Goal: Information Seeking & Learning: Learn about a topic

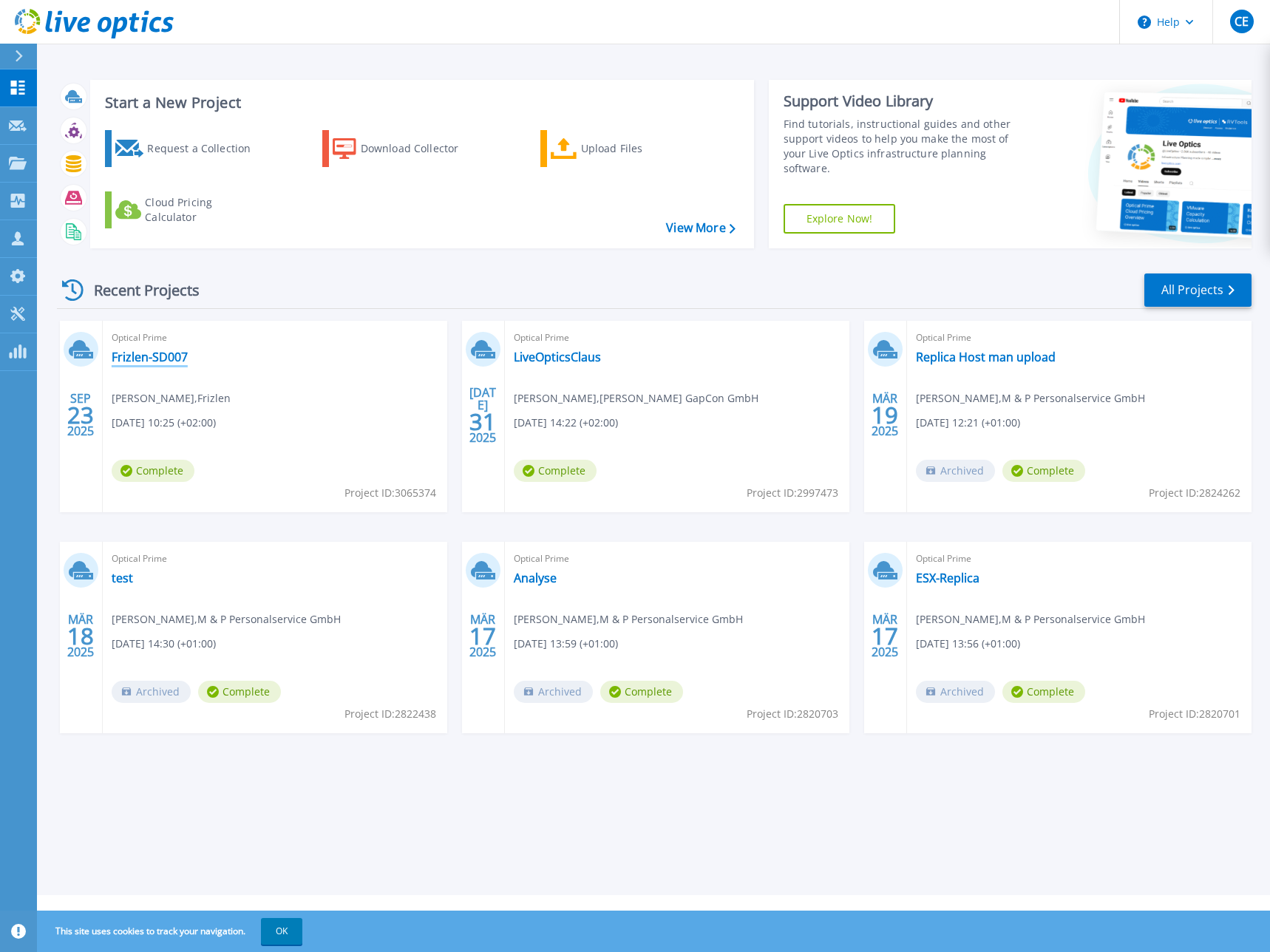
click at [158, 360] on link "Frizlen-SD007" at bounding box center [149, 357] width 76 height 15
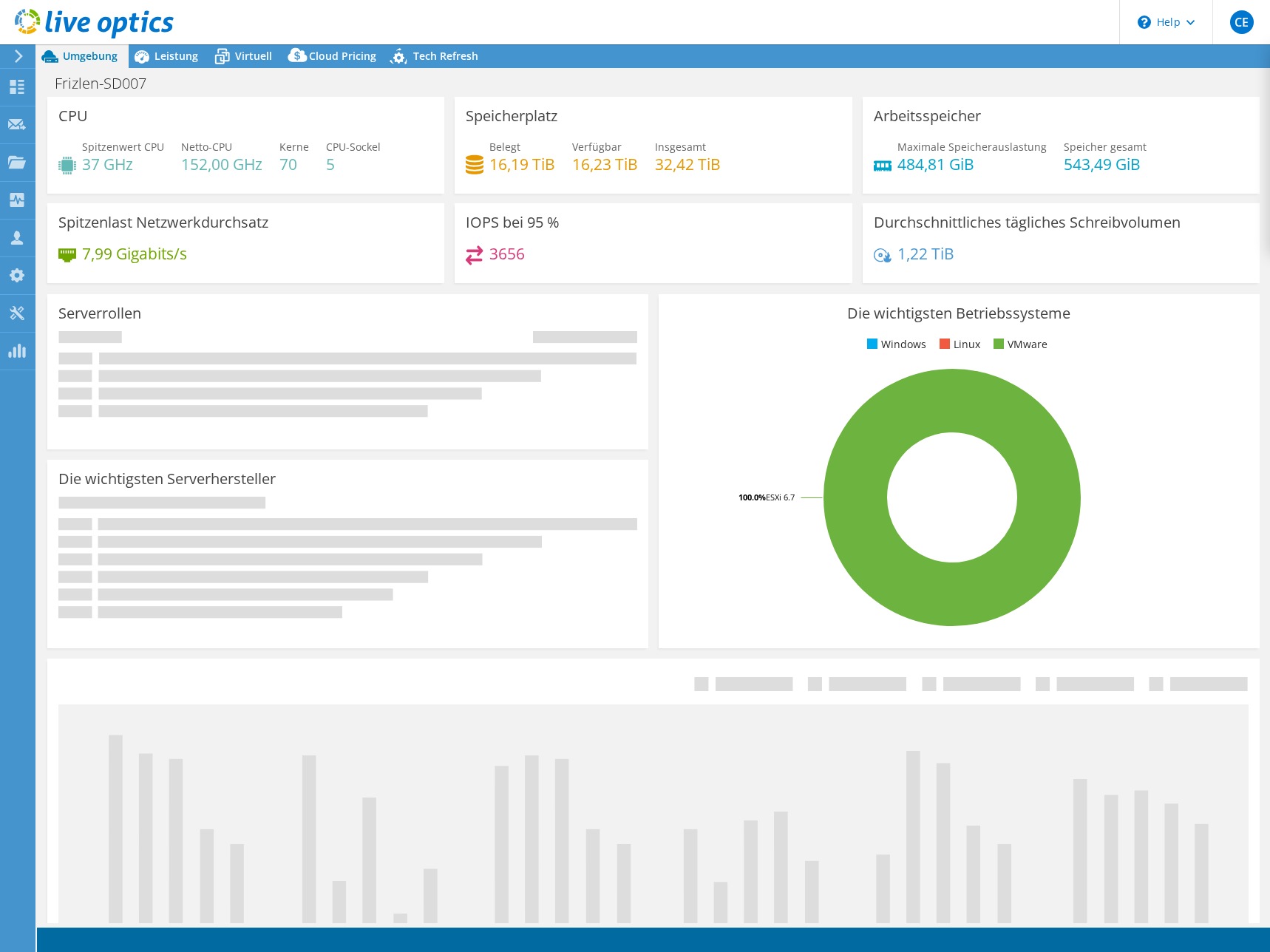
select select "USD"
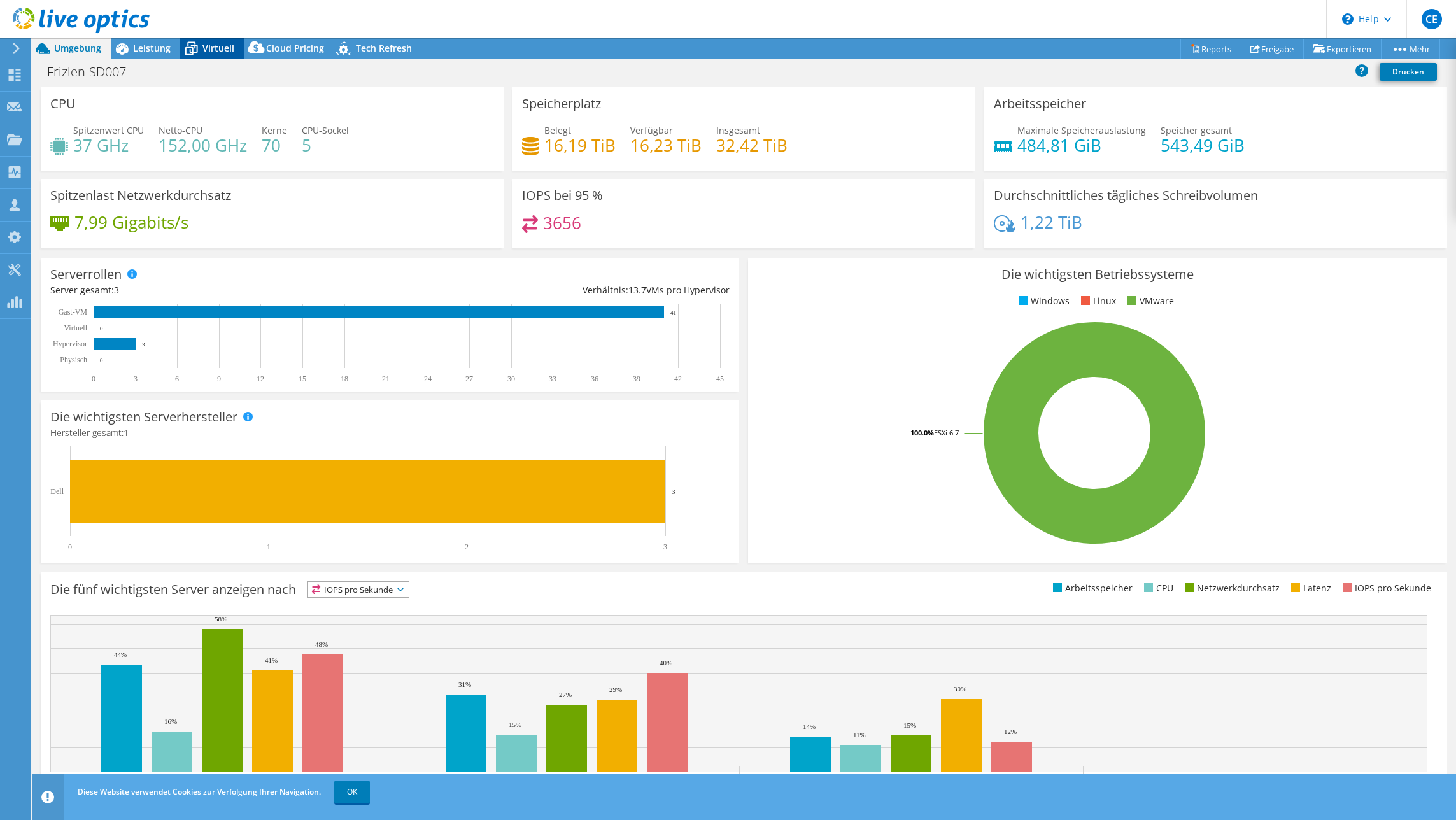
click at [180, 48] on icon at bounding box center [192, 49] width 22 height 22
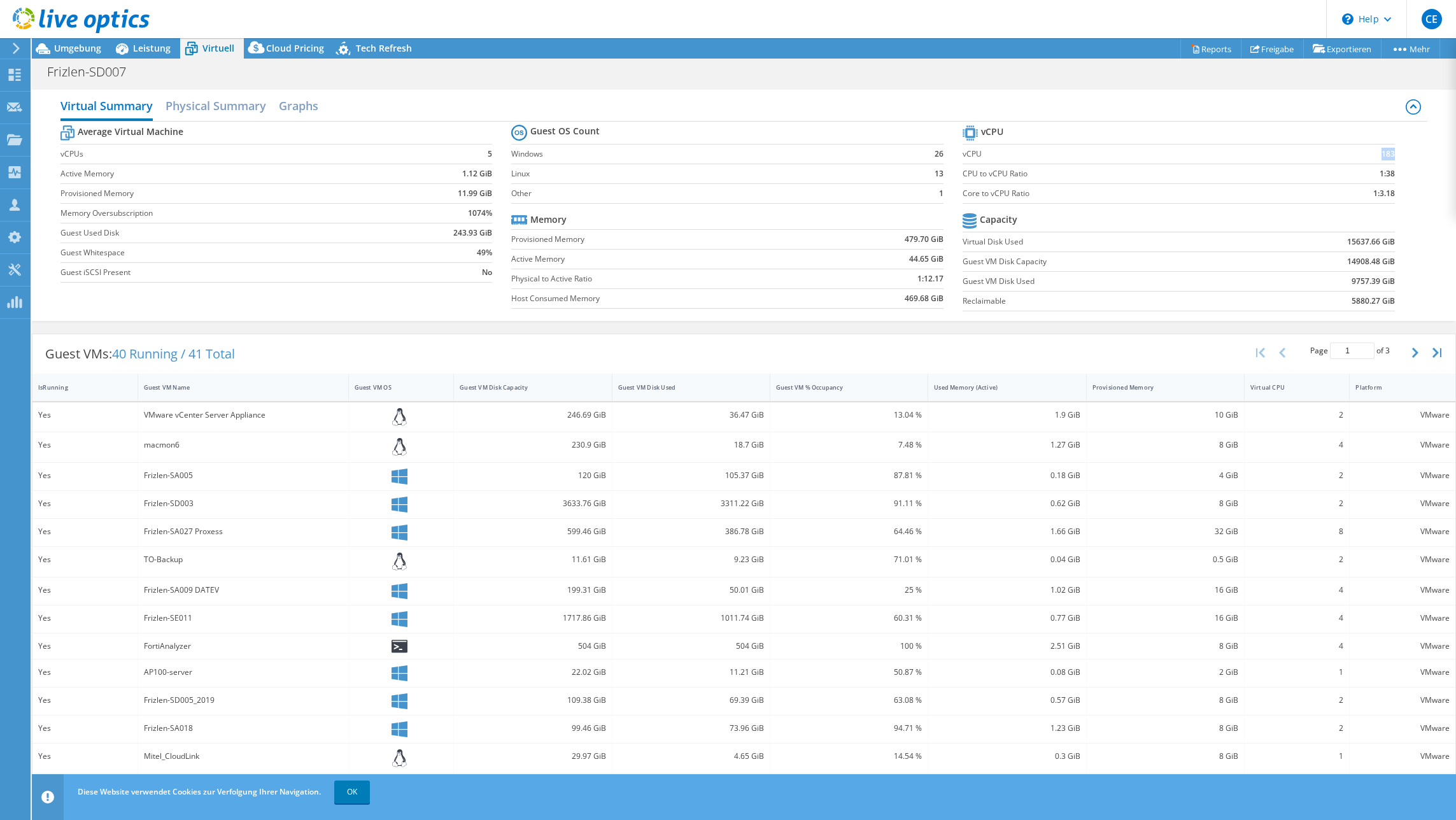
drag, startPoint x: 1358, startPoint y: 152, endPoint x: 1385, endPoint y: 154, distance: 27.1
click at [1093, 154] on section "vCPU vCPU 183 CPU to vCPU Ratio 1:38 Core to vCPU Ratio 1:3.18 Capacity Virtual…" at bounding box center [1188, 220] width 451 height 195
click at [1093, 221] on div "Average Virtual Machine vCPUs 5 Active Memory 1.12 GiB Provisioned Memory 11.99…" at bounding box center [744, 220] width 1368 height 196
drag, startPoint x: 1360, startPoint y: 195, endPoint x: 1409, endPoint y: 195, distance: 49.0
click at [1093, 195] on div "Average Virtual Machine vCPUs 5 Active Memory 1.12 GiB Provisioned Memory 11.99…" at bounding box center [744, 220] width 1368 height 196
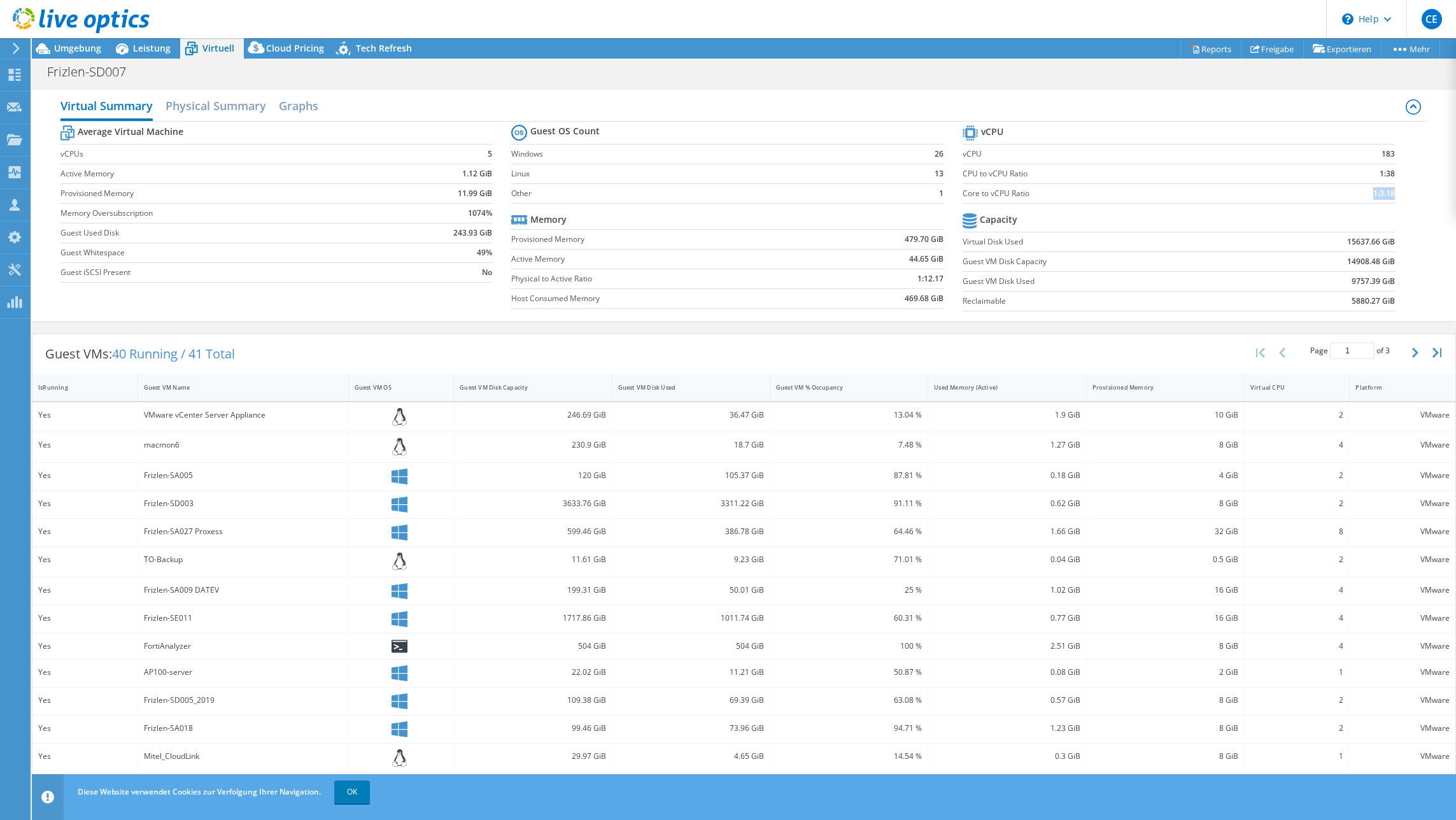
click at [1093, 195] on div "Average Virtual Machine vCPUs 5 Active Memory 1.12 GiB Provisioned Memory 11.99…" at bounding box center [744, 220] width 1368 height 196
drag, startPoint x: 1357, startPoint y: 190, endPoint x: 1407, endPoint y: 189, distance: 50.0
click at [1093, 189] on div "Average Virtual Machine vCPUs 5 Active Memory 1.12 GiB Provisioned Memory 11.99…" at bounding box center [744, 220] width 1368 height 196
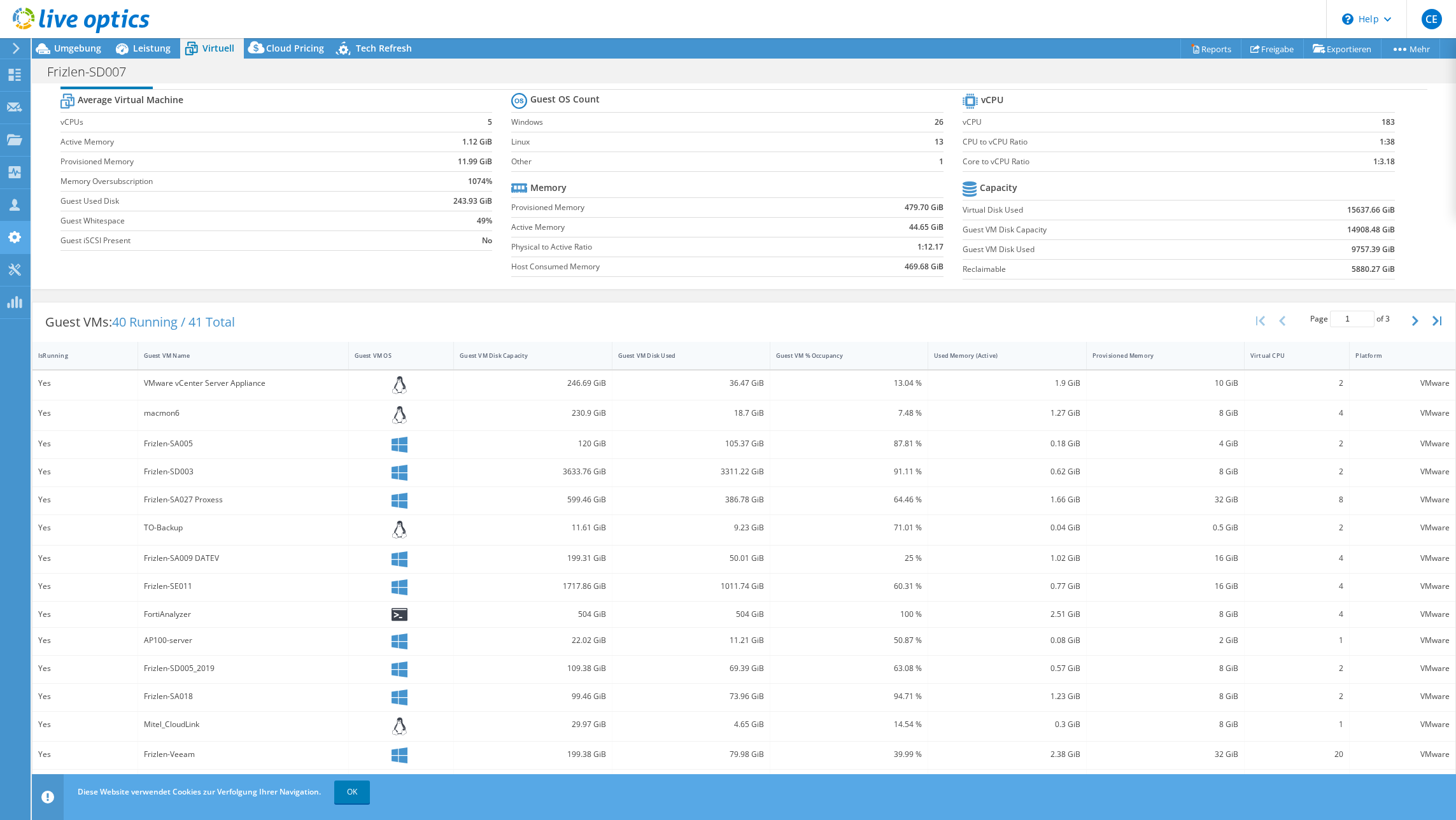
scroll to position [41, 0]
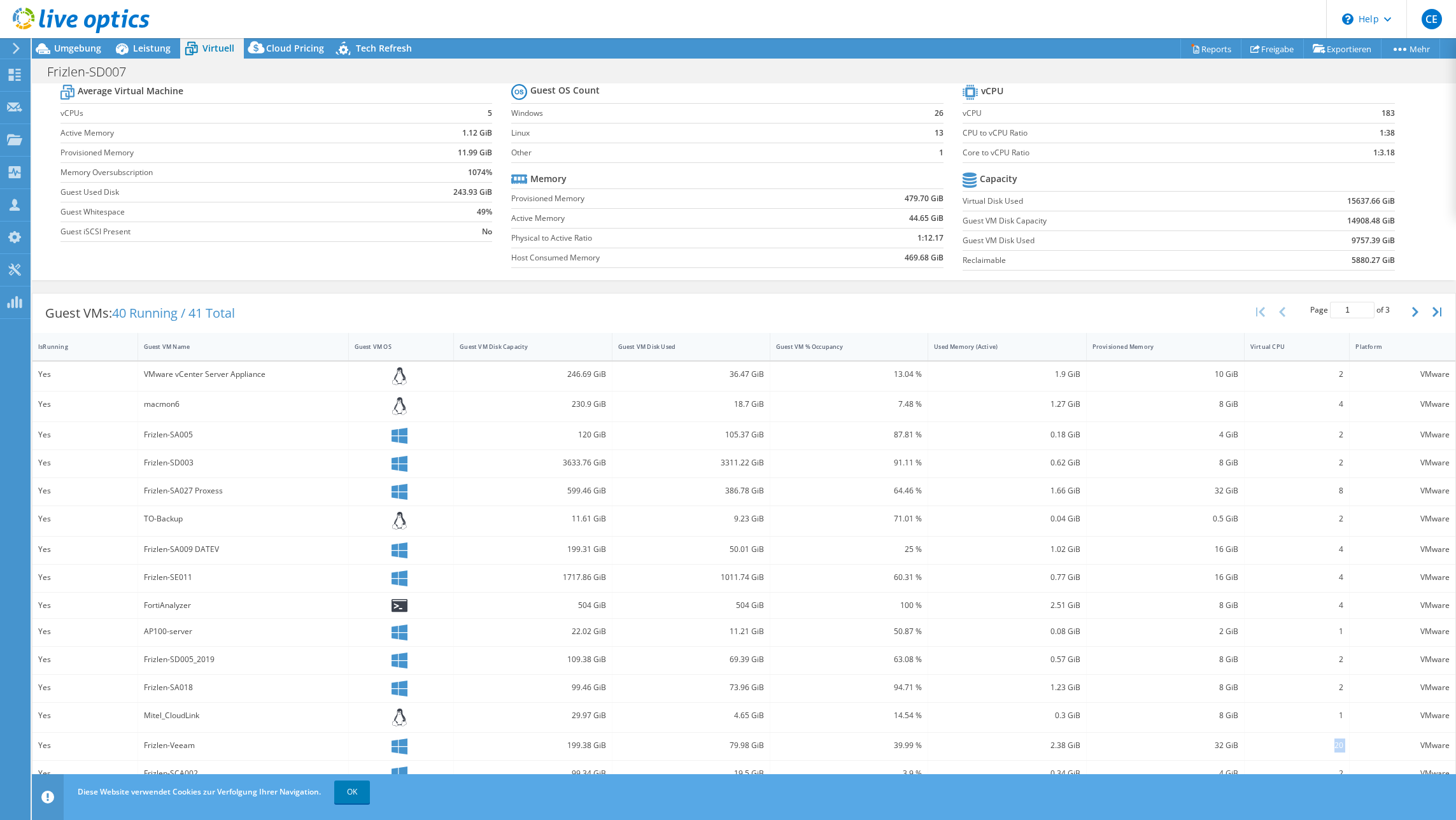
drag, startPoint x: 1317, startPoint y: 746, endPoint x: 1359, endPoint y: 749, distance: 42.1
click at [1093, 749] on div "Yes Frizlen-Veeam 199.38 GiB 79.98 GiB 39.99 % 2.38 GiB 32 GiB 20 VMware" at bounding box center [744, 746] width 1423 height 27
click at [359, 795] on link "OK" at bounding box center [352, 792] width 36 height 23
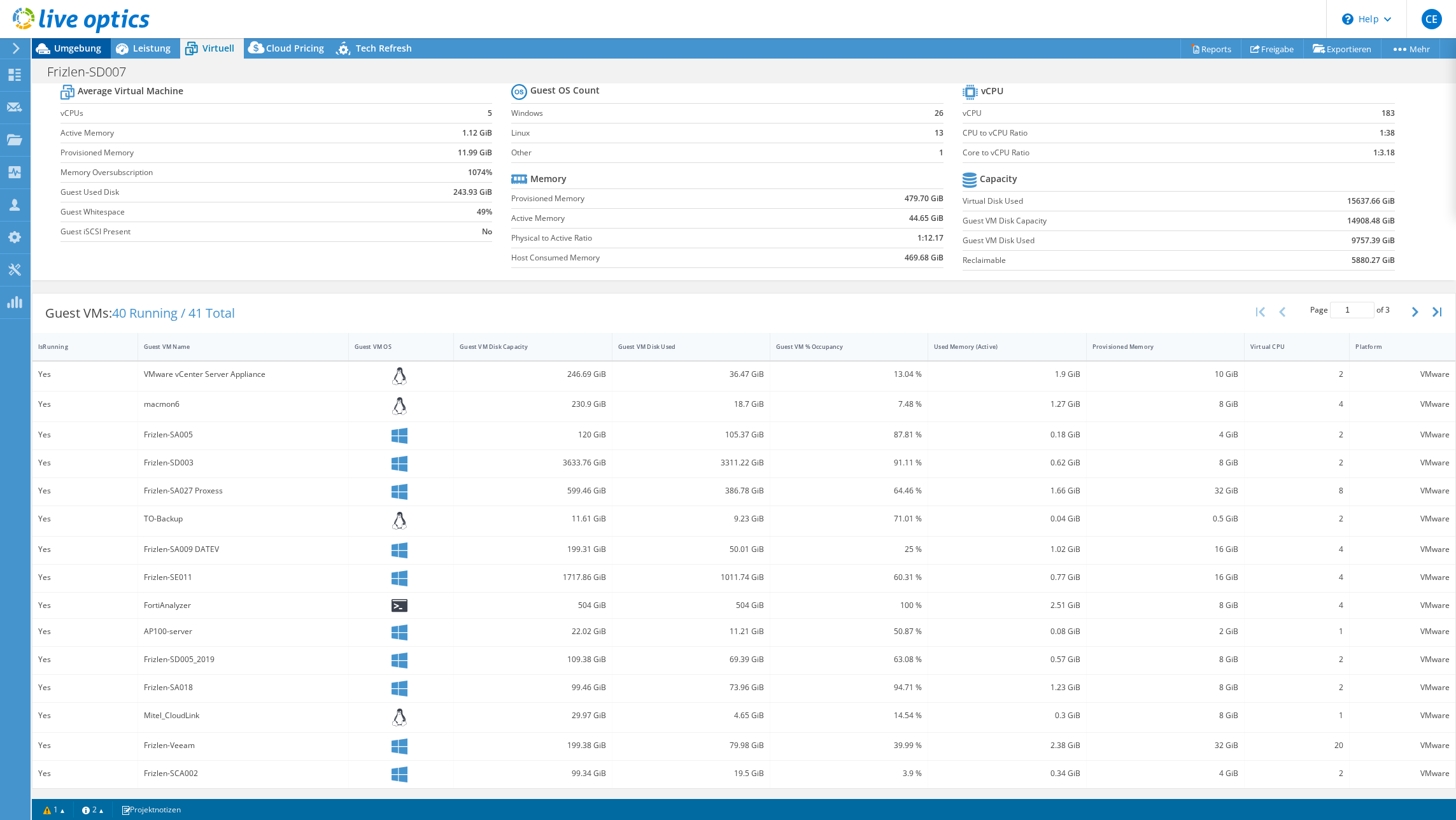
click at [75, 51] on span "Umgebung" at bounding box center [77, 48] width 47 height 12
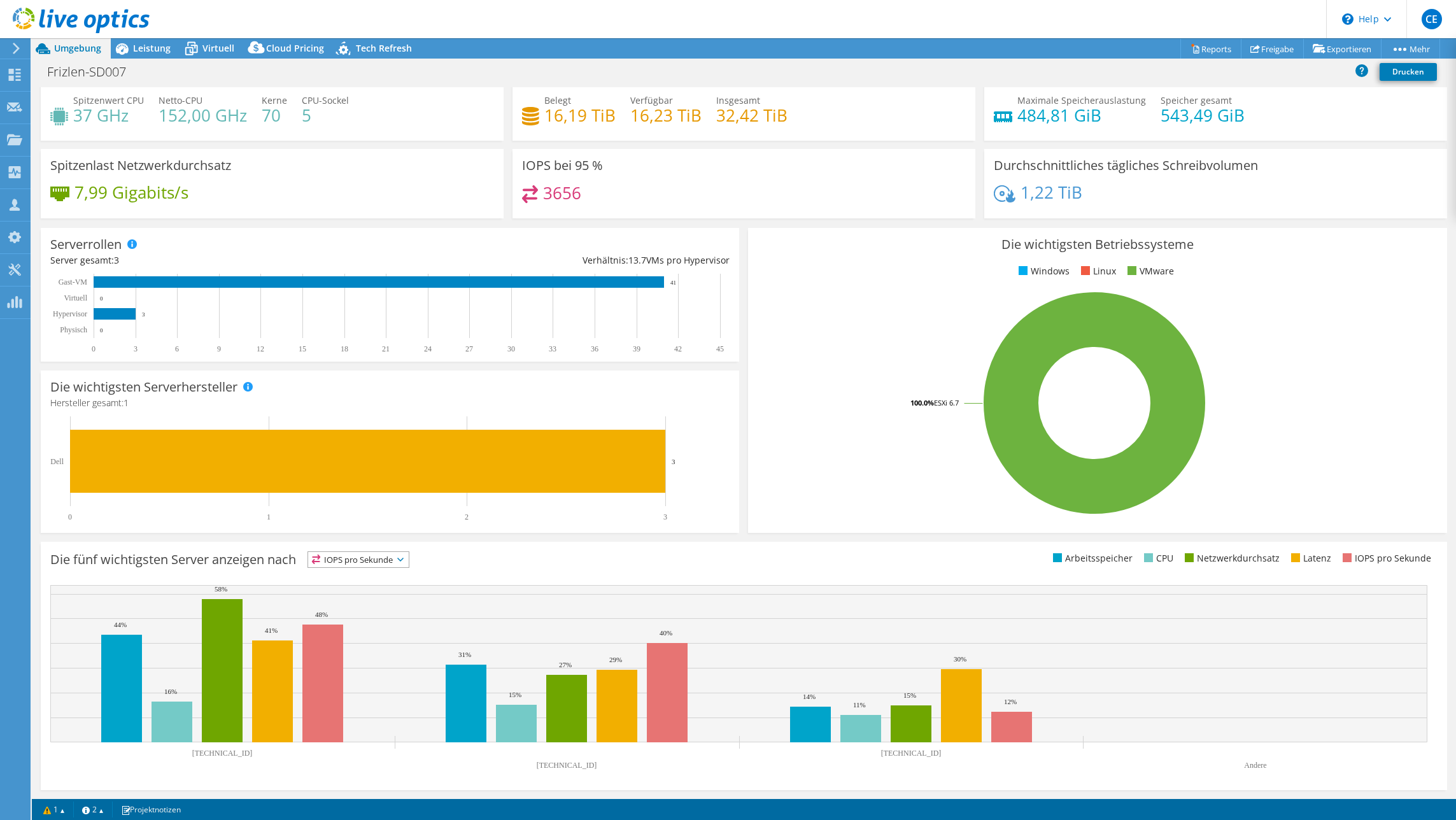
click at [144, 42] on div at bounding box center [75, 21] width 150 height 42
click at [151, 51] on span "Leistung" at bounding box center [151, 48] width 38 height 12
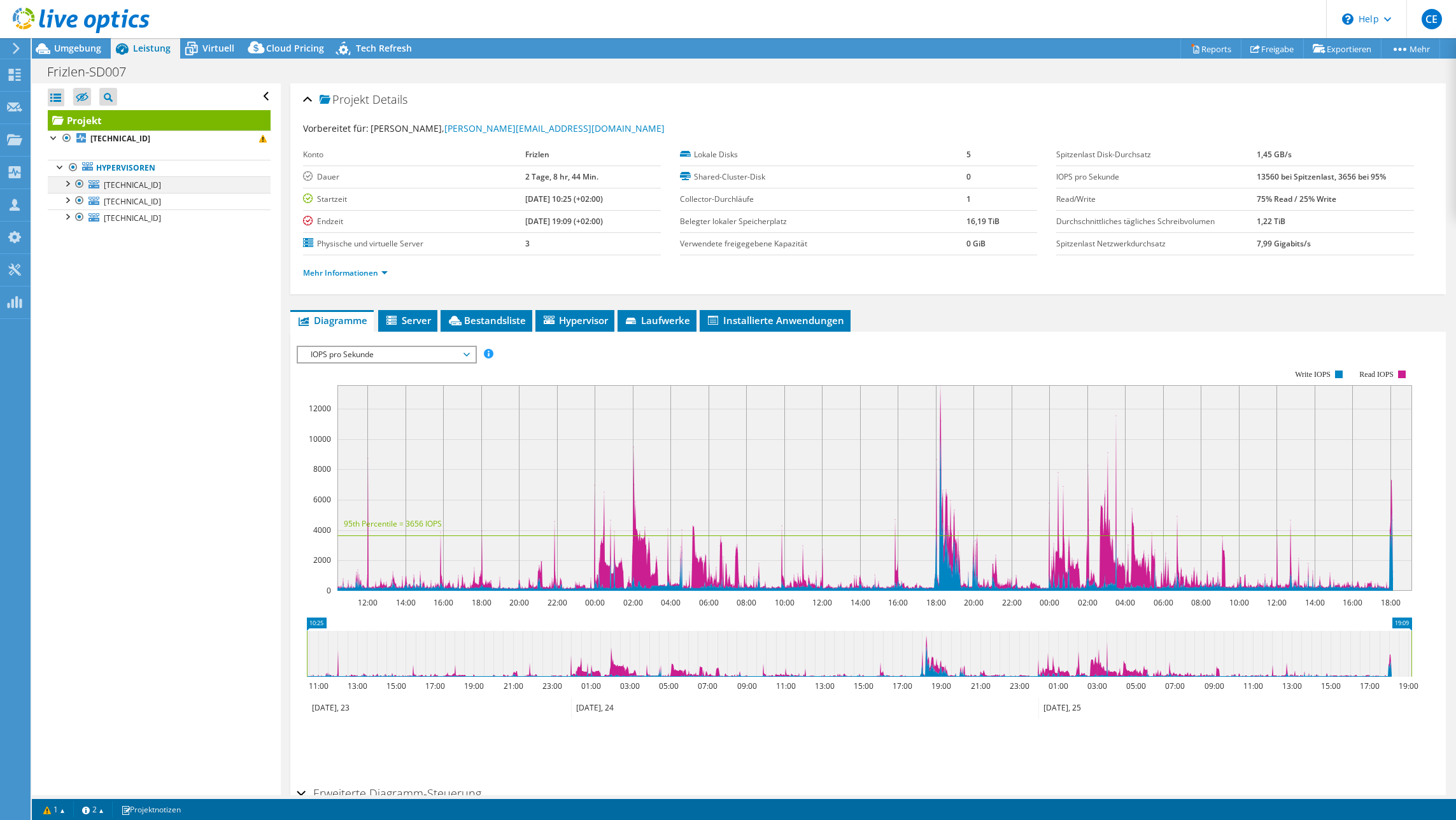
click at [65, 186] on div at bounding box center [66, 183] width 13 height 13
click at [123, 186] on span "[TECHNICAL_ID]" at bounding box center [132, 185] width 57 height 11
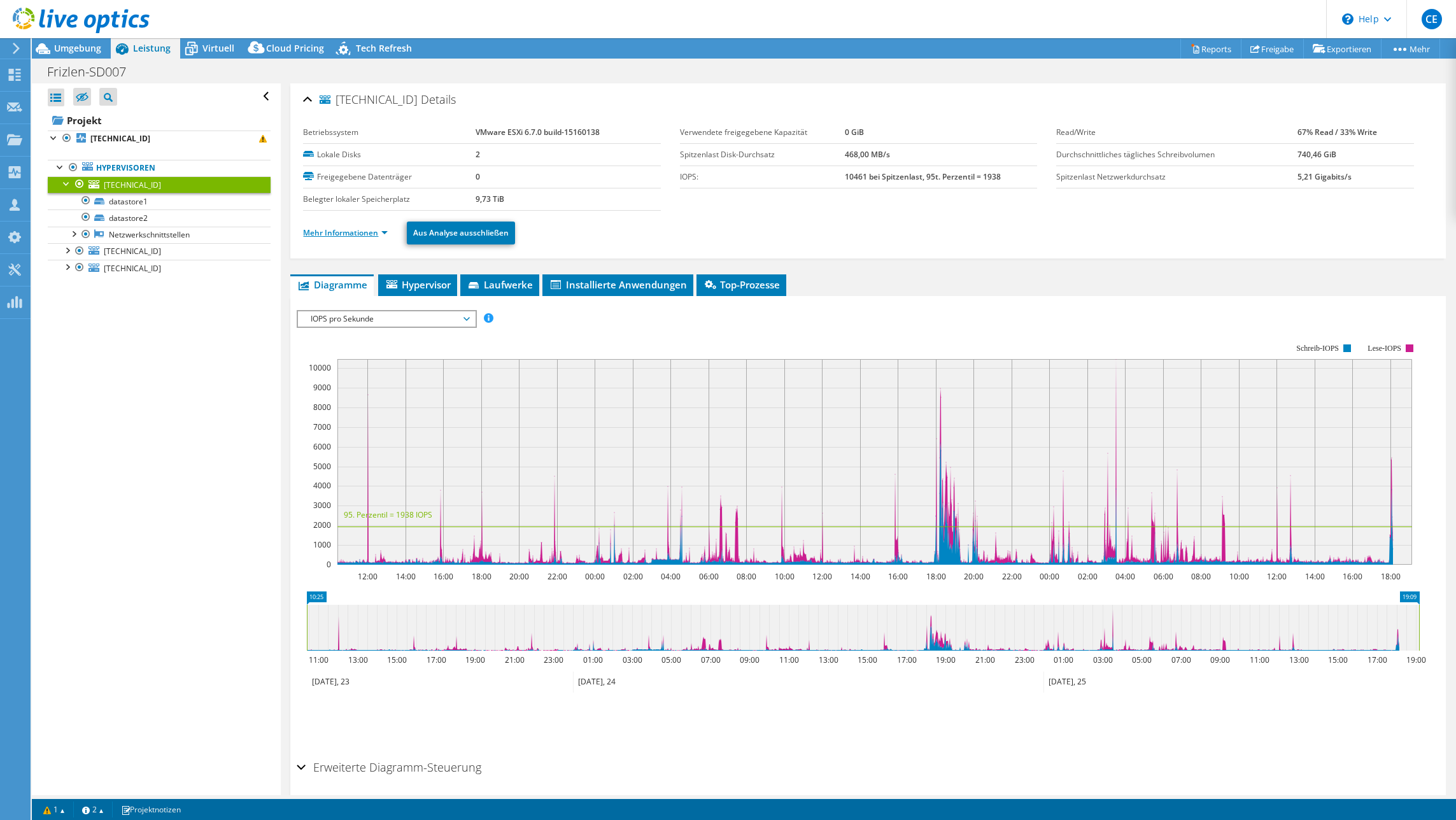
click at [355, 235] on link "Mehr Informationen" at bounding box center [345, 232] width 85 height 11
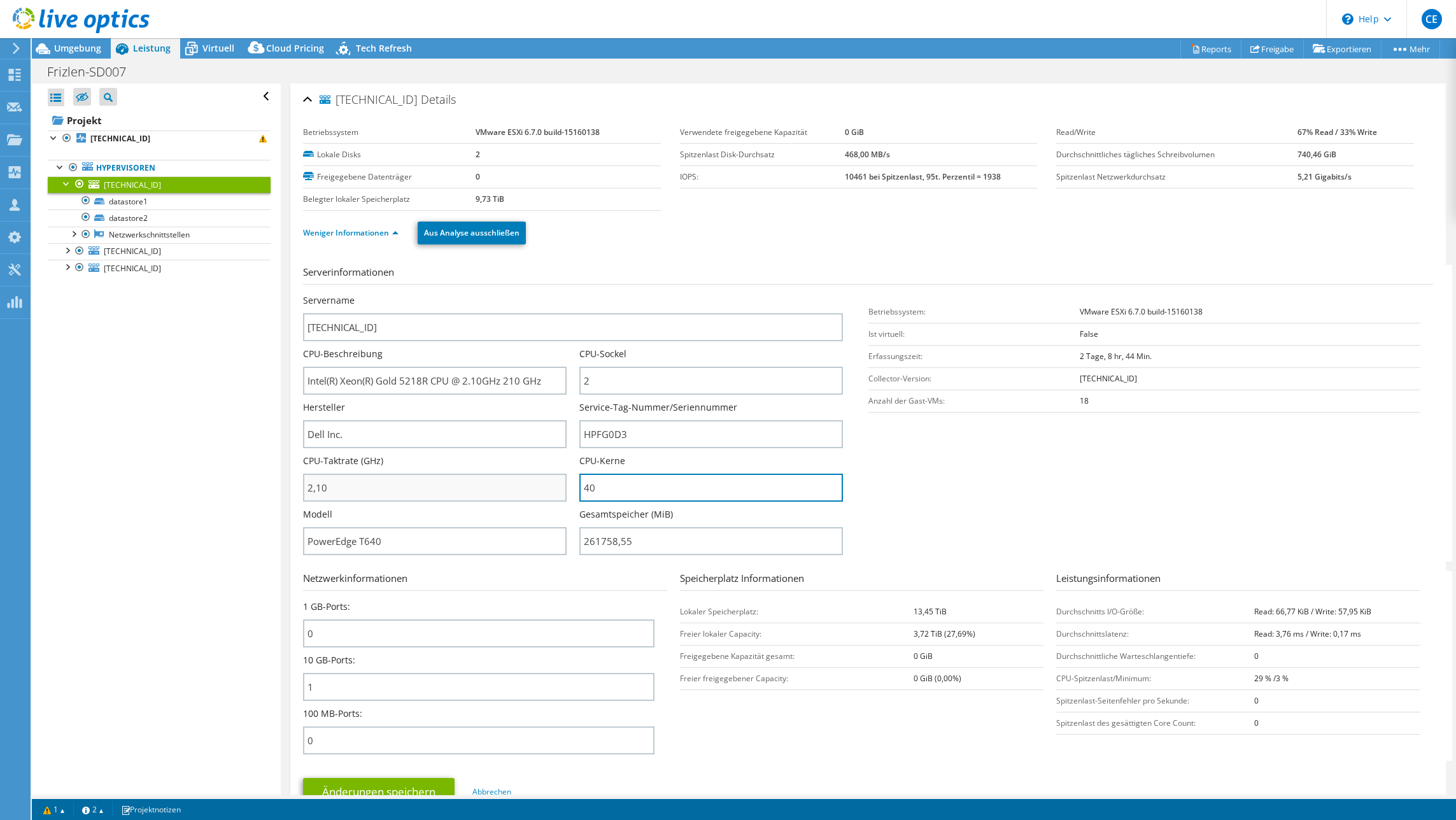
drag, startPoint x: 636, startPoint y: 488, endPoint x: 553, endPoint y: 481, distance: 83.3
click at [553, 294] on div "Servername [TECHNICAL_ID] CPU-Beschreibung Intel(R) Xeon(R) Gold 5218R CPU @ 2.…" at bounding box center [578, 294] width 552 height 0
click at [615, 490] on input "40" at bounding box center [711, 488] width 264 height 28
click at [582, 486] on input "40" at bounding box center [711, 488] width 264 height 28
click at [579, 489] on input "40" at bounding box center [711, 488] width 264 height 28
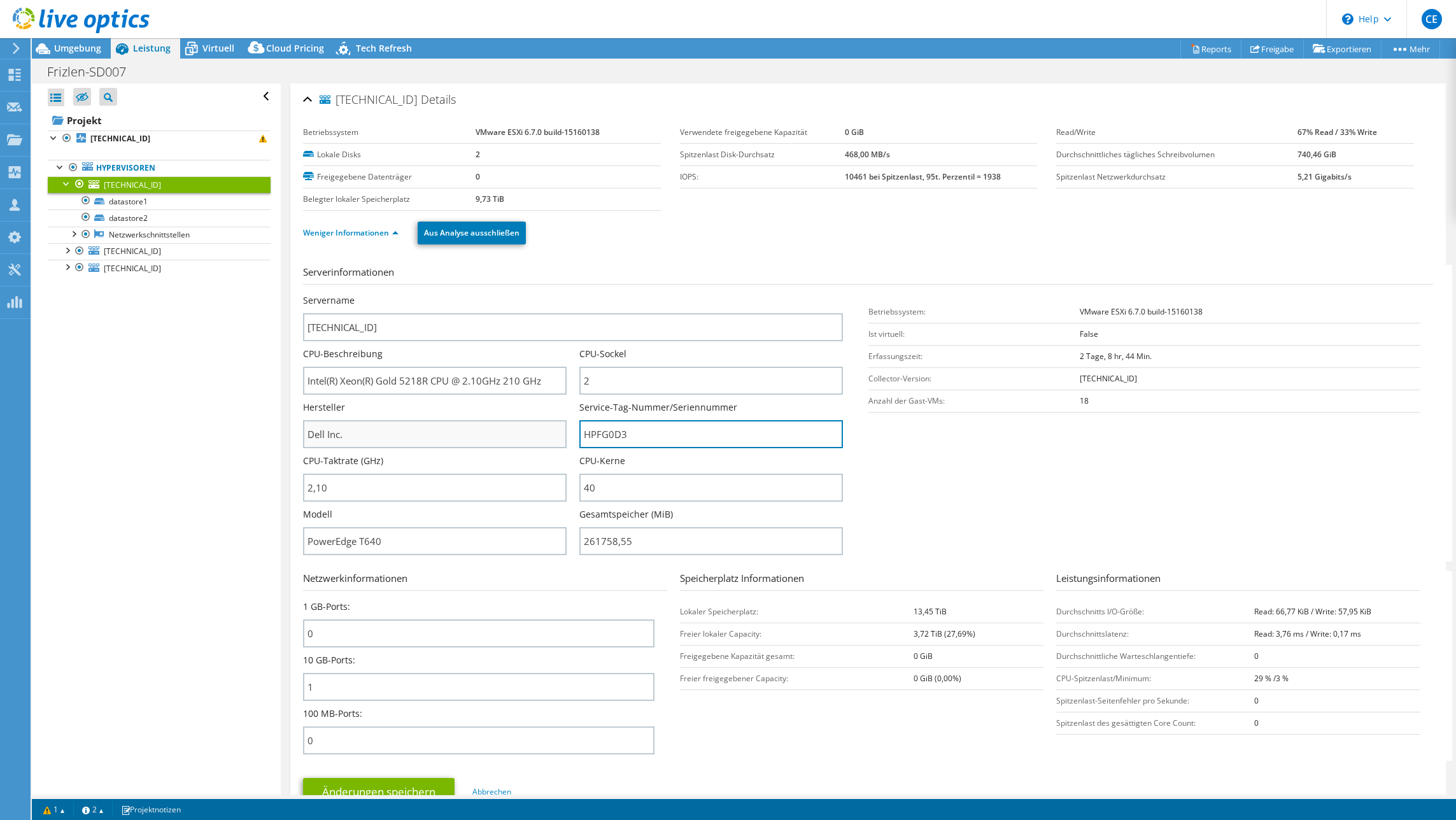
drag, startPoint x: 590, startPoint y: 427, endPoint x: 559, endPoint y: 423, distance: 31.3
click at [559, 294] on div "Servername [TECHNICAL_ID] CPU-Beschreibung Intel(R) Xeon(R) Gold 5218R CPU @ 2.…" at bounding box center [578, 294] width 552 height 0
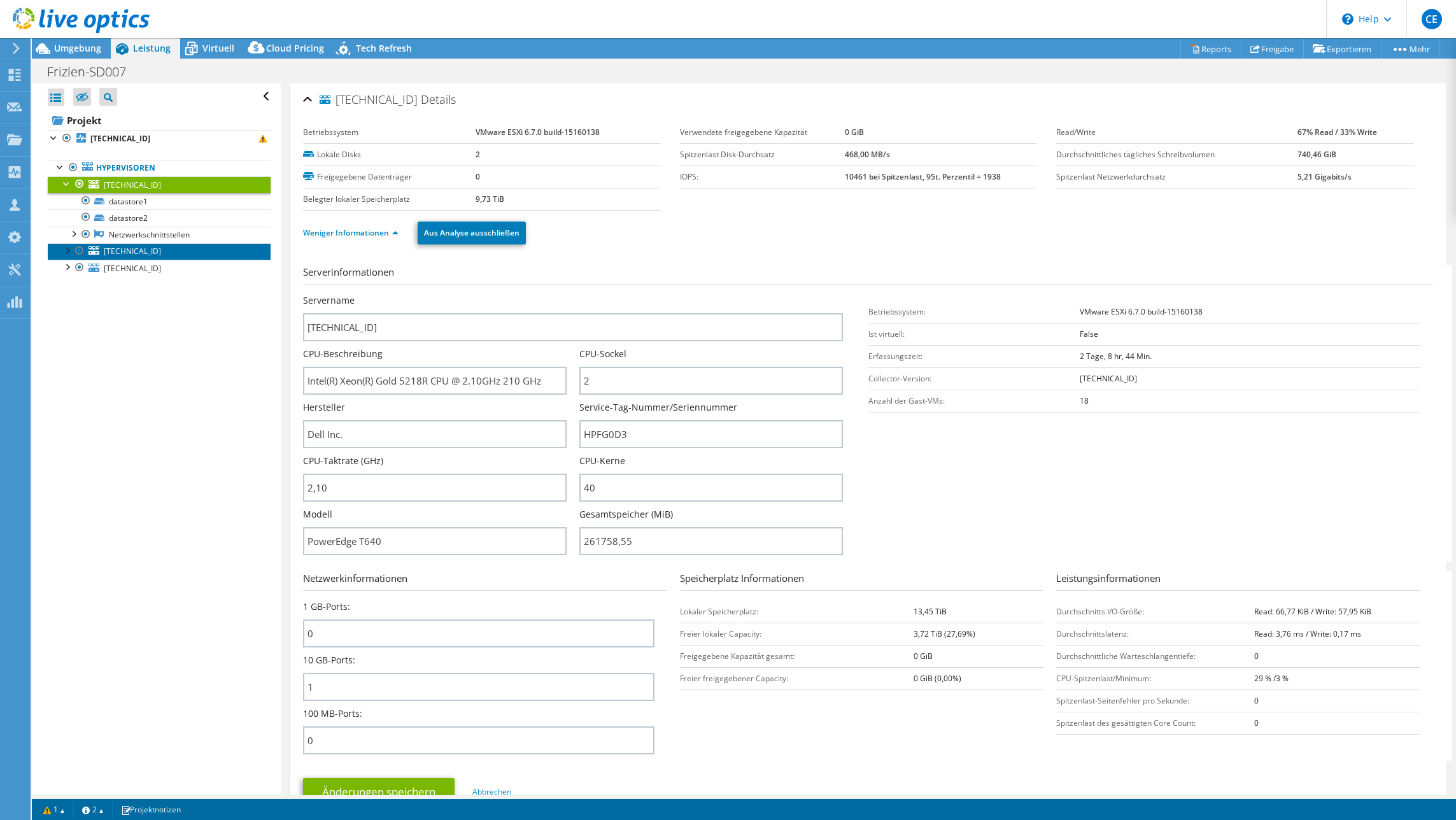
click at [117, 244] on link "[TECHNICAL_ID]" at bounding box center [159, 252] width 223 height 16
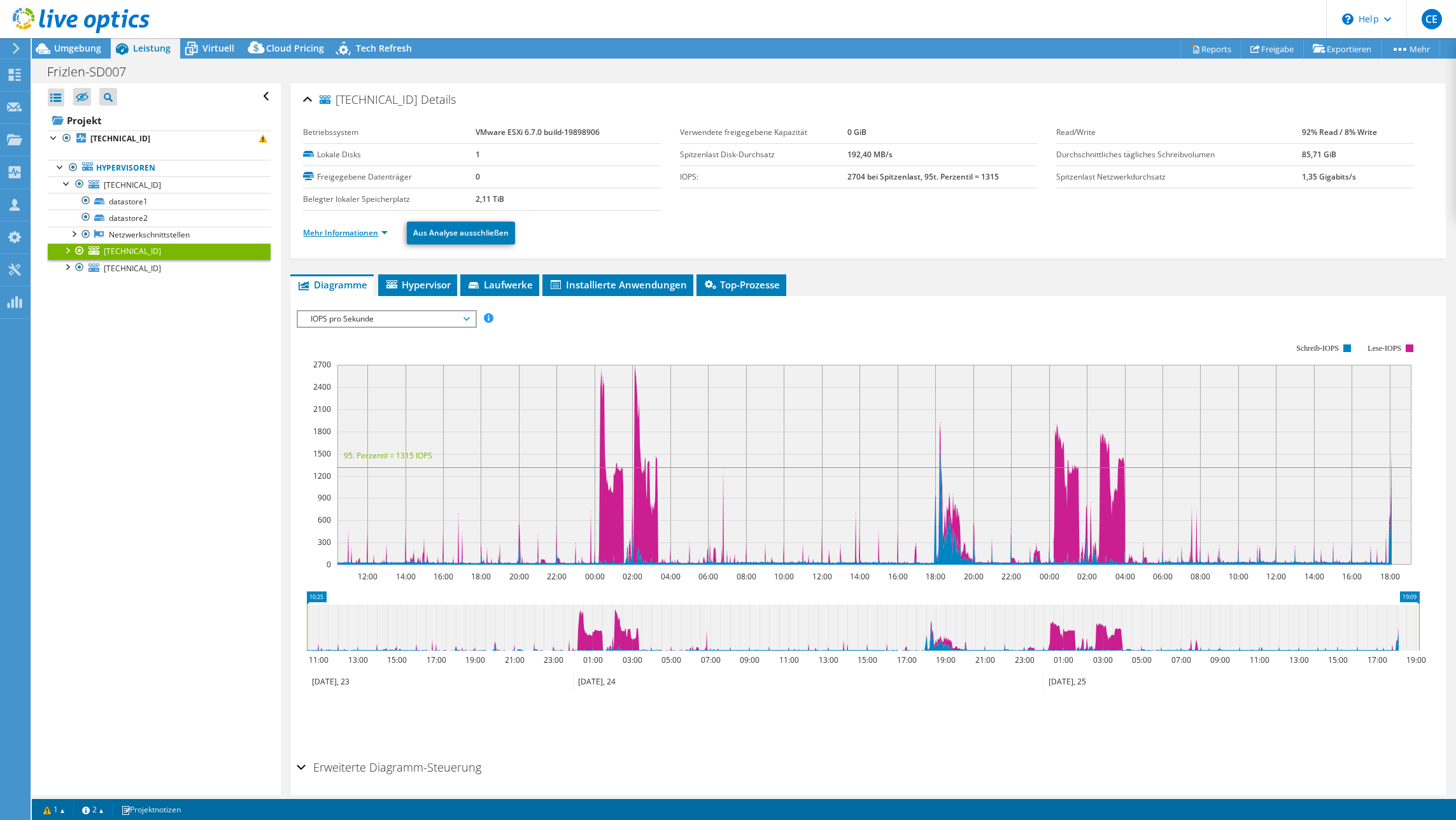
click at [345, 235] on link "Mehr Informationen" at bounding box center [345, 232] width 85 height 11
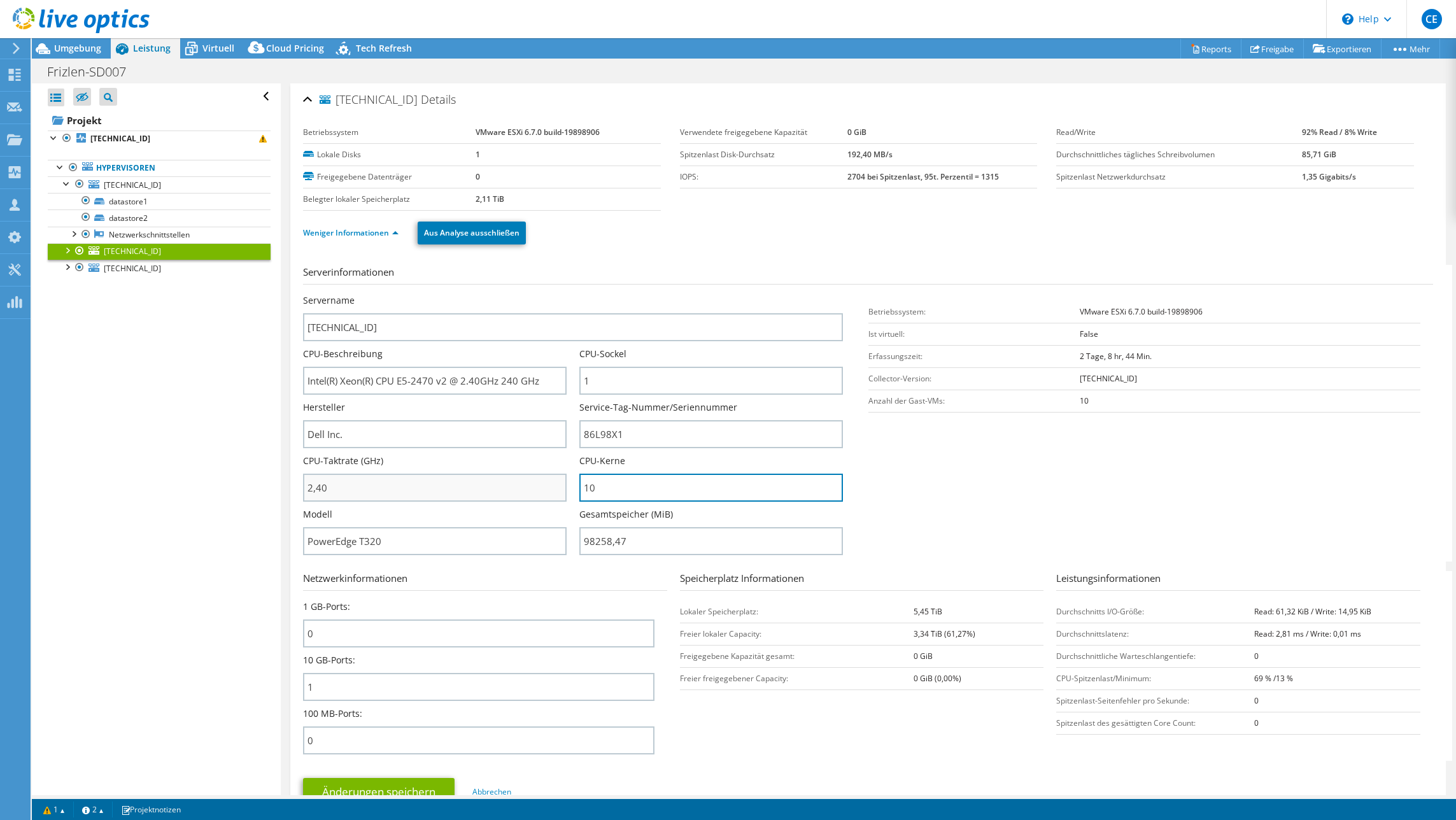
drag, startPoint x: 602, startPoint y: 494, endPoint x: 520, endPoint y: 484, distance: 82.6
click at [520, 294] on div "Servername [TECHNICAL_ID] CPU-Beschreibung Intel(R) Xeon(R) CPU E5-2470 v2 @ 2.…" at bounding box center [578, 294] width 552 height 0
drag, startPoint x: 596, startPoint y: 382, endPoint x: 543, endPoint y: 370, distance: 54.3
click at [552, 294] on div "Servername [TECHNICAL_ID] CPU-Beschreibung Intel(R) Xeon(R) CPU E5-2470 v2 @ 2.…" at bounding box center [578, 294] width 552 height 0
click at [872, 478] on section "Serverinformationen Servername [TECHNICAL_ID] CPU-Beschreibung Intel(R) Xeon(R)…" at bounding box center [871, 414] width 1136 height 297
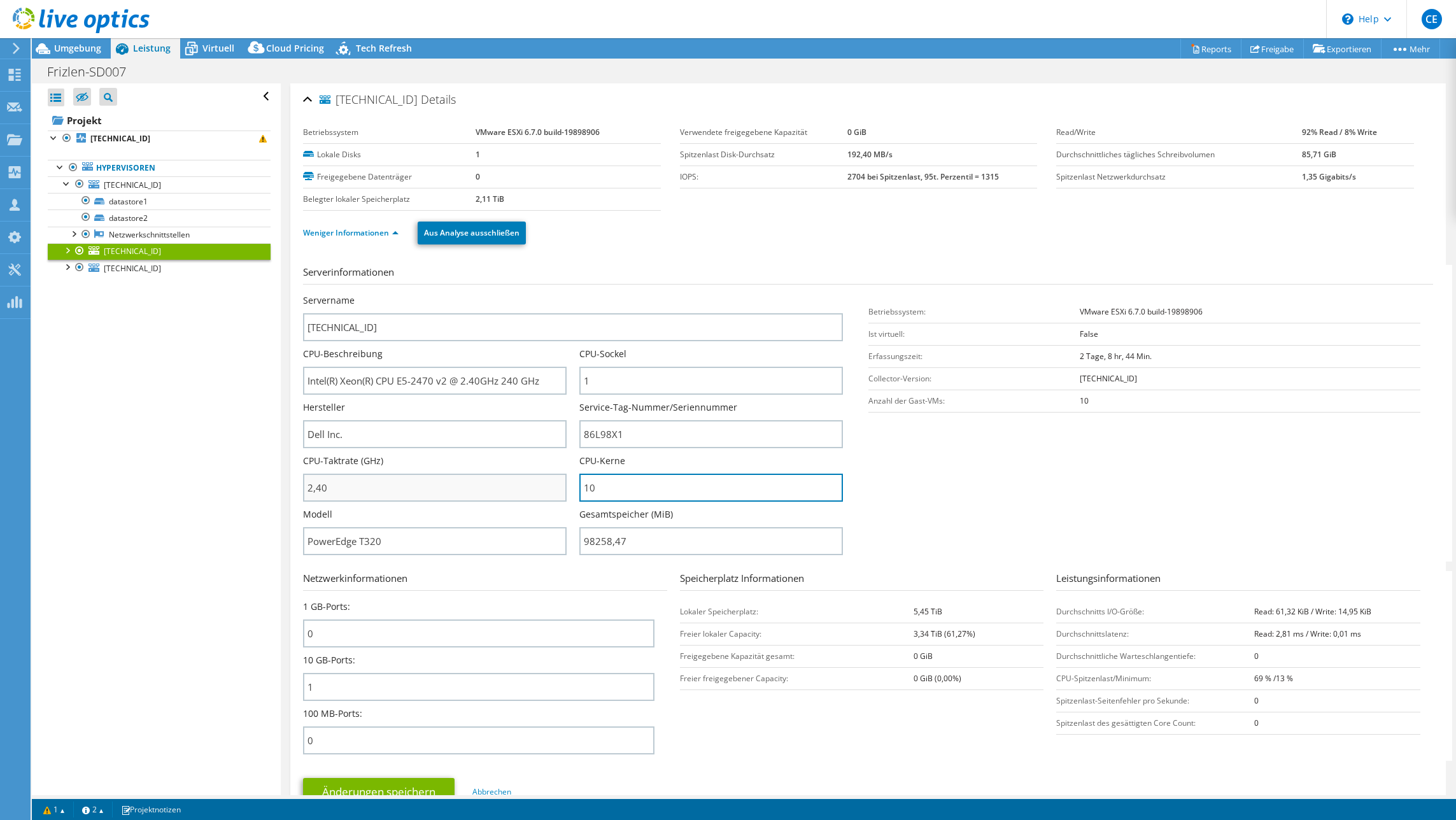
drag, startPoint x: 607, startPoint y: 487, endPoint x: 527, endPoint y: 485, distance: 80.0
click at [527, 294] on div "Servername [TECHNICAL_ID] CPU-Beschreibung Intel(R) Xeon(R) CPU E5-2470 v2 @ 2.…" at bounding box center [578, 294] width 552 height 0
click at [114, 270] on span "[TECHNICAL_ID]" at bounding box center [132, 268] width 57 height 11
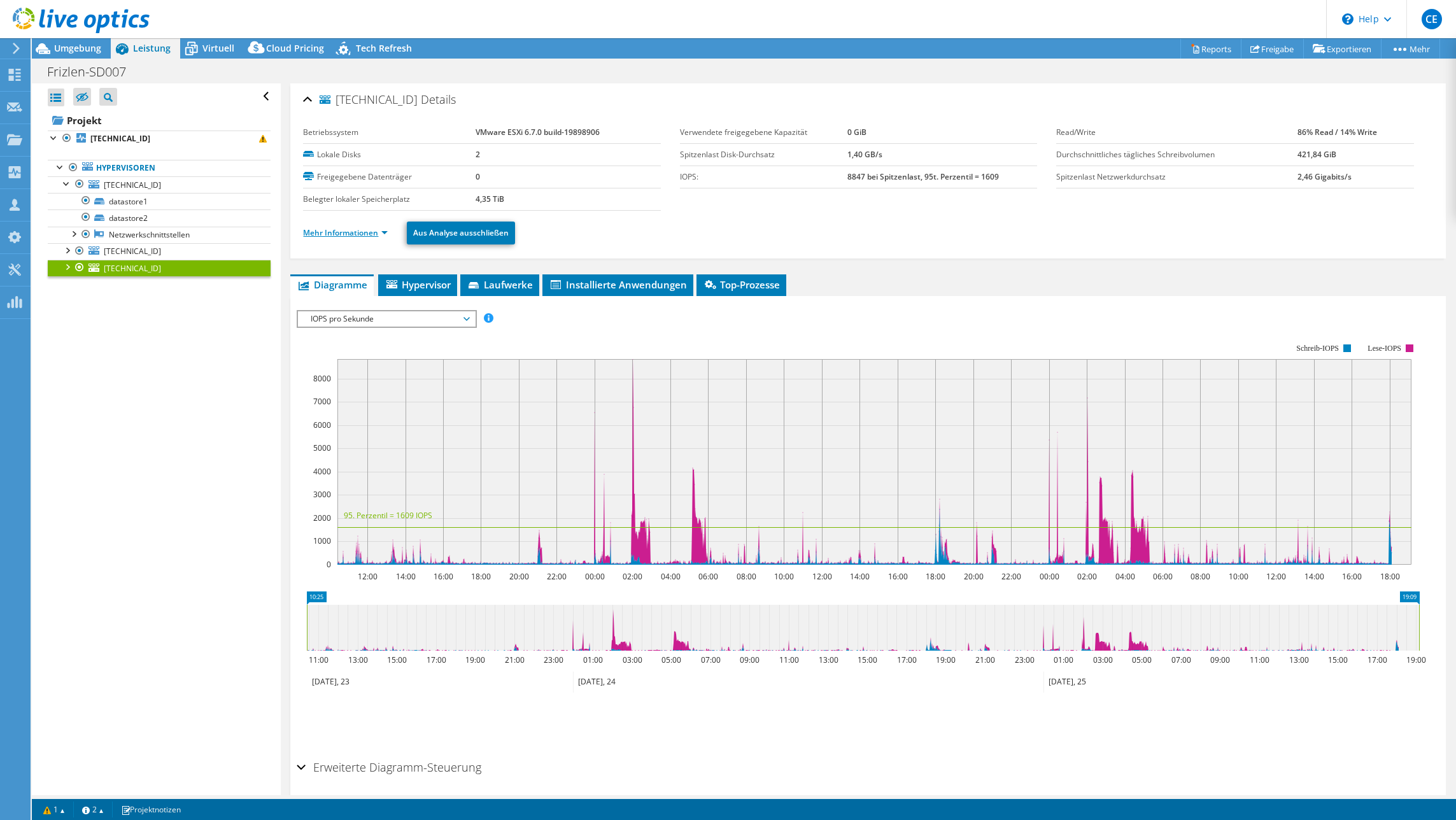
click at [323, 229] on link "Mehr Informationen" at bounding box center [345, 232] width 85 height 11
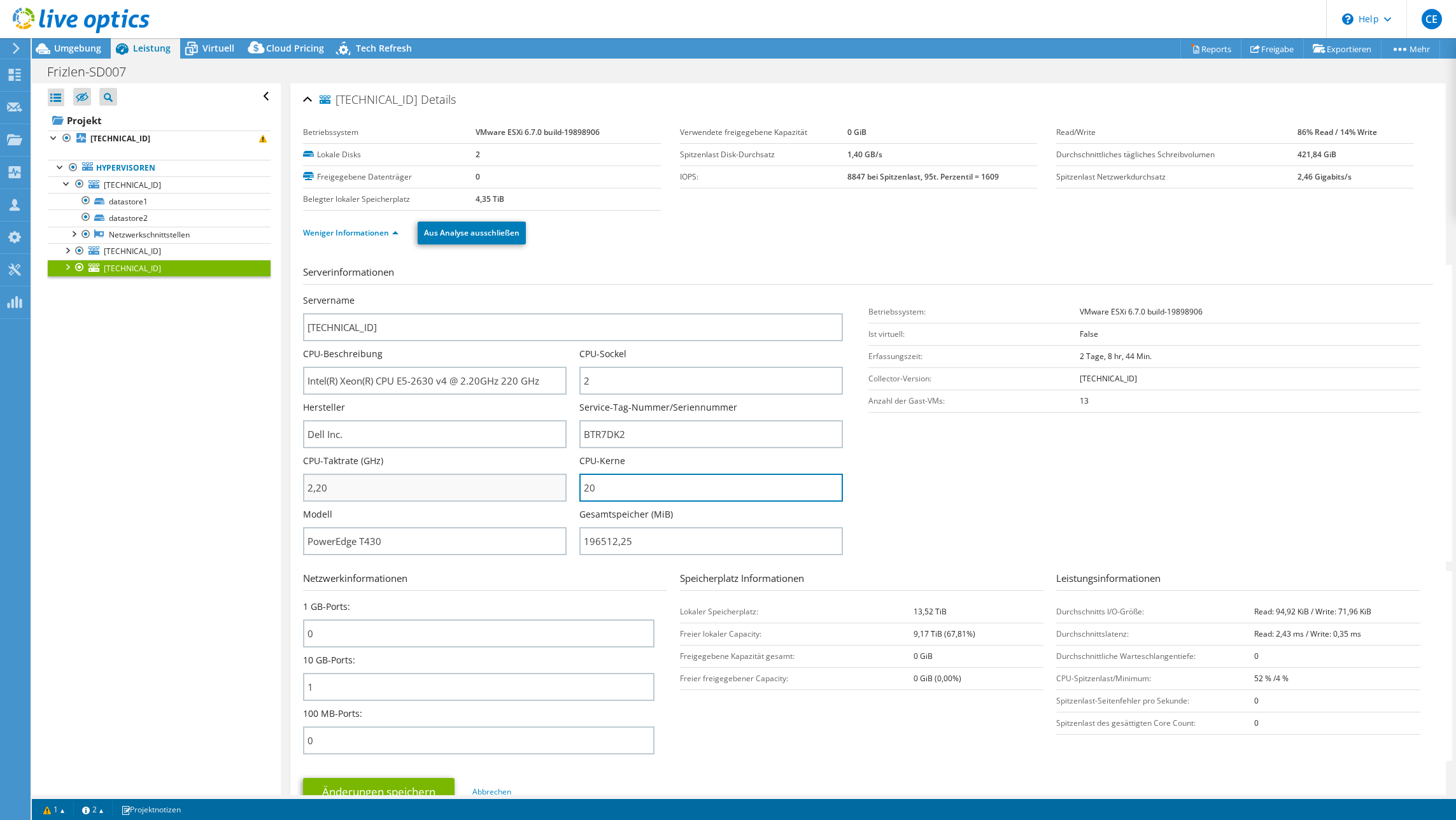
drag, startPoint x: 620, startPoint y: 495, endPoint x: 554, endPoint y: 486, distance: 66.6
click at [556, 294] on div "Servername [TECHNICAL_ID] CPU-Beschreibung Intel(R) Xeon(R) CPU E5-2630 v4 @ 2.…" at bounding box center [578, 294] width 552 height 0
click at [596, 494] on input "20" at bounding box center [711, 488] width 264 height 28
drag, startPoint x: 598, startPoint y: 493, endPoint x: 546, endPoint y: 481, distance: 53.4
click at [564, 294] on div "Servername [TECHNICAL_ID] CPU-Beschreibung Intel(R) Xeon(R) CPU E5-2630 v4 @ 2.…" at bounding box center [578, 294] width 552 height 0
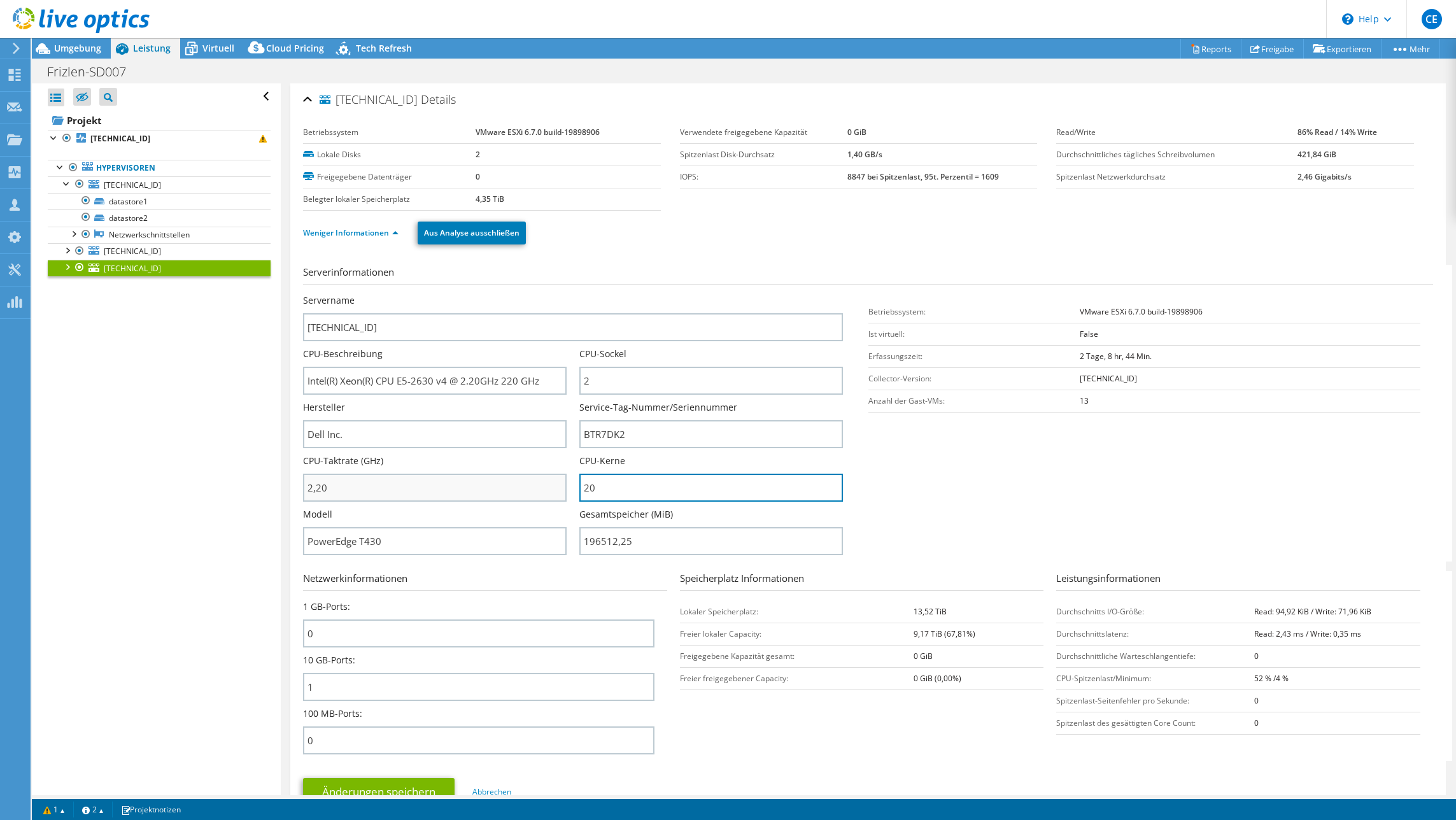
drag, startPoint x: 602, startPoint y: 492, endPoint x: 545, endPoint y: 483, distance: 57.7
click at [548, 294] on div "Servername [TECHNICAL_ID] CPU-Beschreibung Intel(R) Xeon(R) CPU E5-2630 v4 @ 2.…" at bounding box center [578, 294] width 552 height 0
click at [123, 183] on span "[TECHNICAL_ID]" at bounding box center [132, 185] width 57 height 11
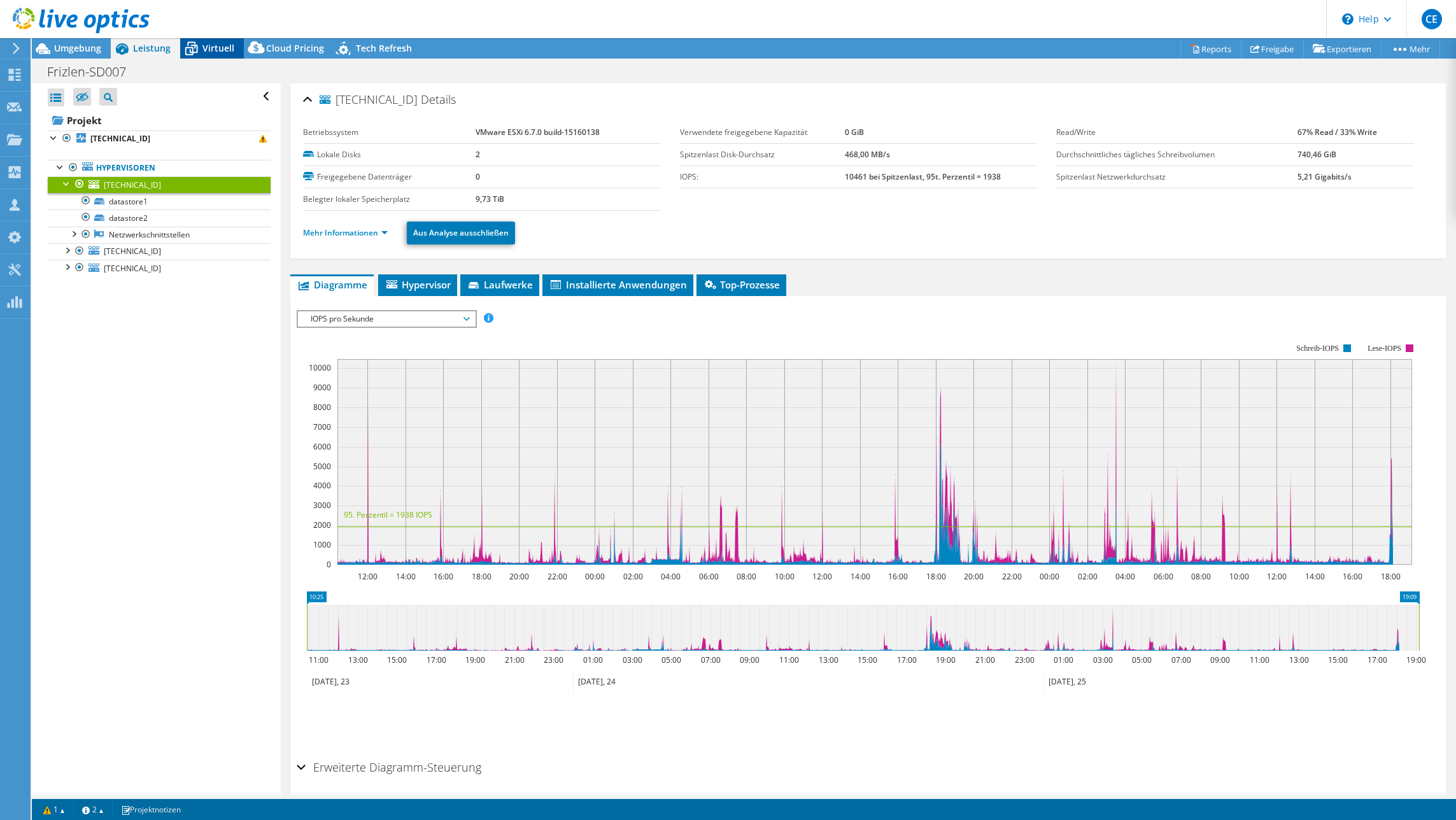
click at [233, 53] on div "Virtuell" at bounding box center [212, 48] width 64 height 20
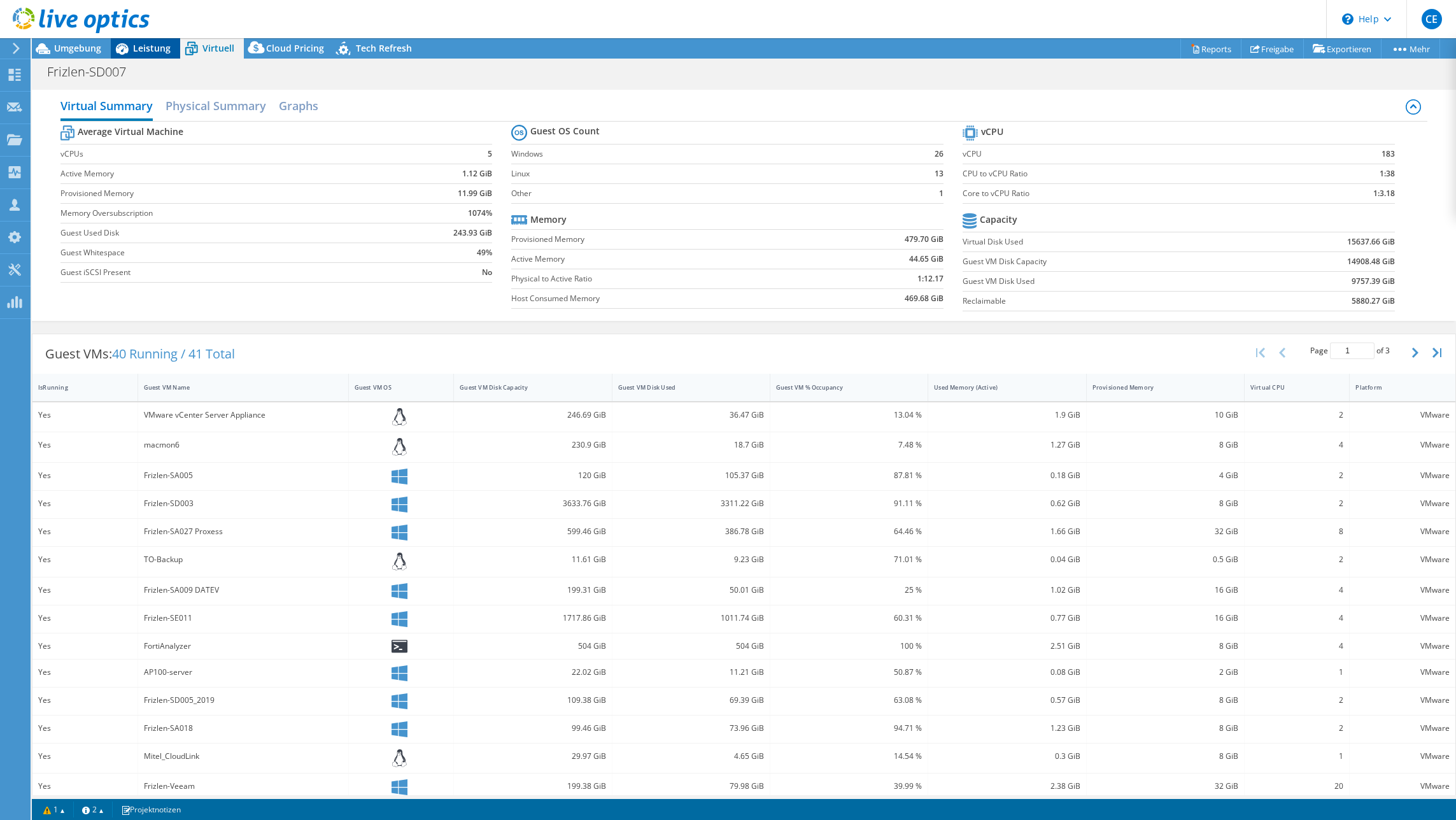
click at [137, 52] on span "Leistung" at bounding box center [151, 48] width 38 height 12
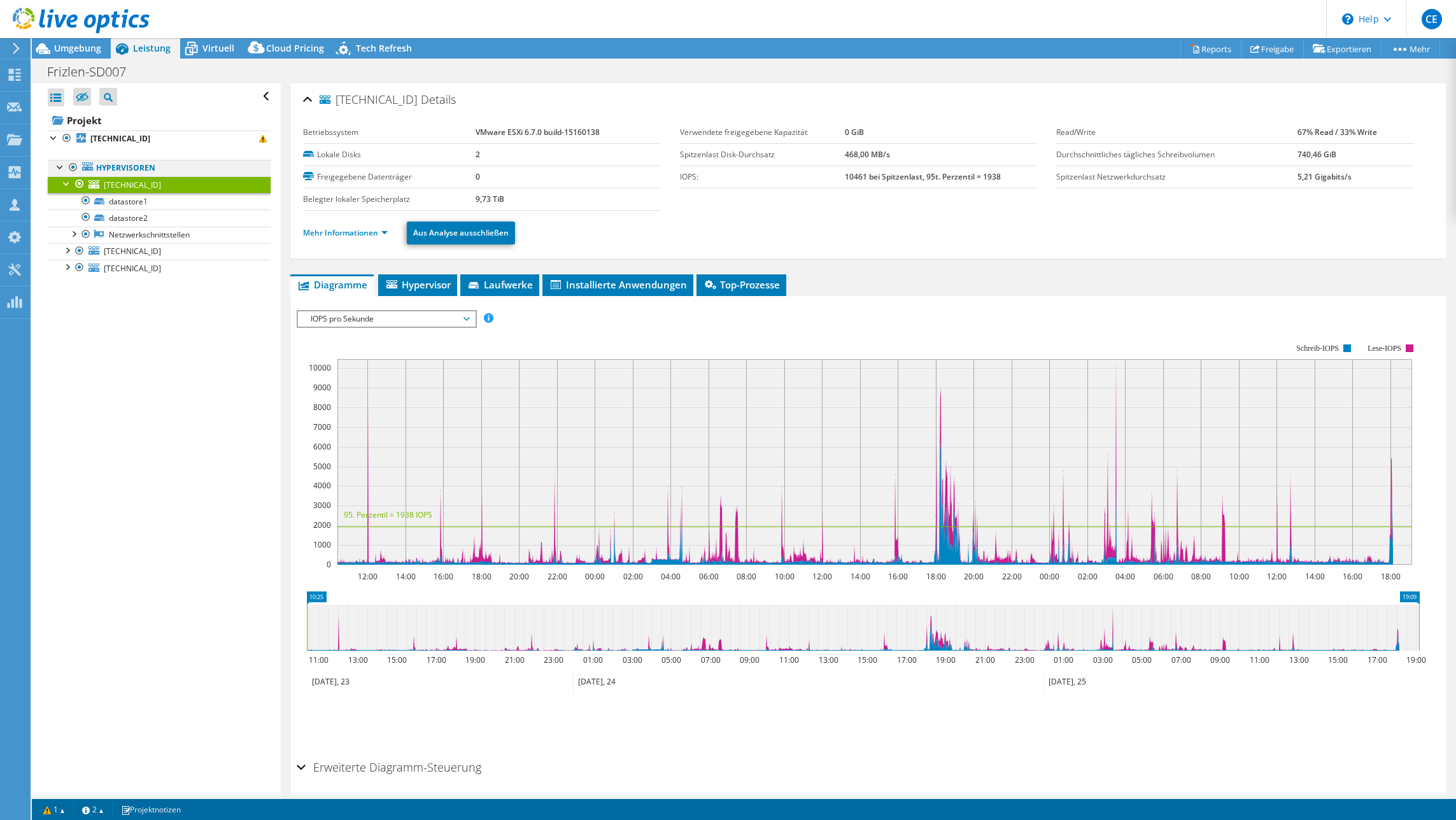
click at [57, 169] on div at bounding box center [60, 166] width 13 height 13
click at [61, 165] on div at bounding box center [60, 166] width 13 height 13
click at [65, 184] on div at bounding box center [66, 183] width 13 height 13
click at [133, 328] on div "Alle öffnen Alle schließen Ausgeschlossene Knoten verbergen Projektbaumfilter" at bounding box center [156, 439] width 248 height 712
click at [113, 137] on b "[TECHNICAL_ID]" at bounding box center [120, 138] width 60 height 11
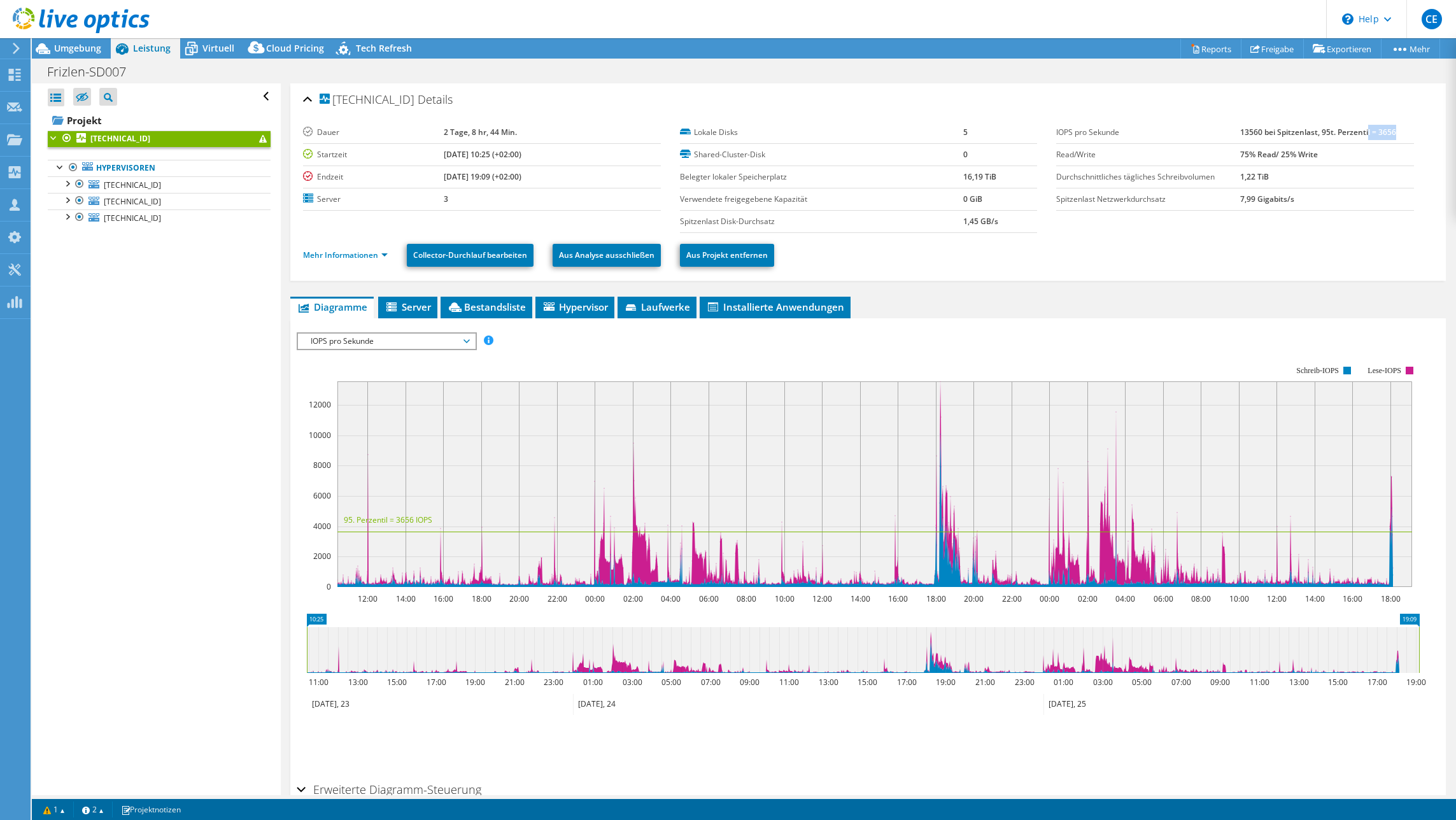
drag, startPoint x: 1387, startPoint y: 131, endPoint x: 1360, endPoint y: 131, distance: 27.0
click at [1093, 131] on td "13560 bei Spitzenlast, 95t. Perzentil = 3656" at bounding box center [1327, 133] width 174 height 22
click at [1093, 129] on b "13560 bei Spitzenlast, 95t. Perzentil = 3656" at bounding box center [1318, 132] width 156 height 11
click at [481, 527] on icon at bounding box center [874, 527] width 1074 height 0
click at [365, 334] on span "IOPS pro Sekunde" at bounding box center [386, 341] width 163 height 16
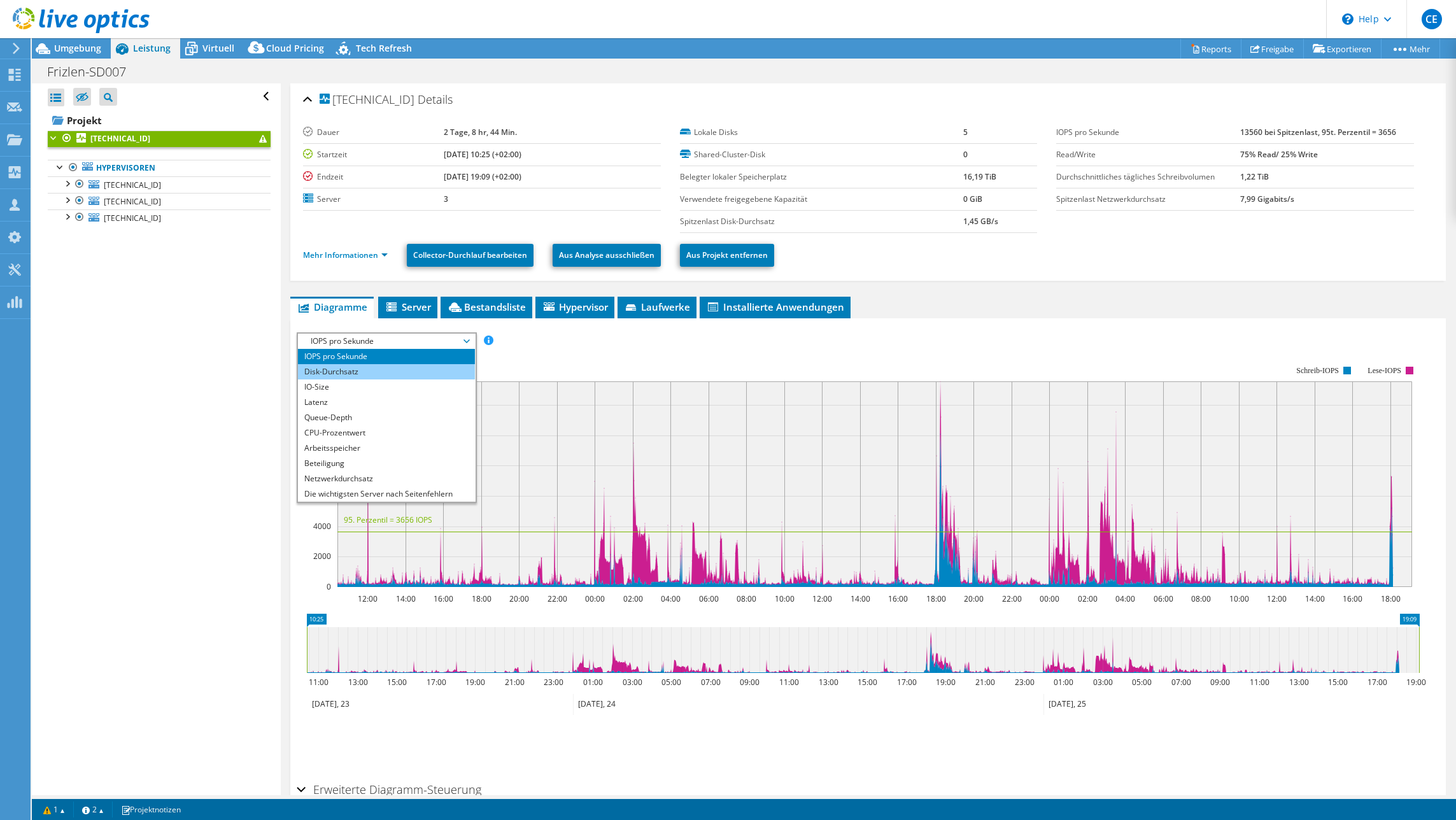
click at [328, 372] on li "Disk-Durchsatz" at bounding box center [386, 371] width 177 height 16
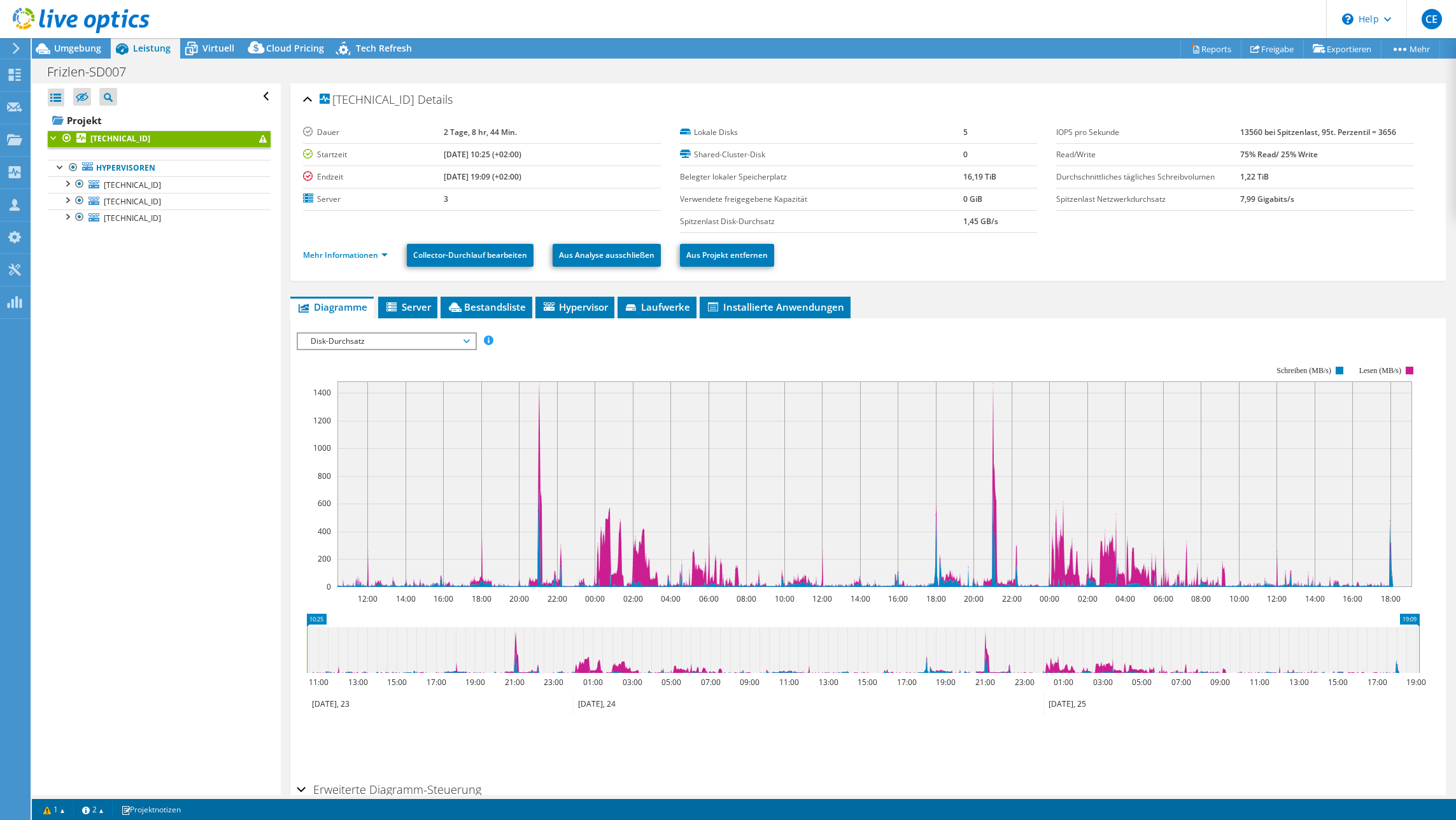
click at [355, 333] on span "Disk-Durchsatz" at bounding box center [386, 341] width 163 height 16
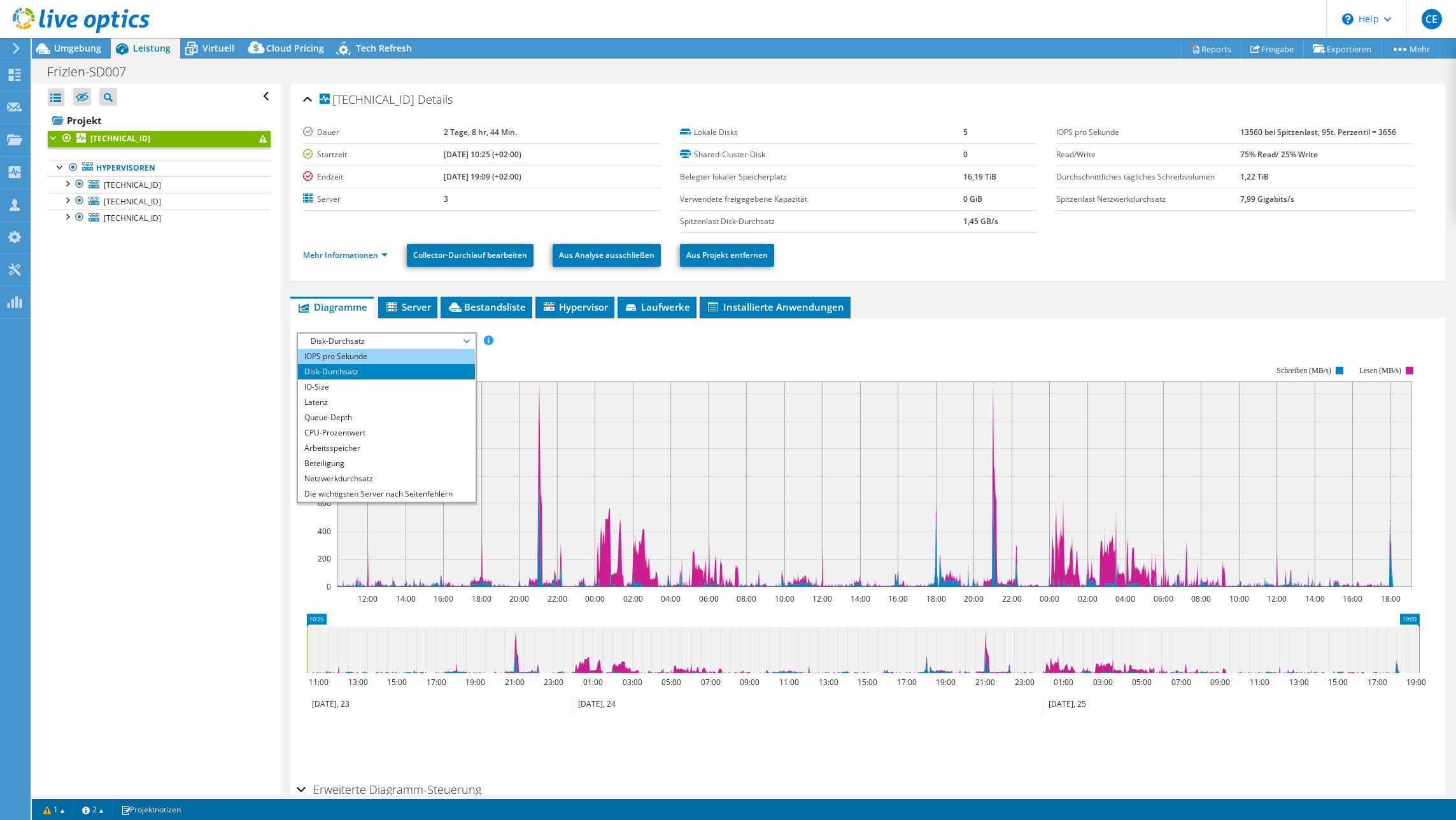
click at [336, 357] on li "IOPS pro Sekunde" at bounding box center [386, 357] width 177 height 16
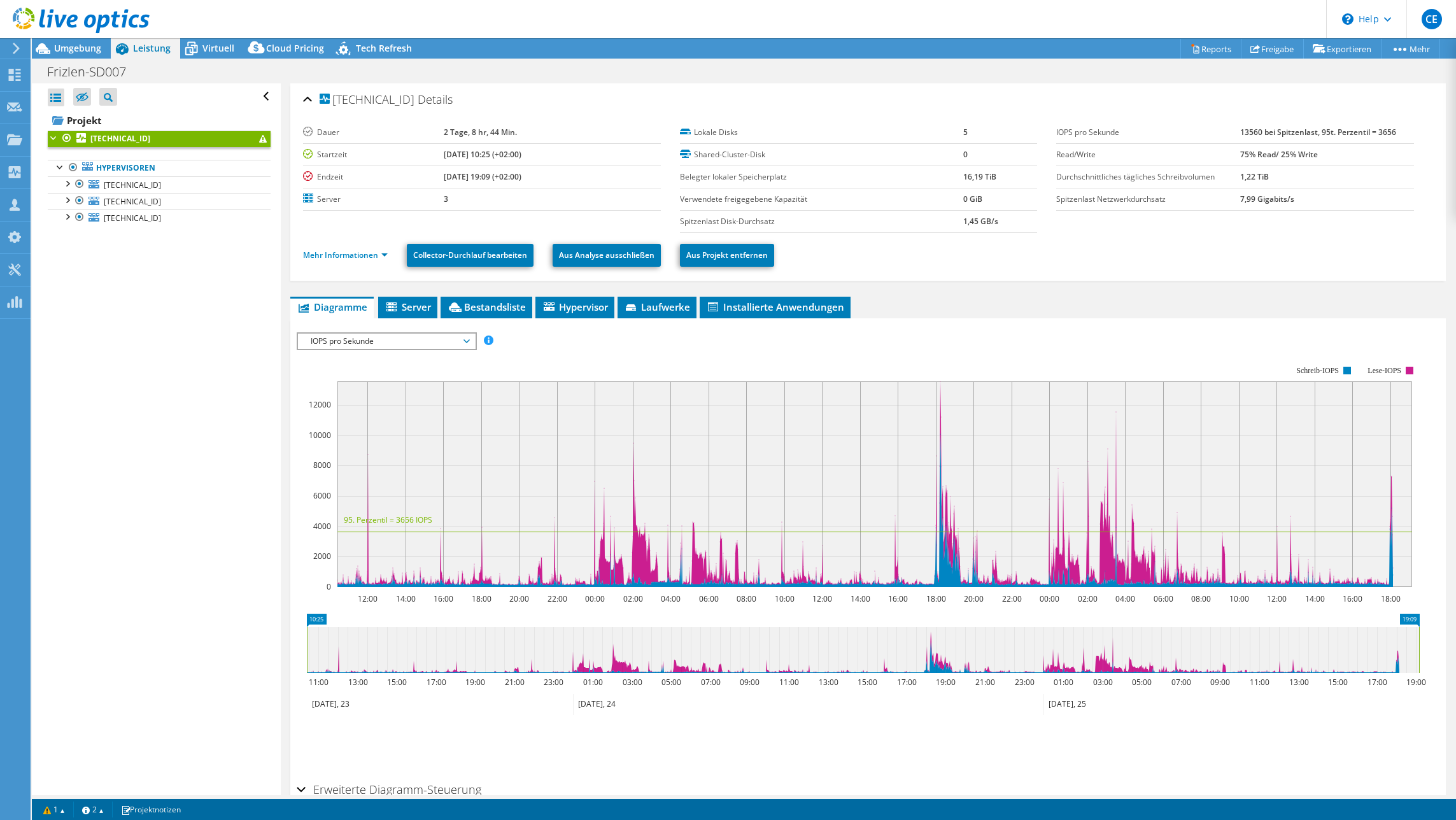
click at [398, 344] on span "IOPS pro Sekunde" at bounding box center [386, 341] width 163 height 16
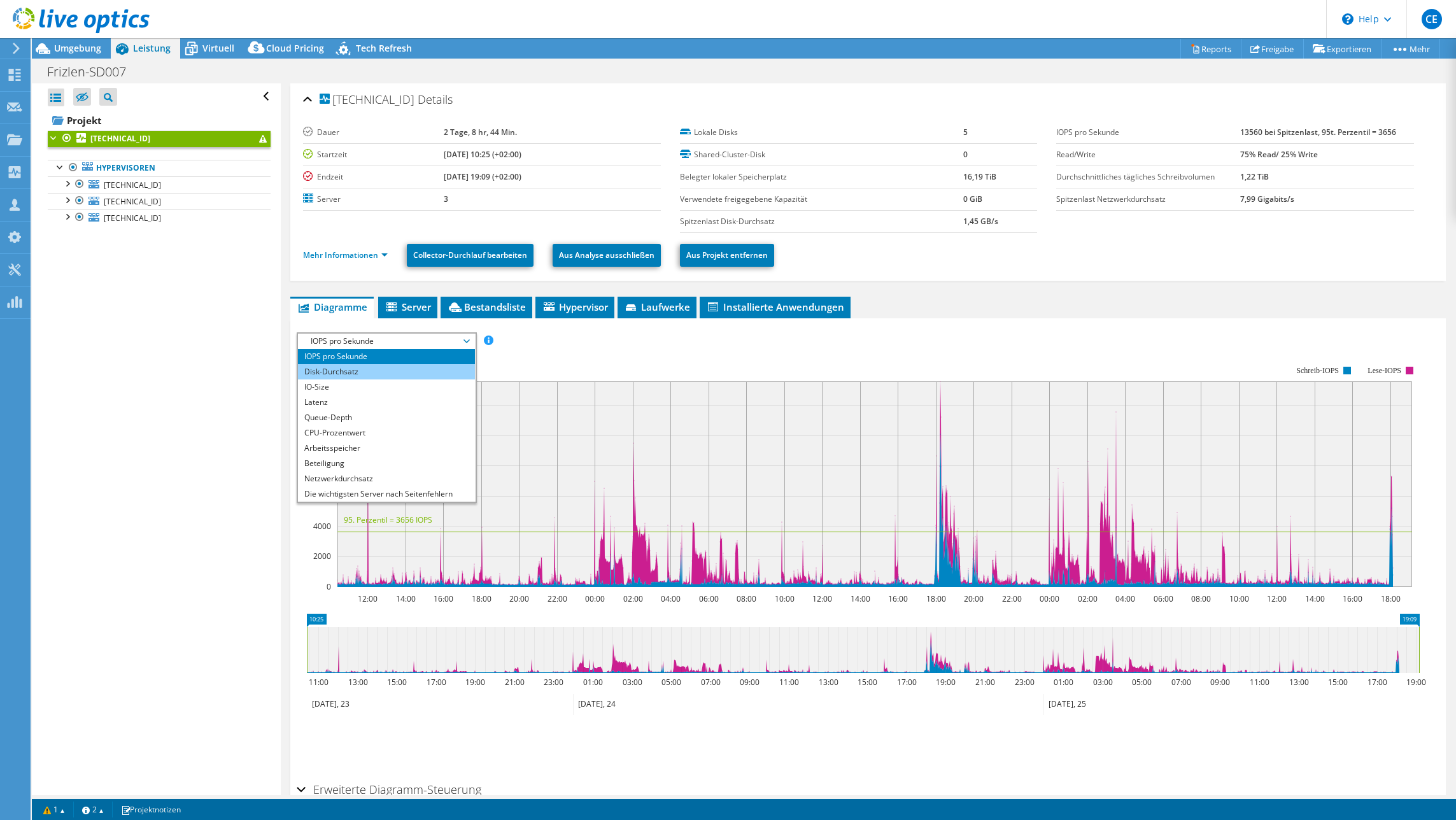
click at [341, 372] on li "Disk-Durchsatz" at bounding box center [386, 371] width 177 height 16
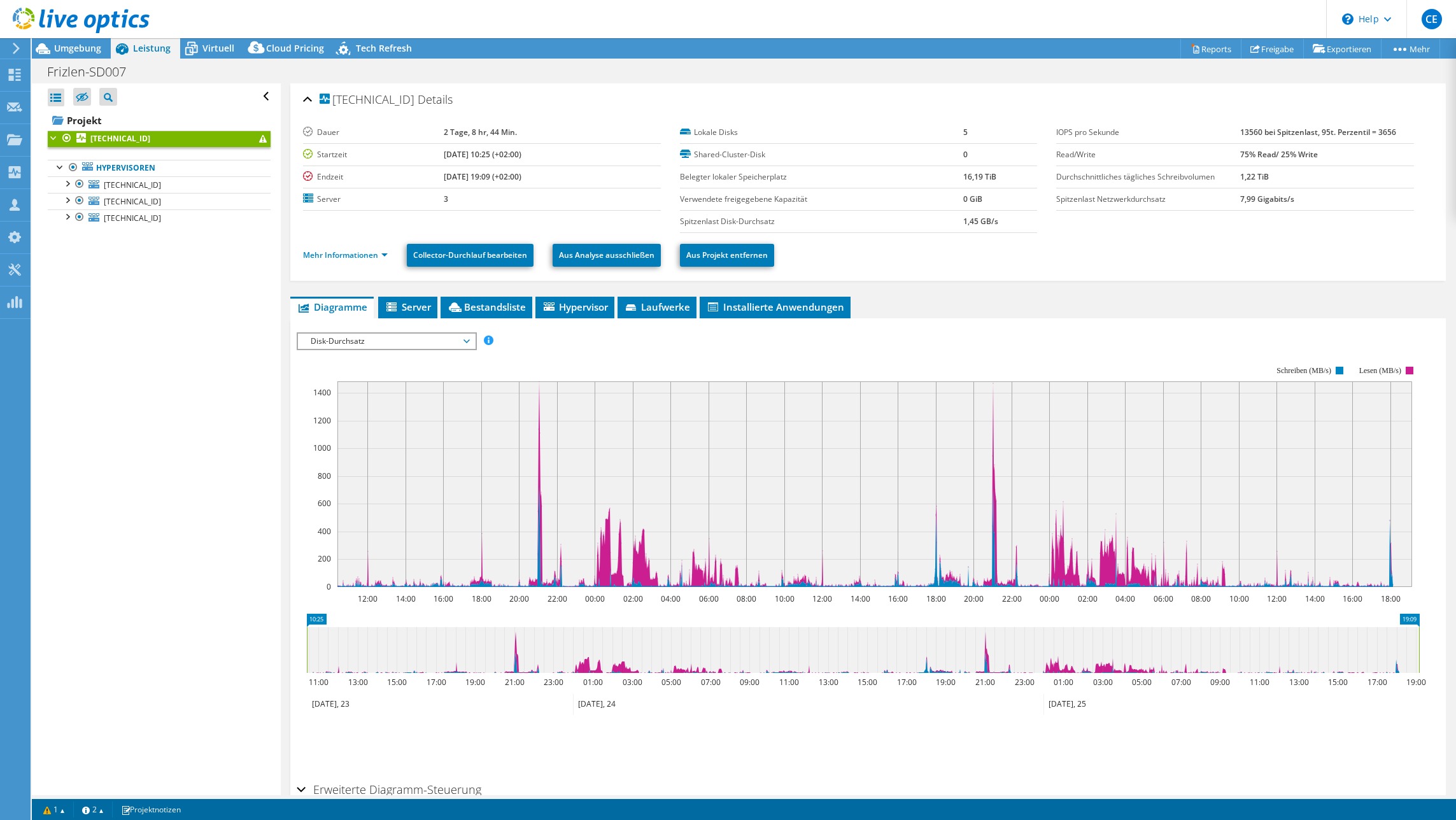
click at [399, 343] on span "Disk-Durchsatz" at bounding box center [386, 341] width 163 height 16
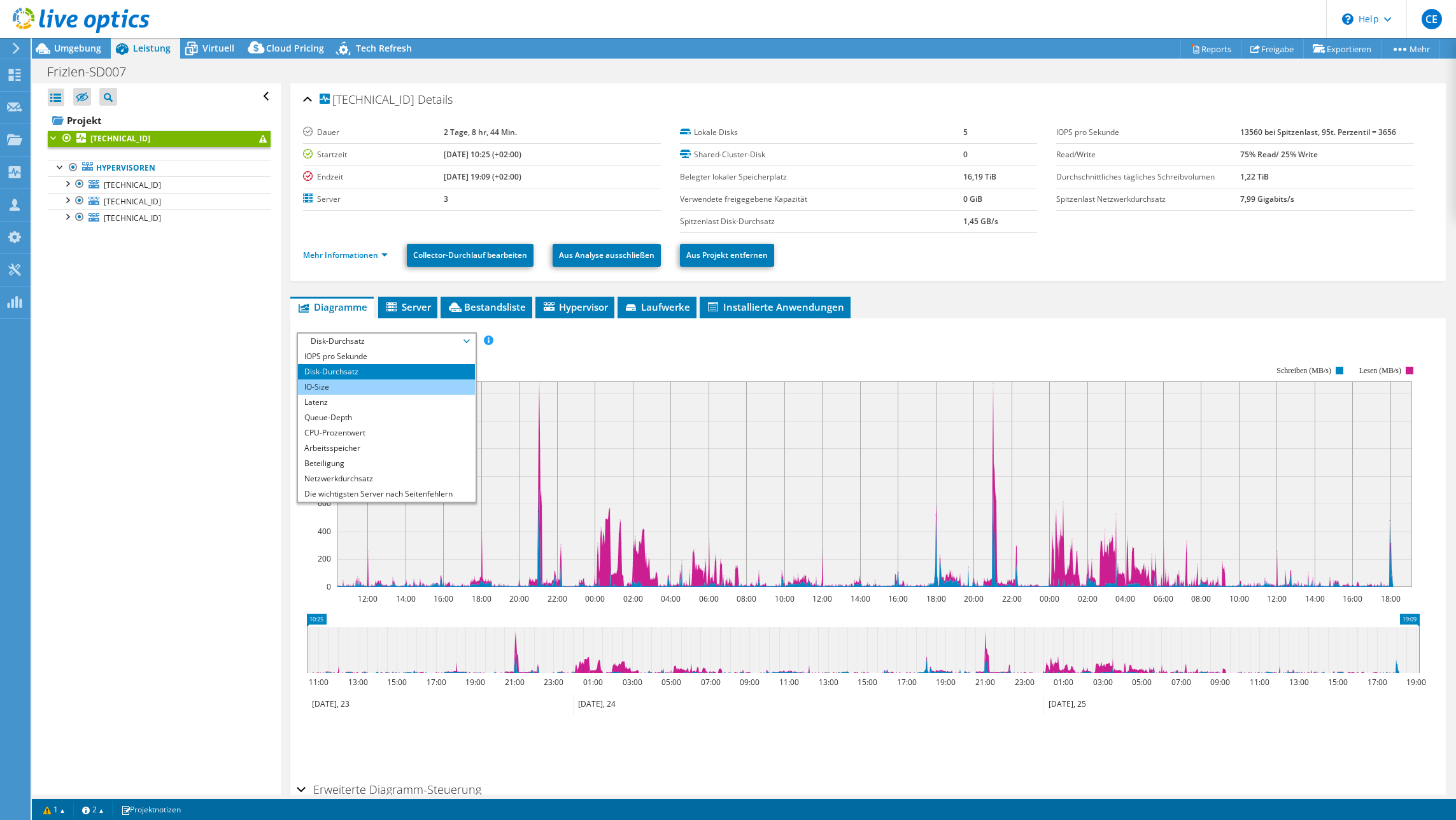
click at [319, 386] on li "IO-Size" at bounding box center [386, 387] width 177 height 16
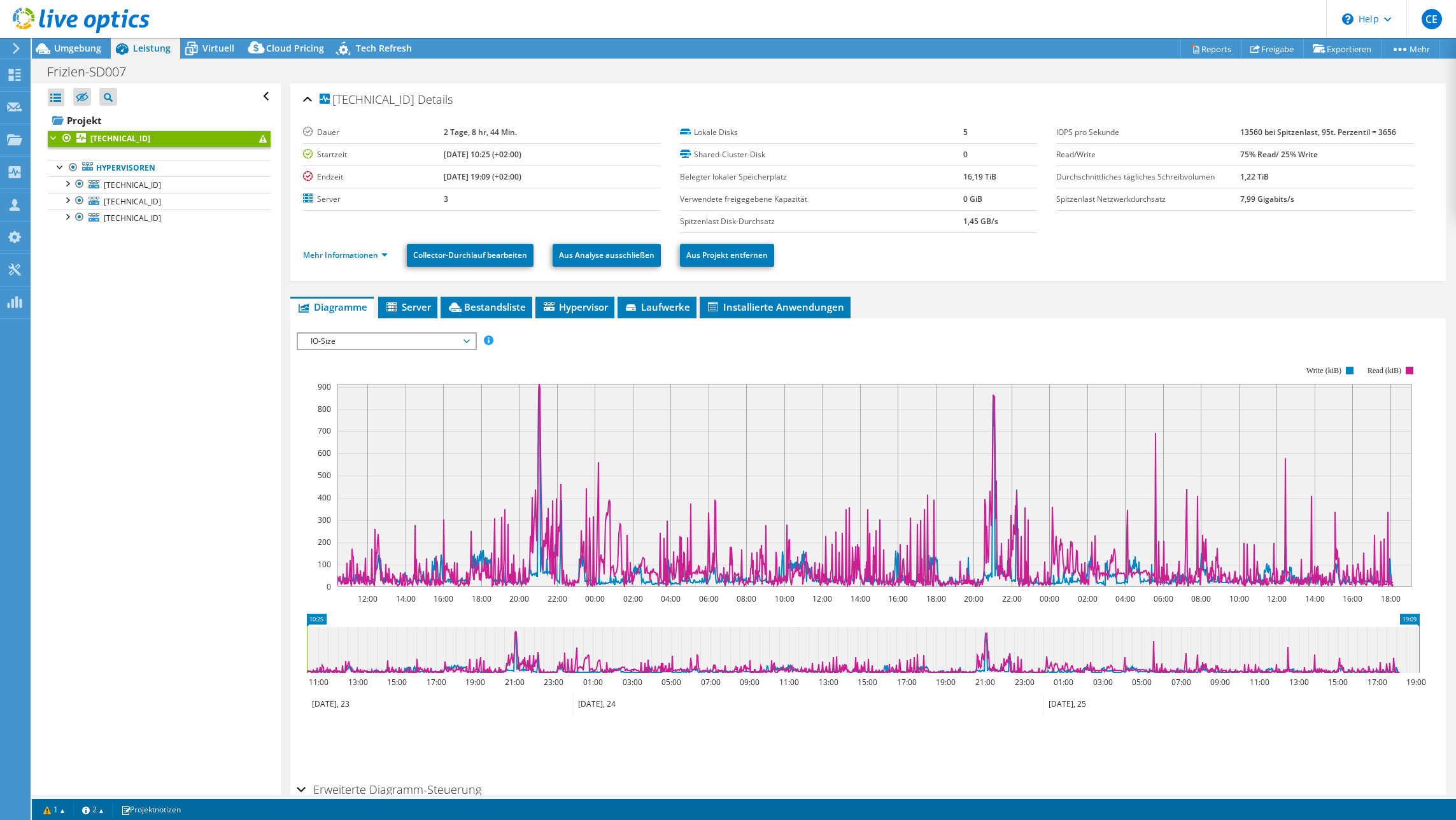
click at [388, 345] on span "IO-Size" at bounding box center [386, 341] width 163 height 16
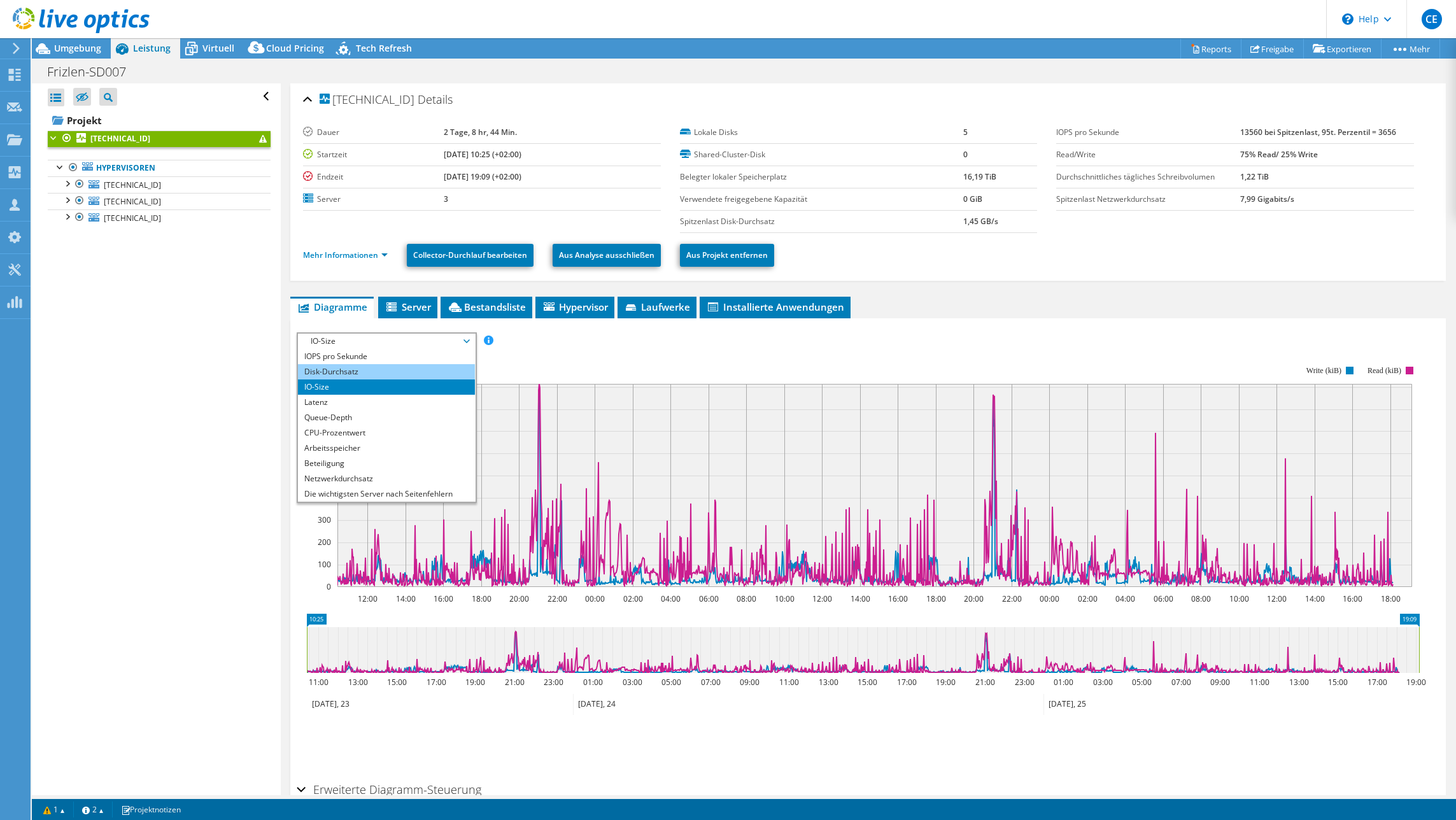
click at [327, 374] on li "Disk-Durchsatz" at bounding box center [386, 371] width 177 height 16
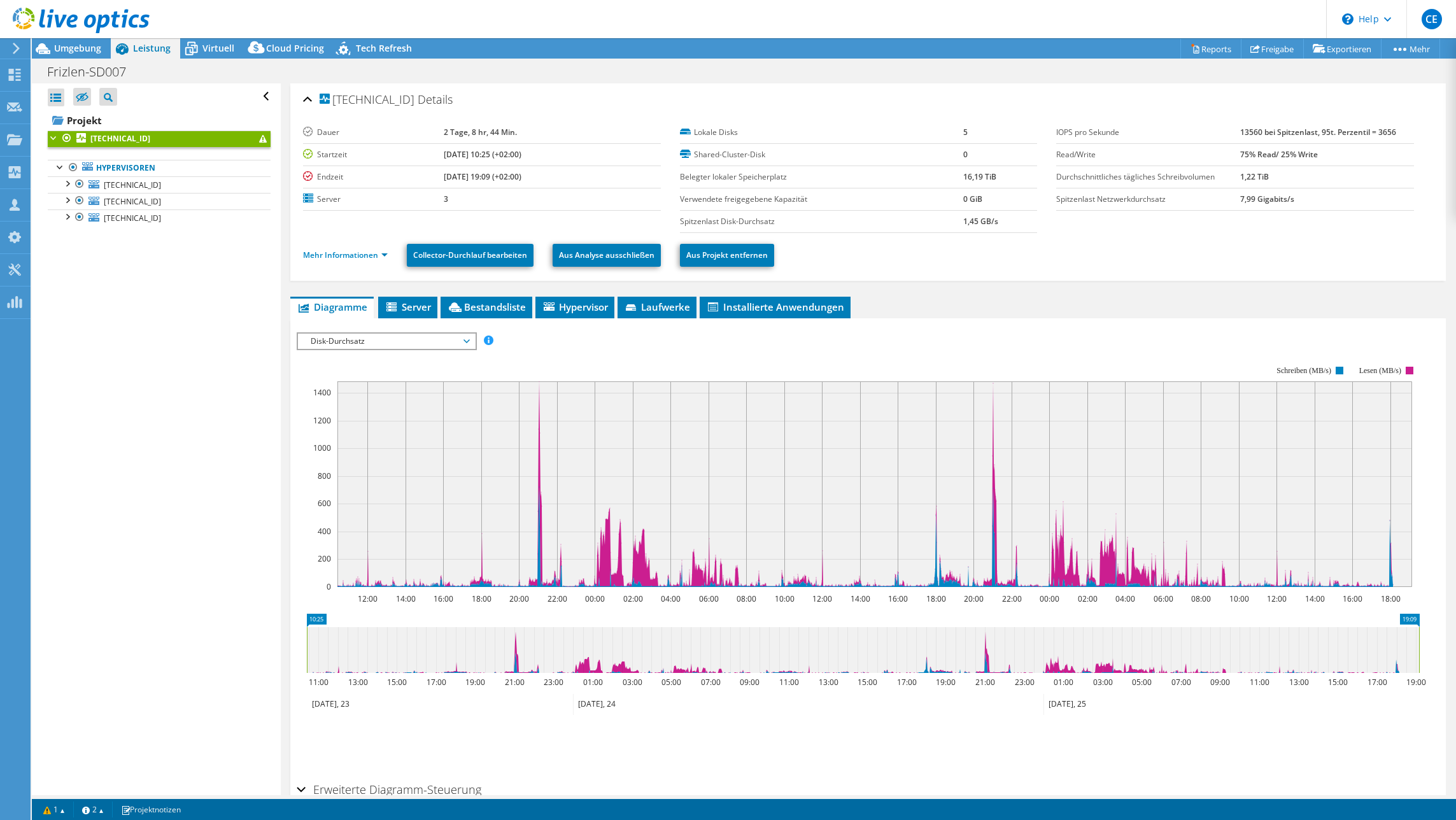
click at [539, 387] on icon "12:00 14:00 16:00 18:00 20:00 22:00 00:00 02:00 04:00 06:00 08:00 10:00 12:00 1…" at bounding box center [863, 477] width 1132 height 255
click at [380, 346] on span "Disk-Durchsatz" at bounding box center [386, 341] width 163 height 16
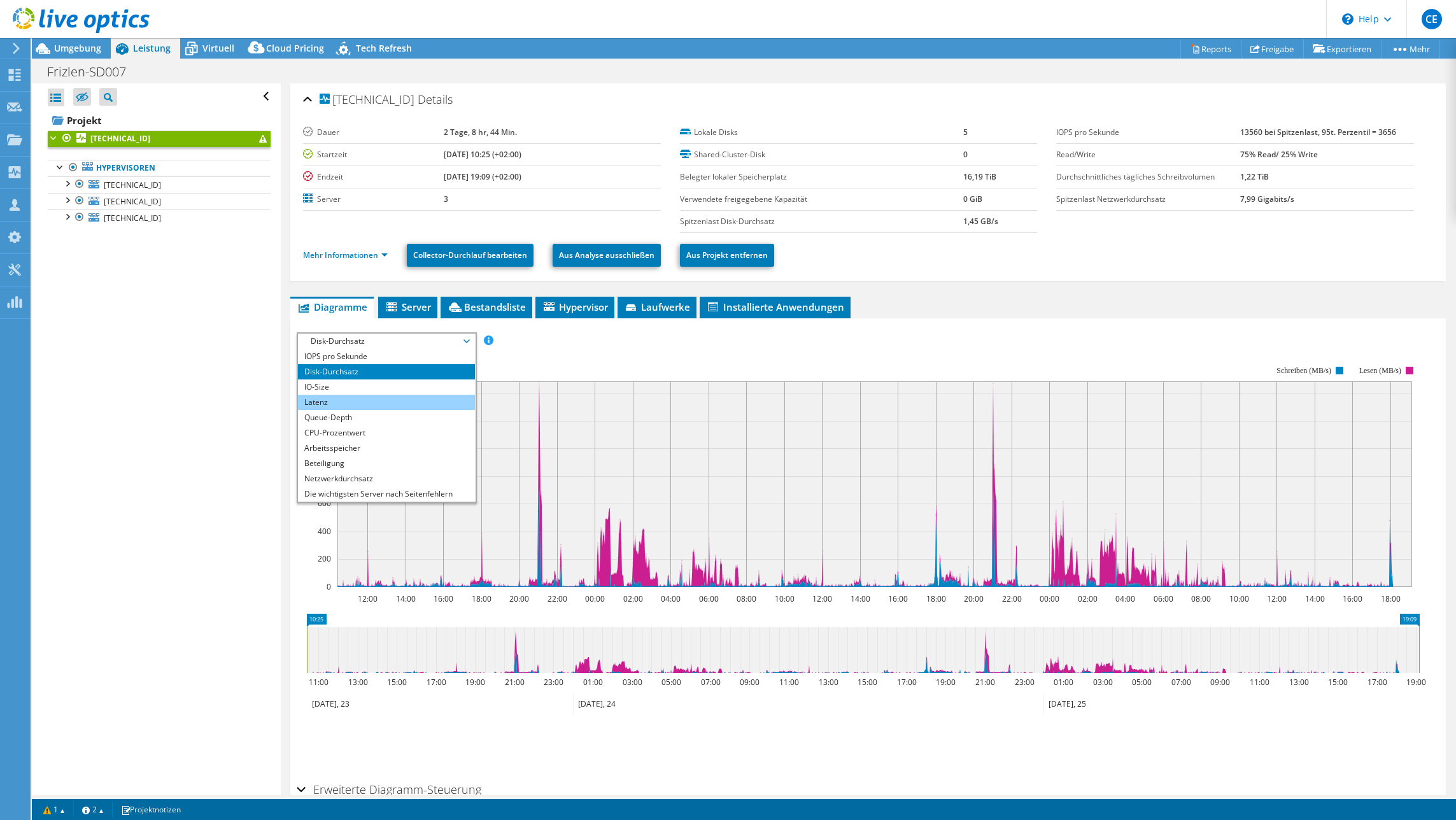
click at [338, 403] on li "Latenz" at bounding box center [386, 403] width 177 height 16
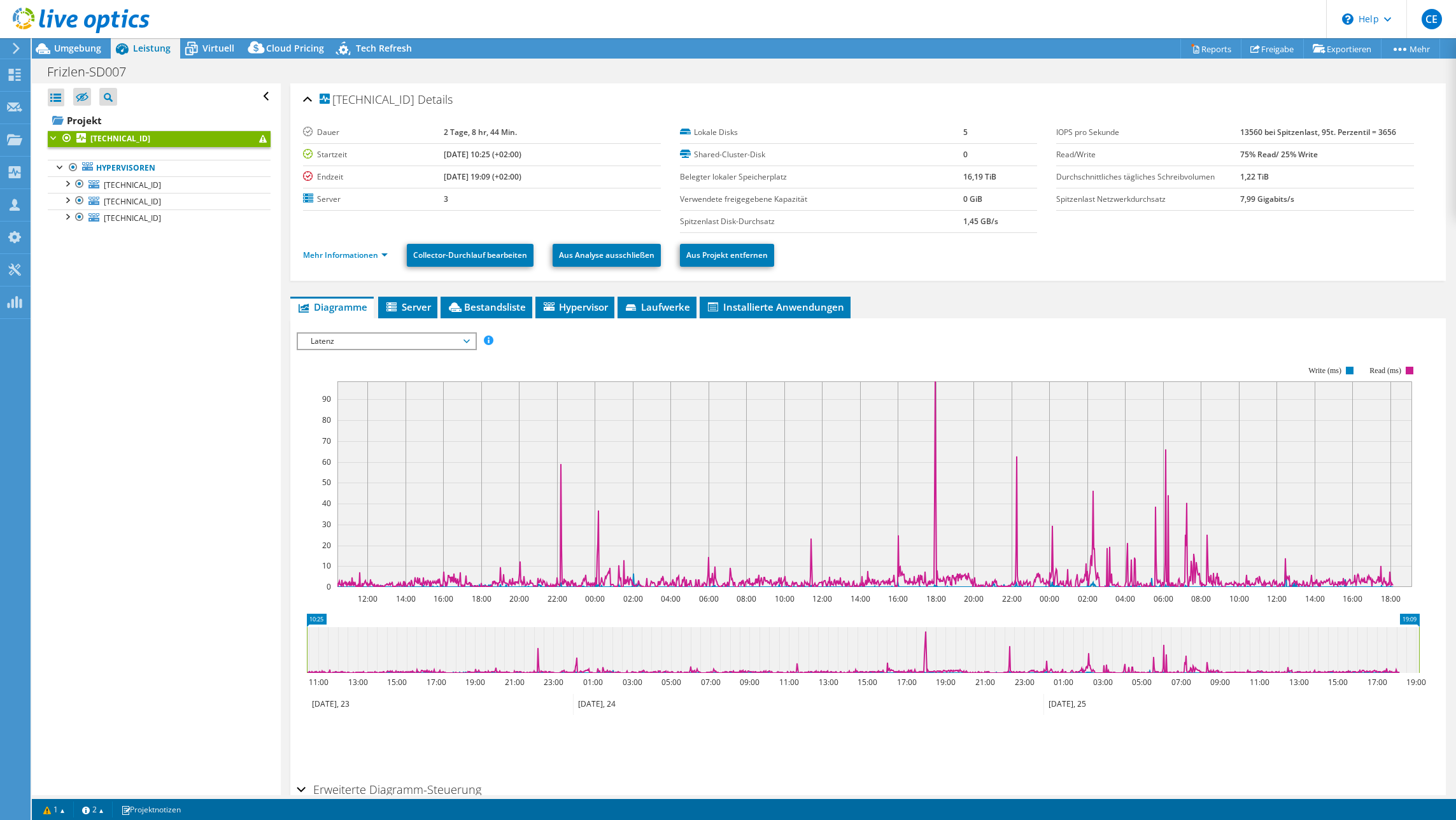
click at [368, 341] on span "Latenz" at bounding box center [386, 341] width 163 height 16
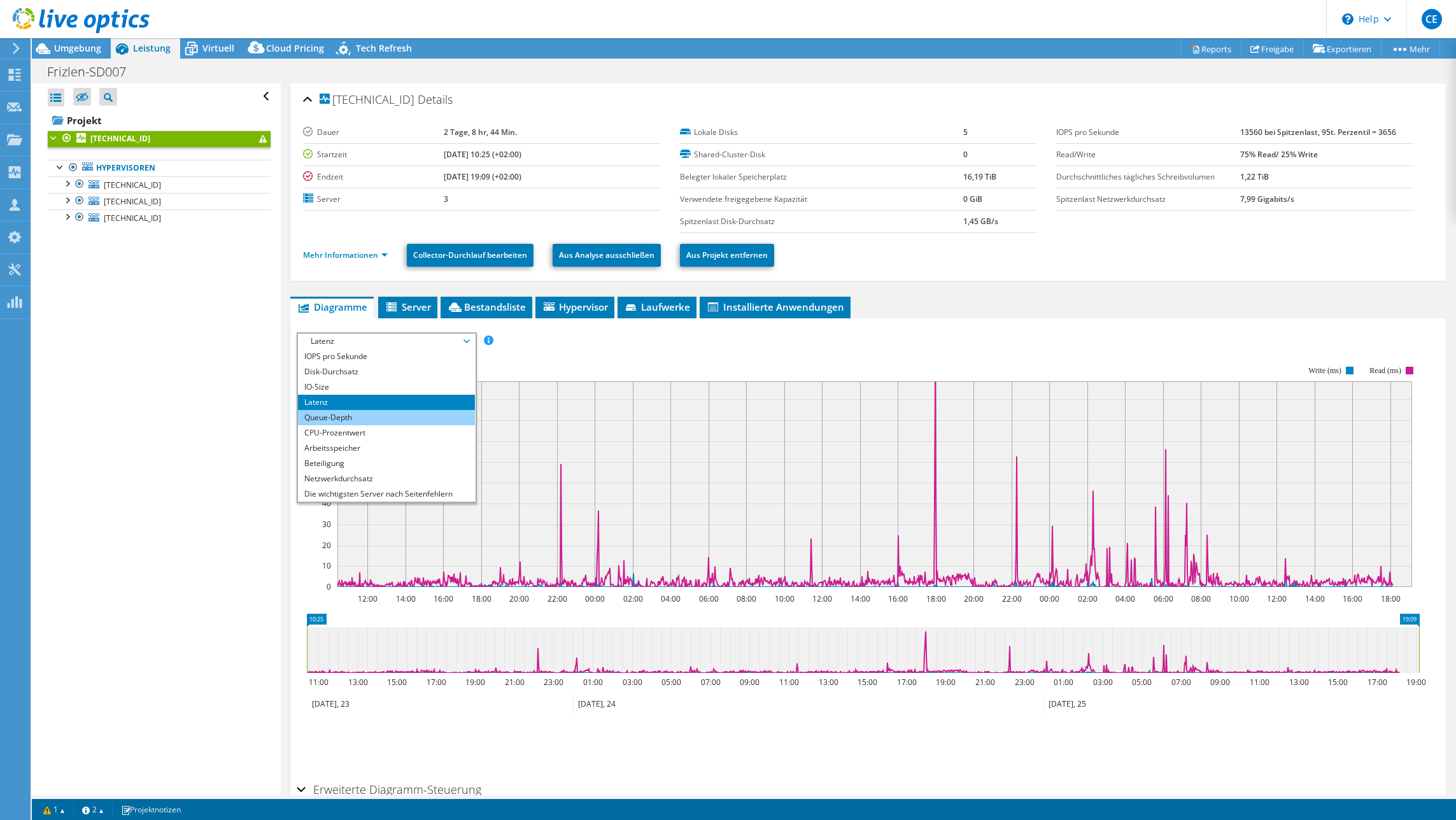
click at [319, 414] on li "Queue-Depth" at bounding box center [386, 417] width 177 height 16
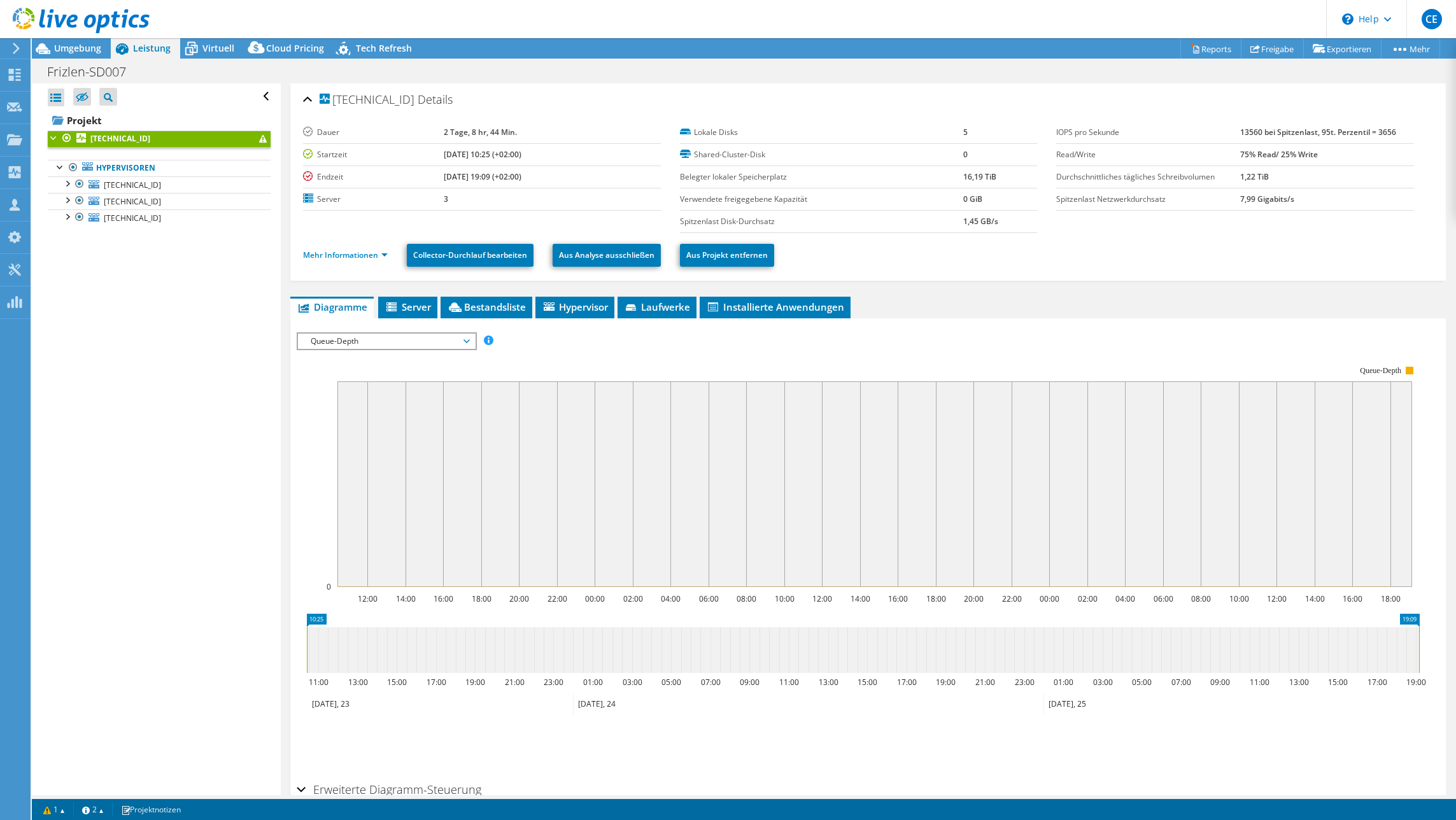
click at [418, 345] on span "Queue-Depth" at bounding box center [386, 341] width 163 height 16
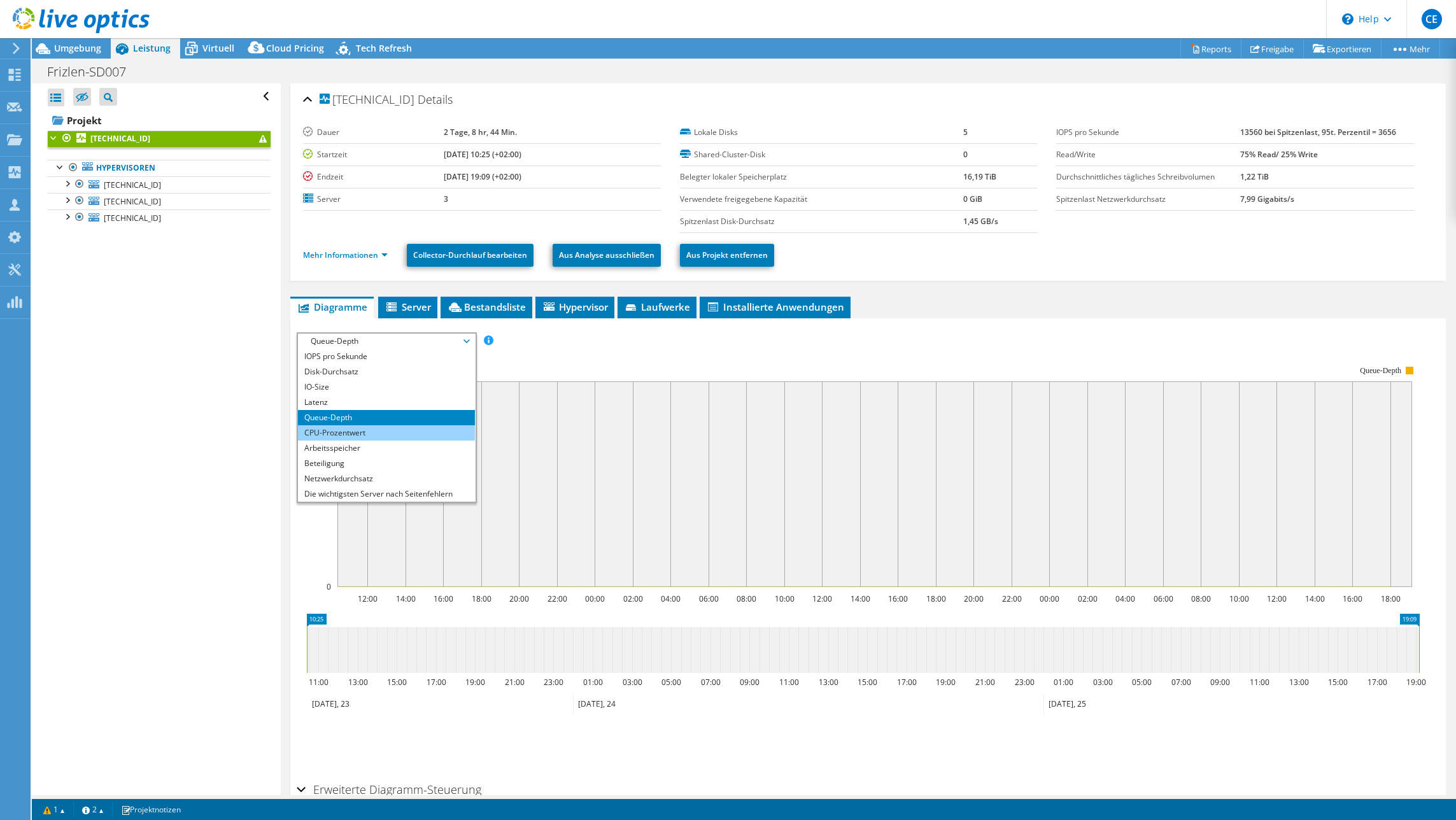
click at [334, 428] on li "CPU-Prozentwert" at bounding box center [386, 433] width 177 height 16
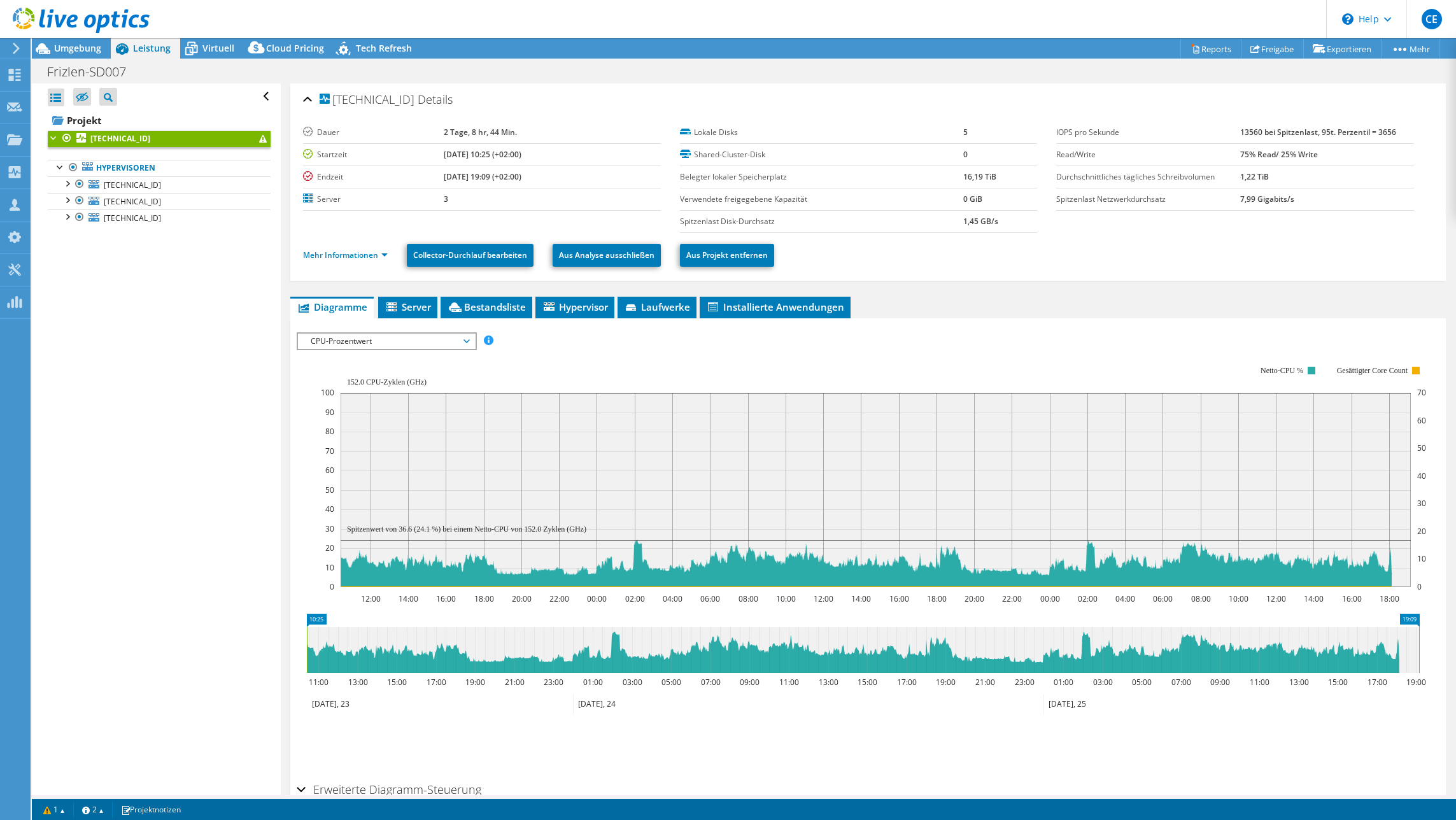
click at [362, 340] on span "CPU-Prozentwert" at bounding box center [386, 341] width 163 height 16
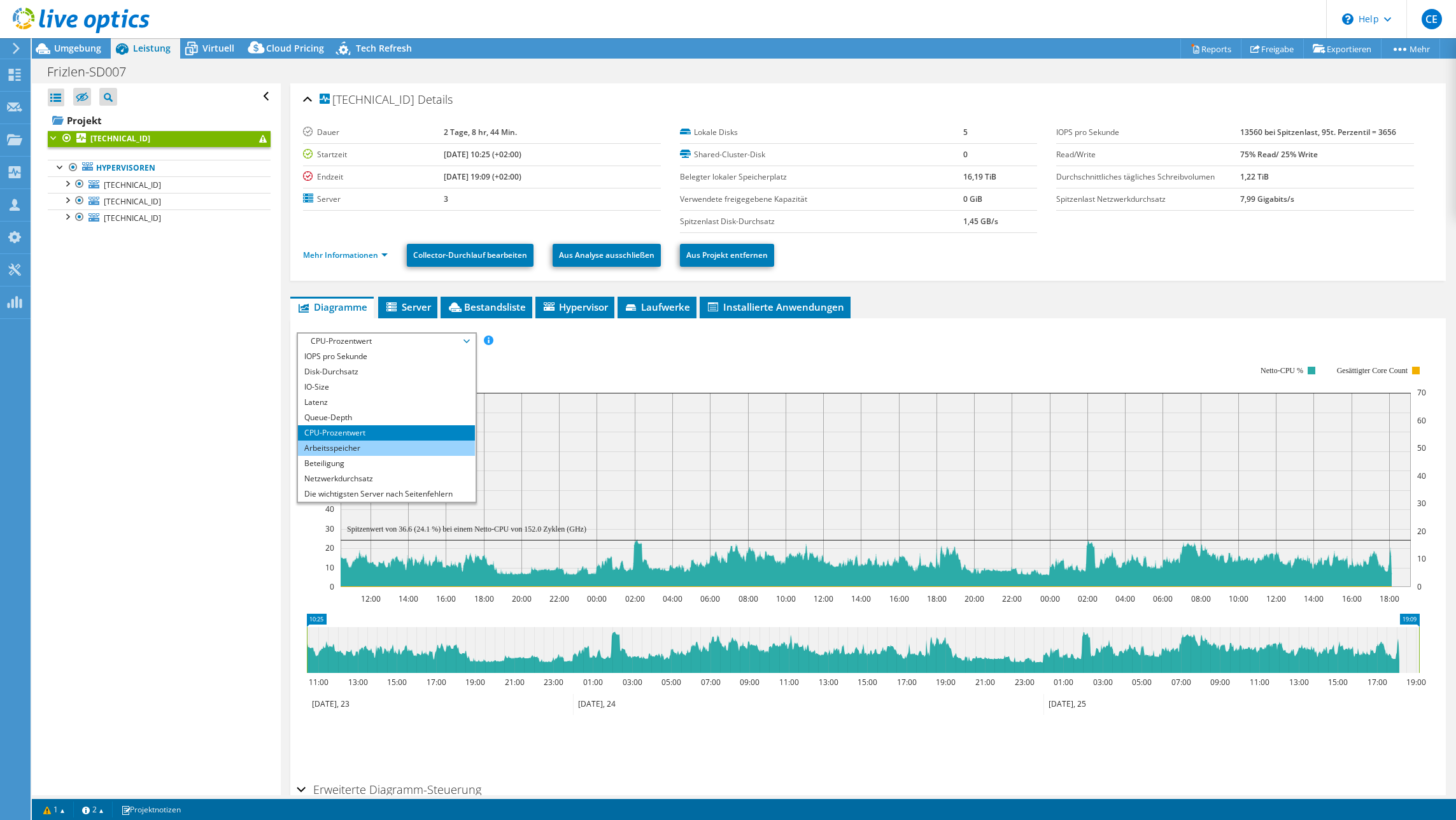
click at [336, 452] on li "Arbeitsspeicher" at bounding box center [386, 448] width 177 height 16
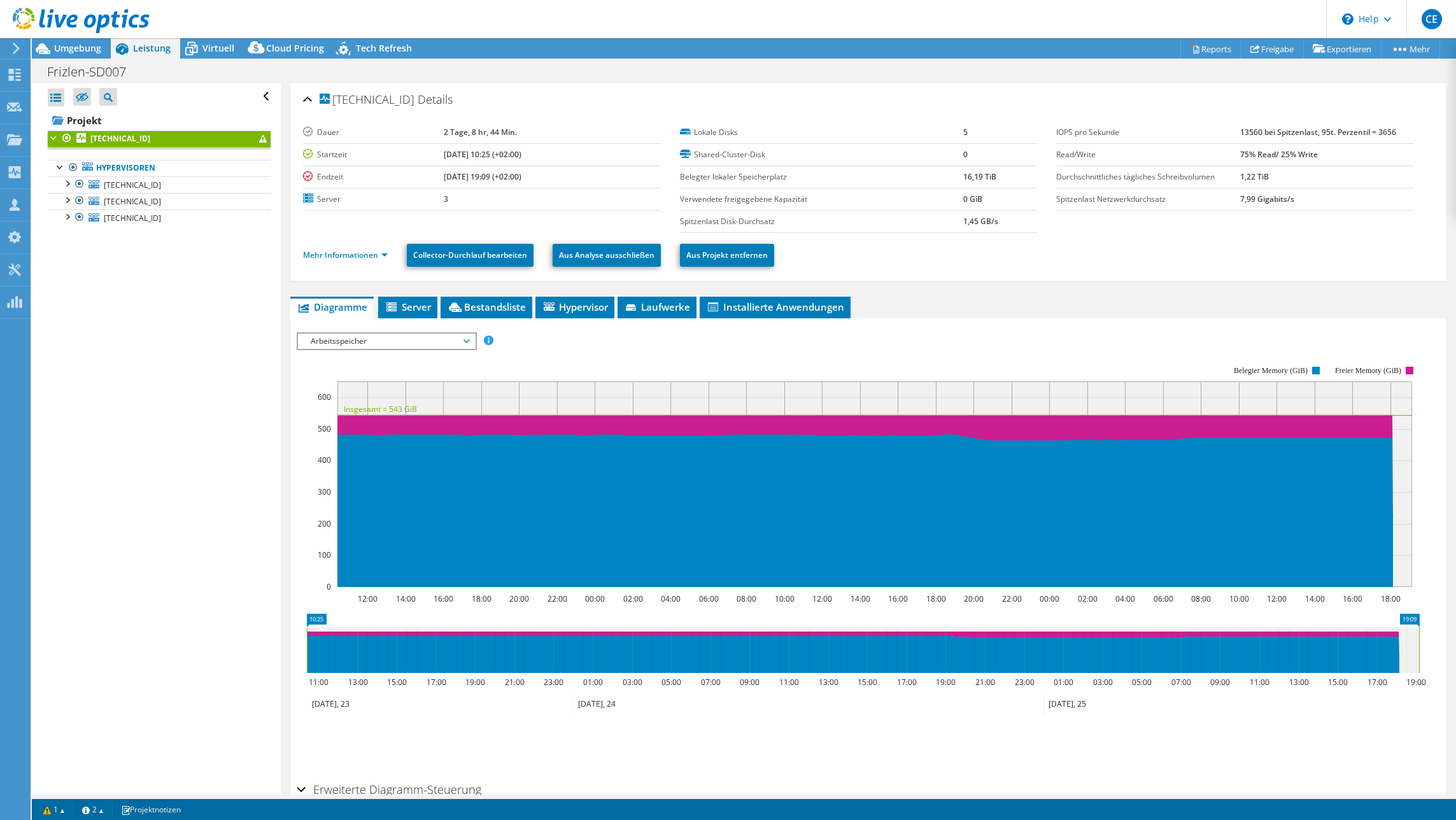
click at [406, 336] on span "Arbeitsspeicher" at bounding box center [386, 341] width 163 height 16
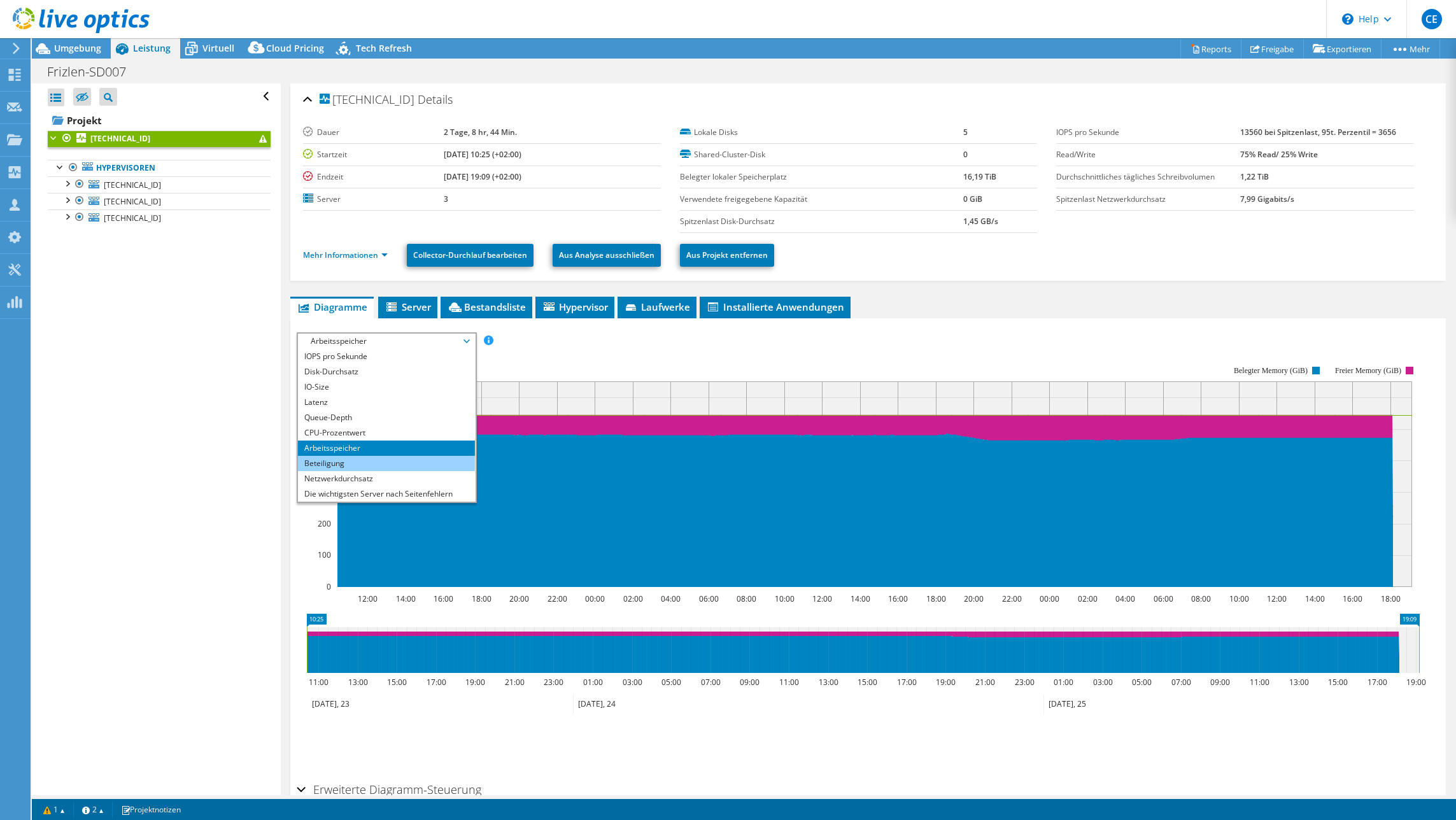
click at [353, 466] on li "Beteiligung" at bounding box center [386, 463] width 177 height 16
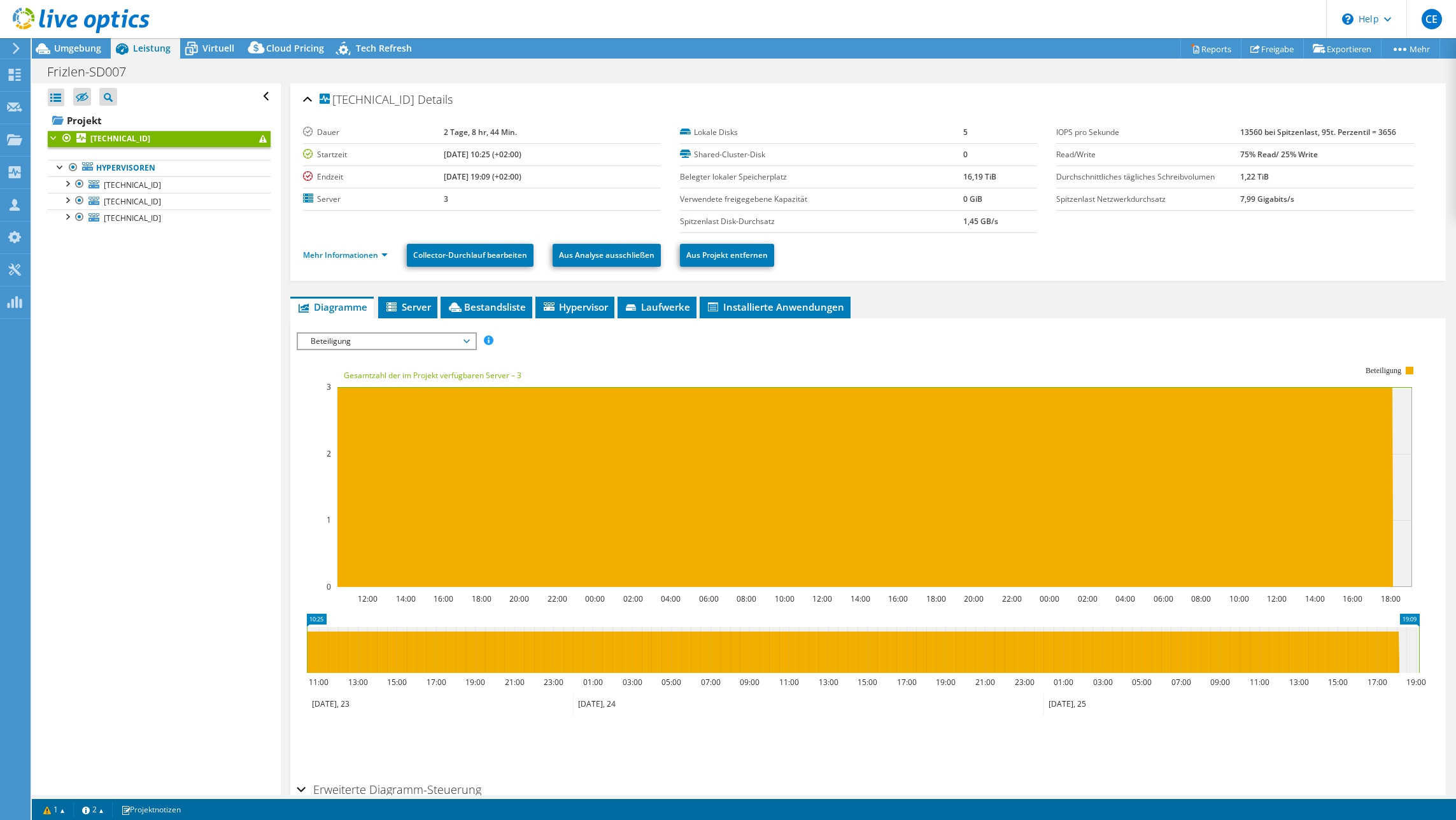
click at [420, 333] on span "Beteiligung" at bounding box center [386, 341] width 163 height 16
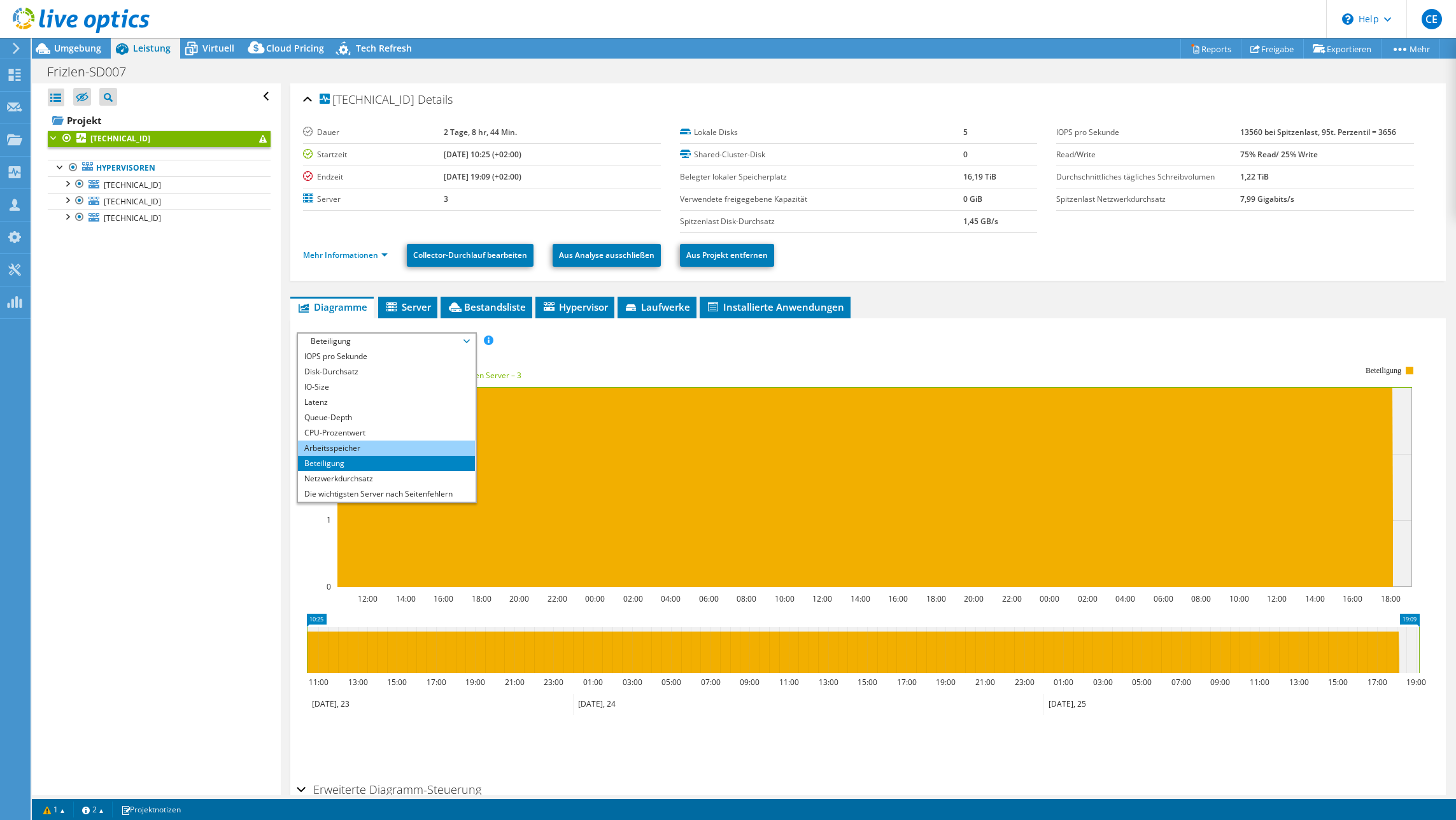
click at [345, 449] on li "Arbeitsspeicher" at bounding box center [386, 448] width 177 height 16
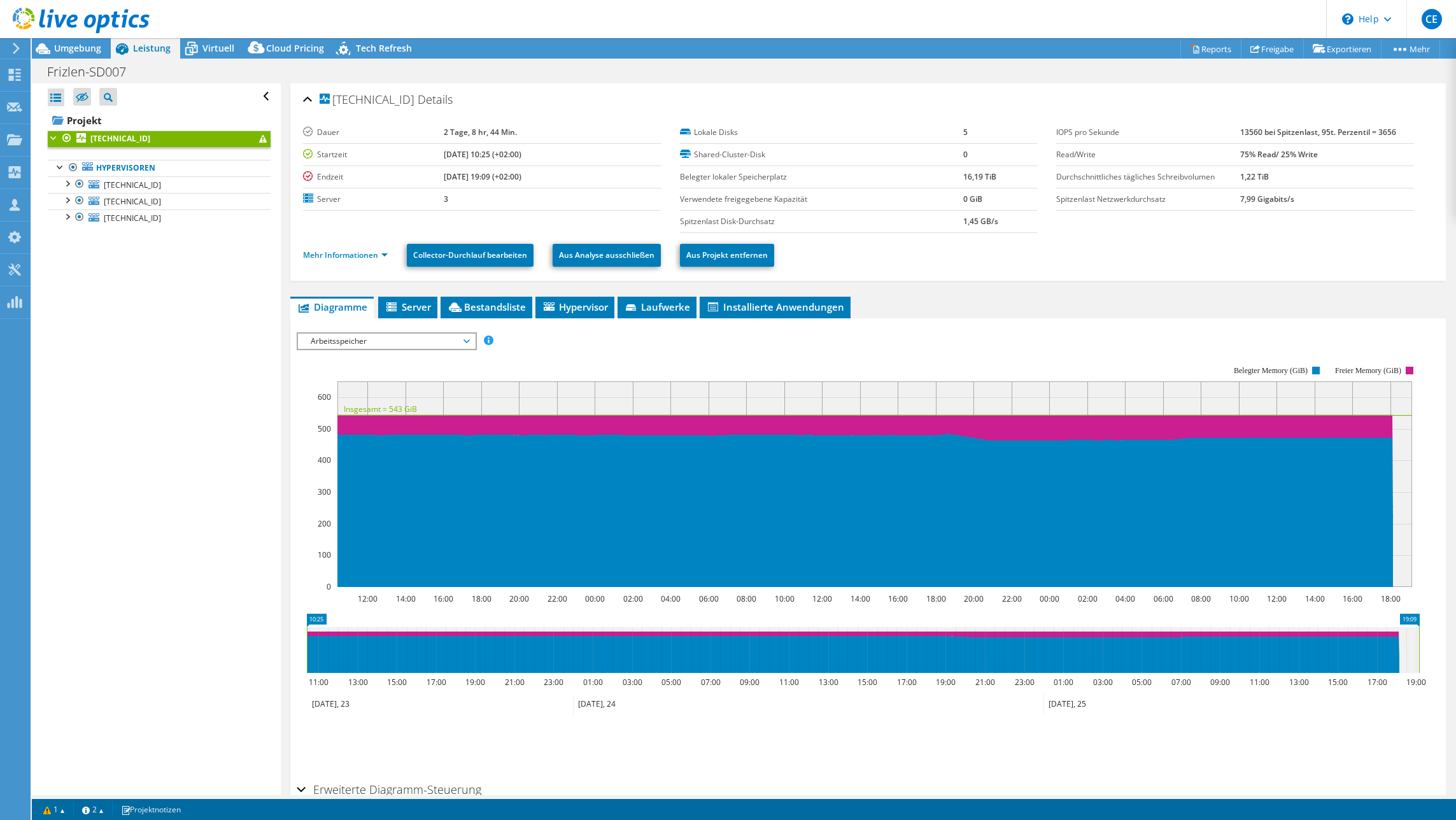
click at [420, 348] on span "Arbeitsspeicher" at bounding box center [386, 341] width 163 height 16
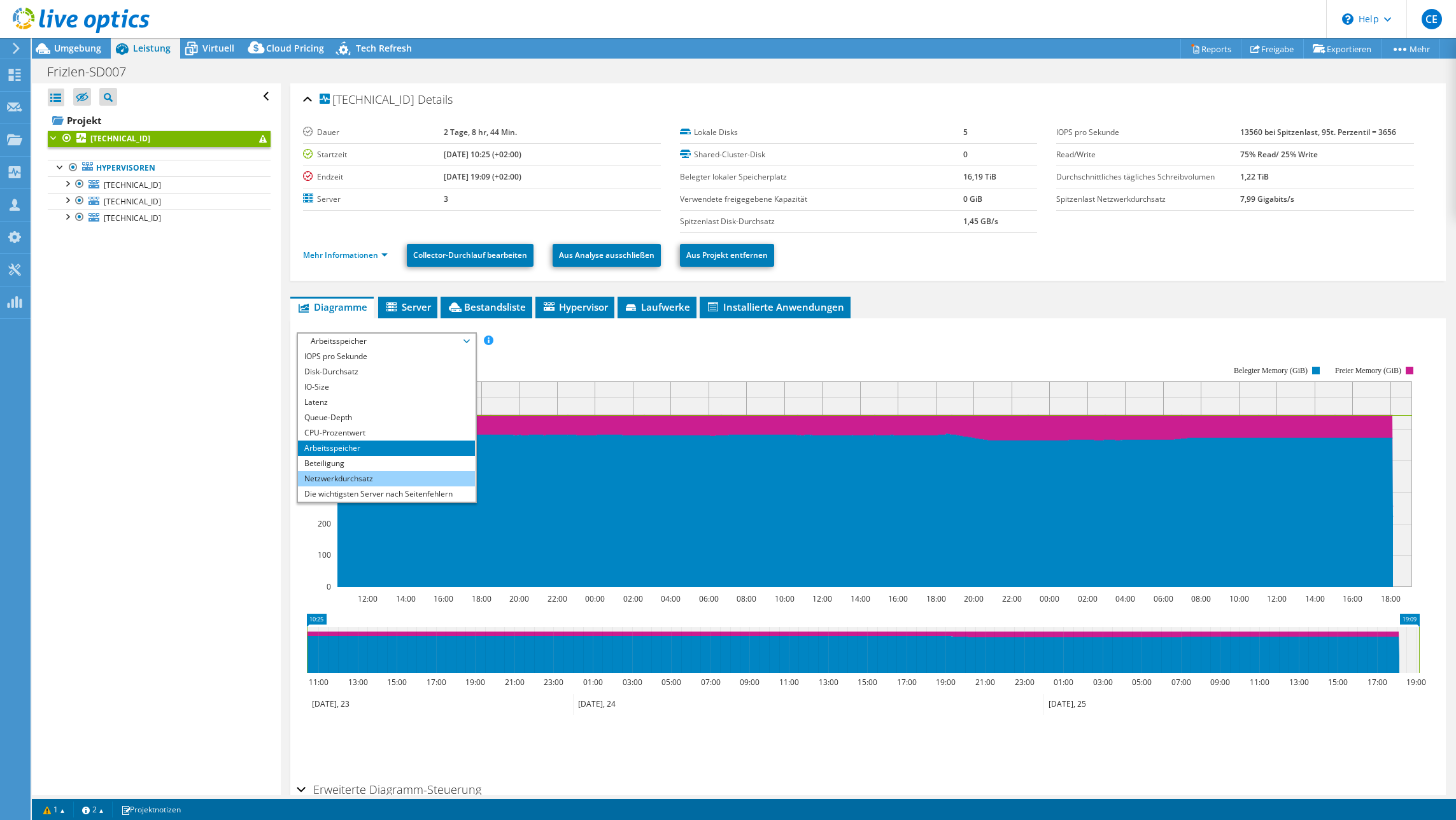
click at [389, 480] on li "Netzwerkdurchsatz" at bounding box center [386, 479] width 177 height 16
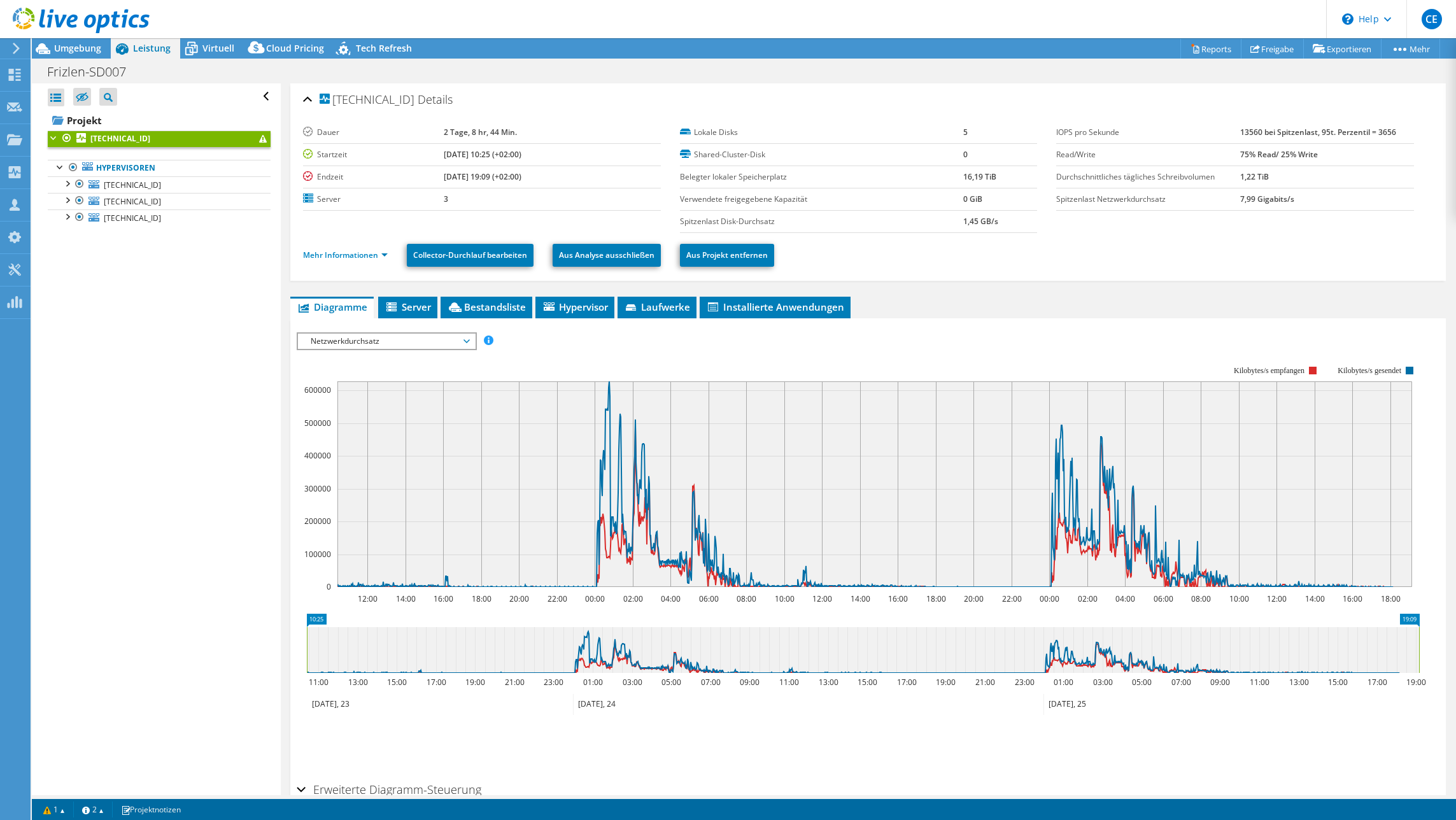
click at [384, 345] on span "Netzwerkdurchsatz" at bounding box center [386, 341] width 163 height 16
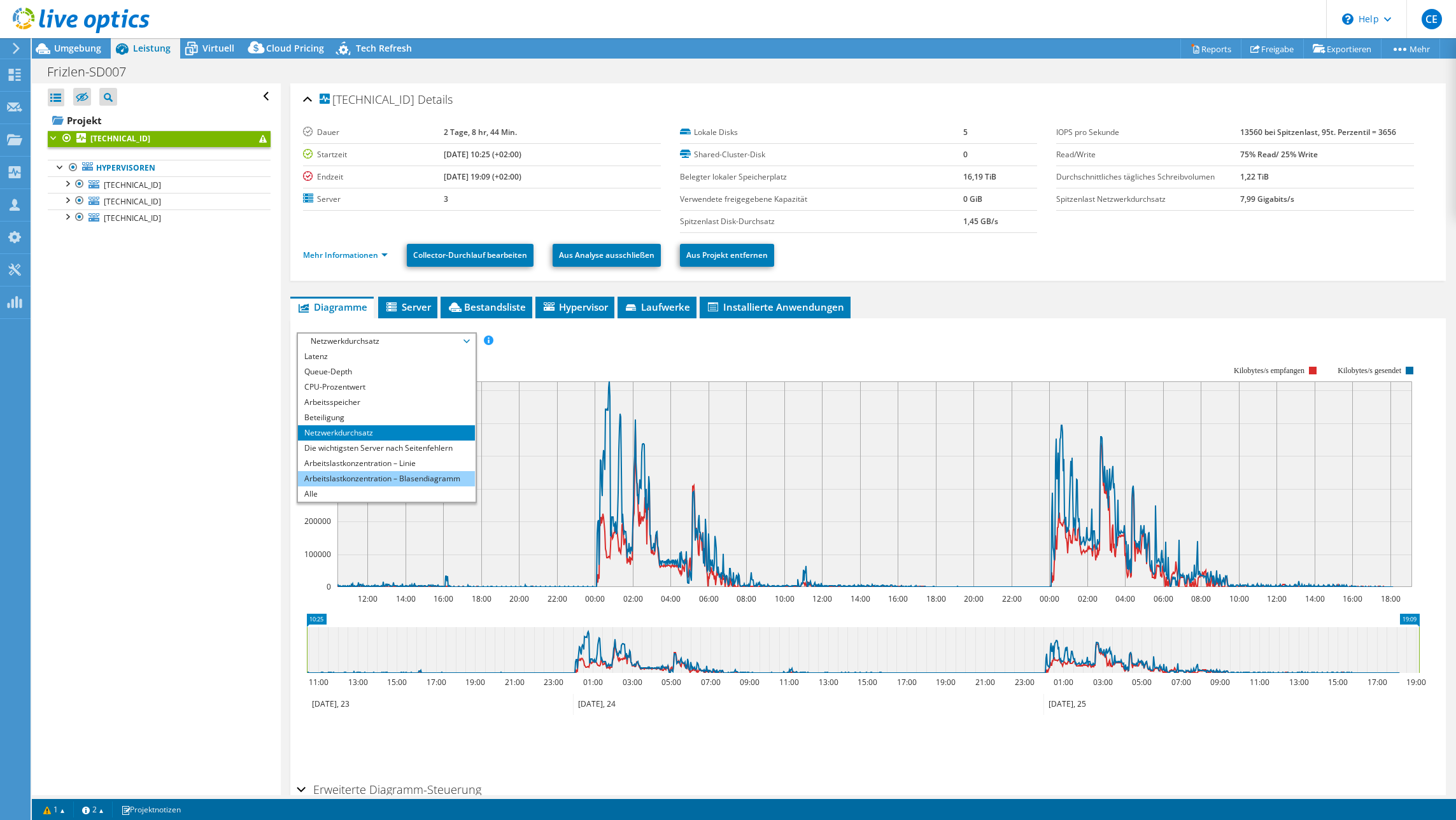
click at [377, 481] on li "Arbeitslastkonzentration – Blasendiagramm" at bounding box center [386, 479] width 177 height 16
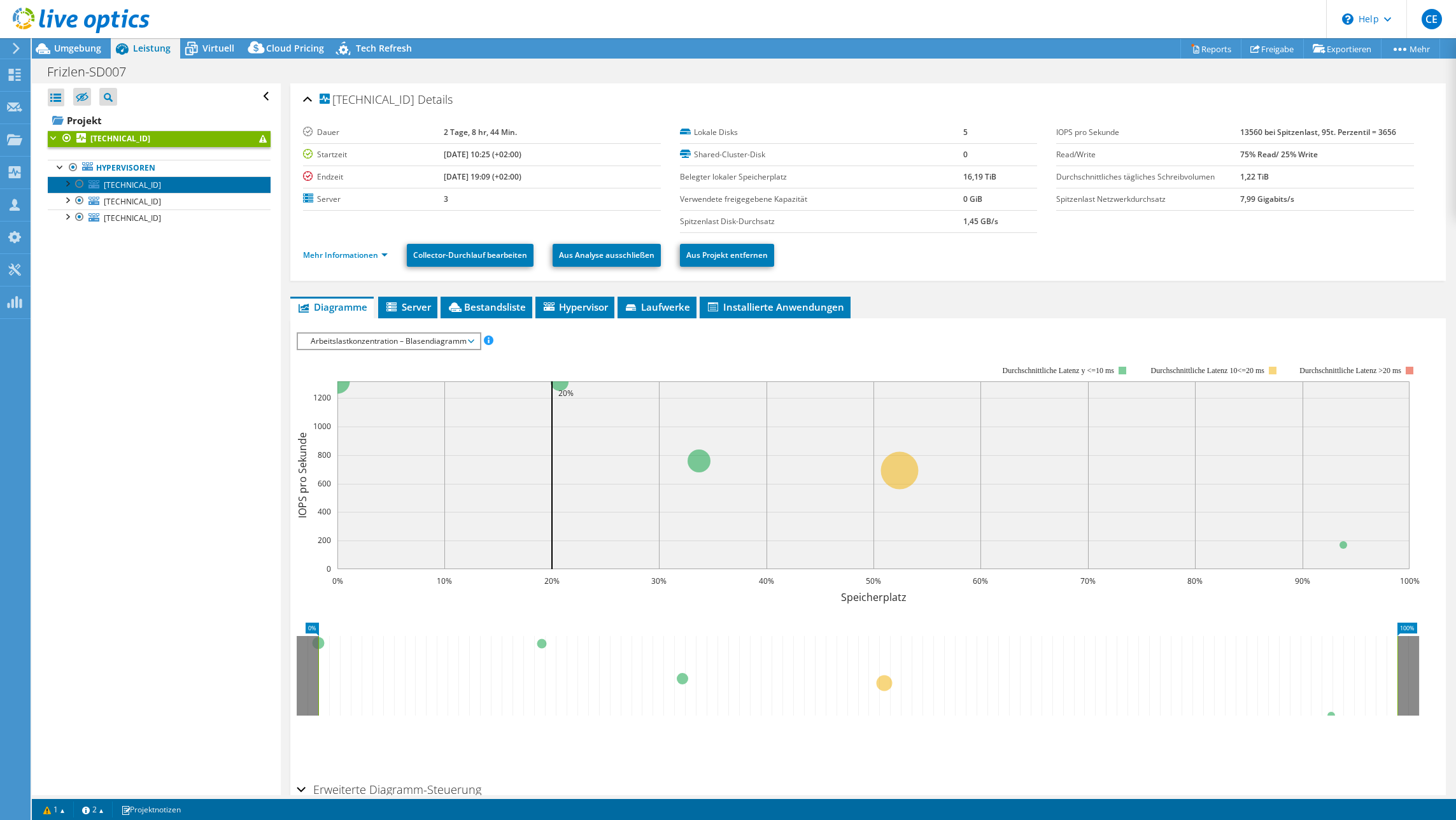
click at [131, 186] on span "[TECHNICAL_ID]" at bounding box center [132, 185] width 57 height 11
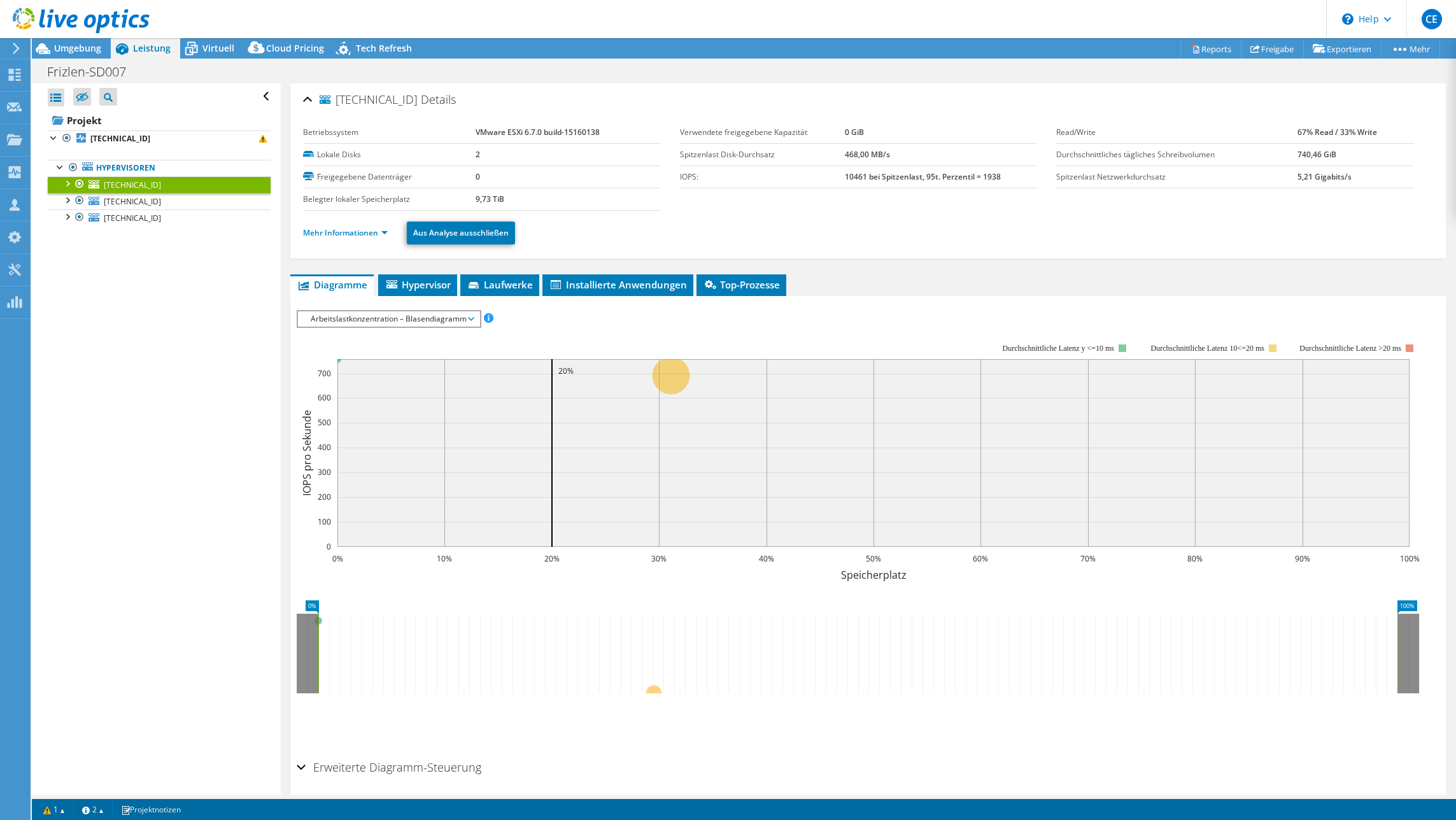
click at [339, 223] on ul "Mehr Informationen Aus Analyse ausschließen" at bounding box center [867, 231] width 1129 height 26
click at [342, 230] on link "Mehr Informationen" at bounding box center [345, 232] width 85 height 11
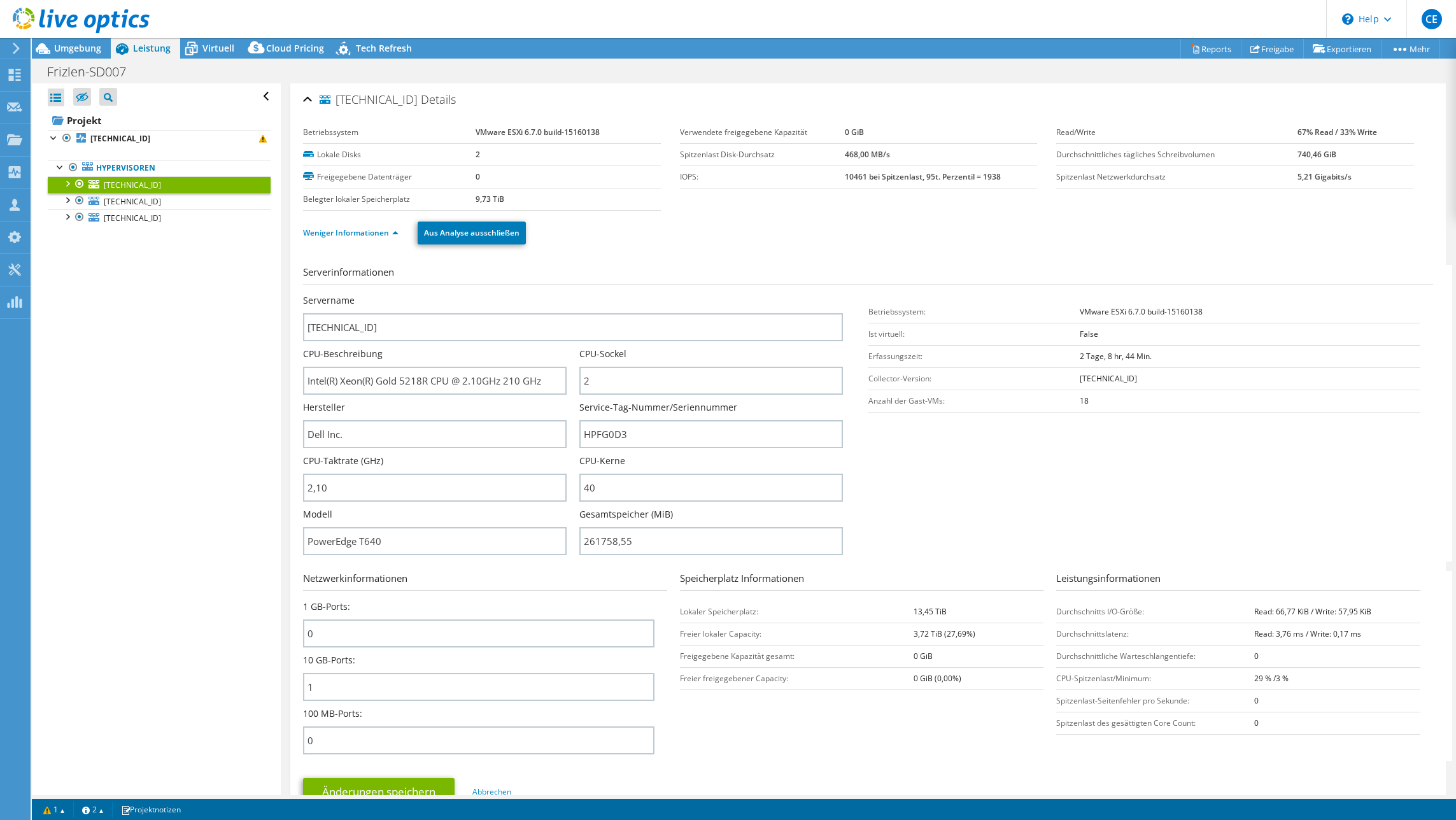
drag, startPoint x: 901, startPoint y: 609, endPoint x: 985, endPoint y: 611, distance: 84.0
click at [985, 611] on tr "Lokaler Speicherplatz: 13,45 TiB" at bounding box center [862, 612] width 364 height 22
drag, startPoint x: 904, startPoint y: 637, endPoint x: 953, endPoint y: 633, distance: 49.2
click at [953, 633] on tr "[PERSON_NAME] lokaler Capacity: 3,72 TiB (27,69%)" at bounding box center [862, 634] width 364 height 22
drag, startPoint x: 1370, startPoint y: 631, endPoint x: 1226, endPoint y: 590, distance: 149.7
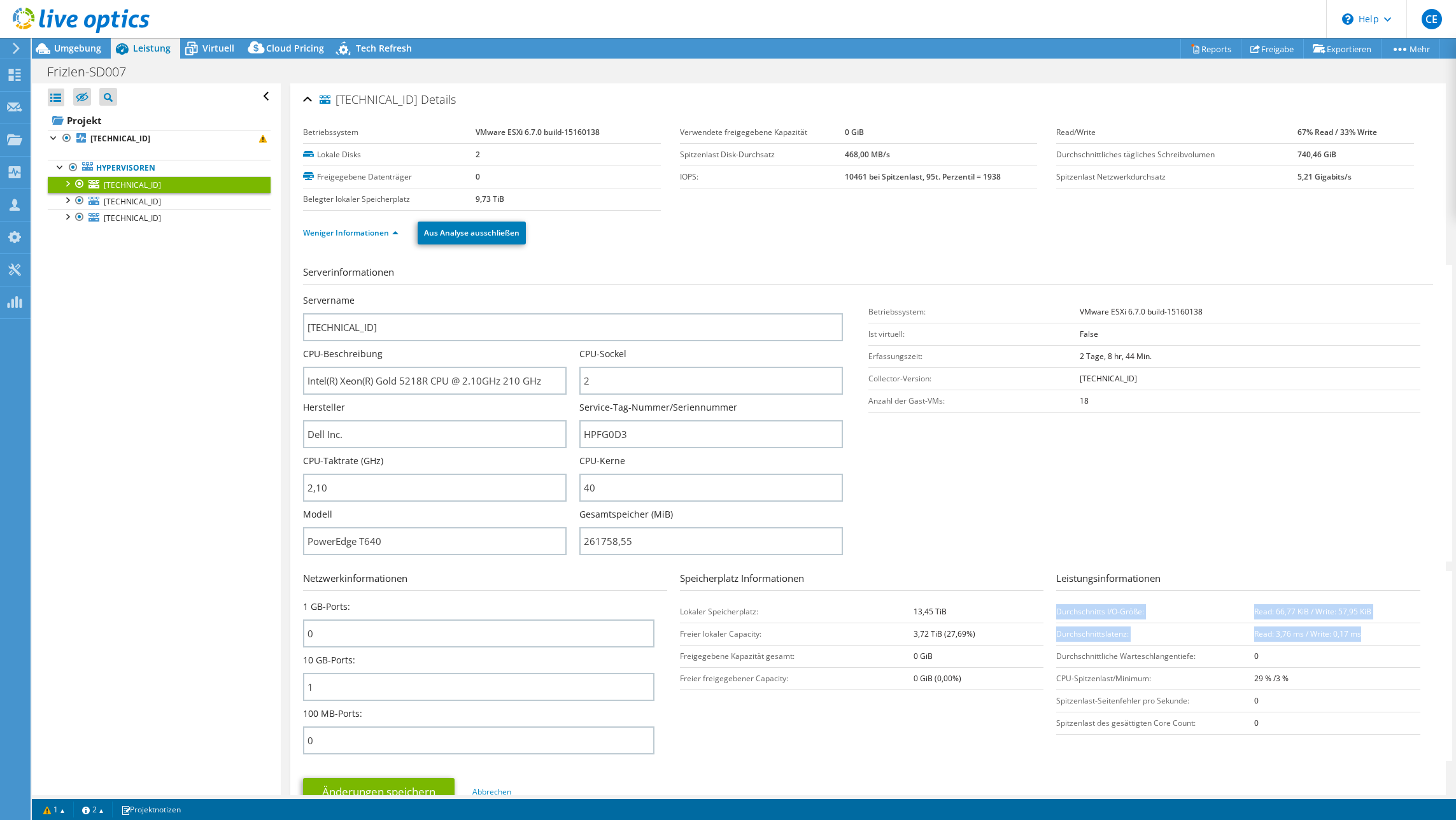
click at [1093, 590] on div "Leistungsinformationen Durchschnitts I/O-Größe: Read: 66,77 KiB / Write: 57,95 …" at bounding box center [1244, 653] width 376 height 163
click at [1093, 605] on td "Durchschnitts I/O-Größe:" at bounding box center [1155, 612] width 198 height 22
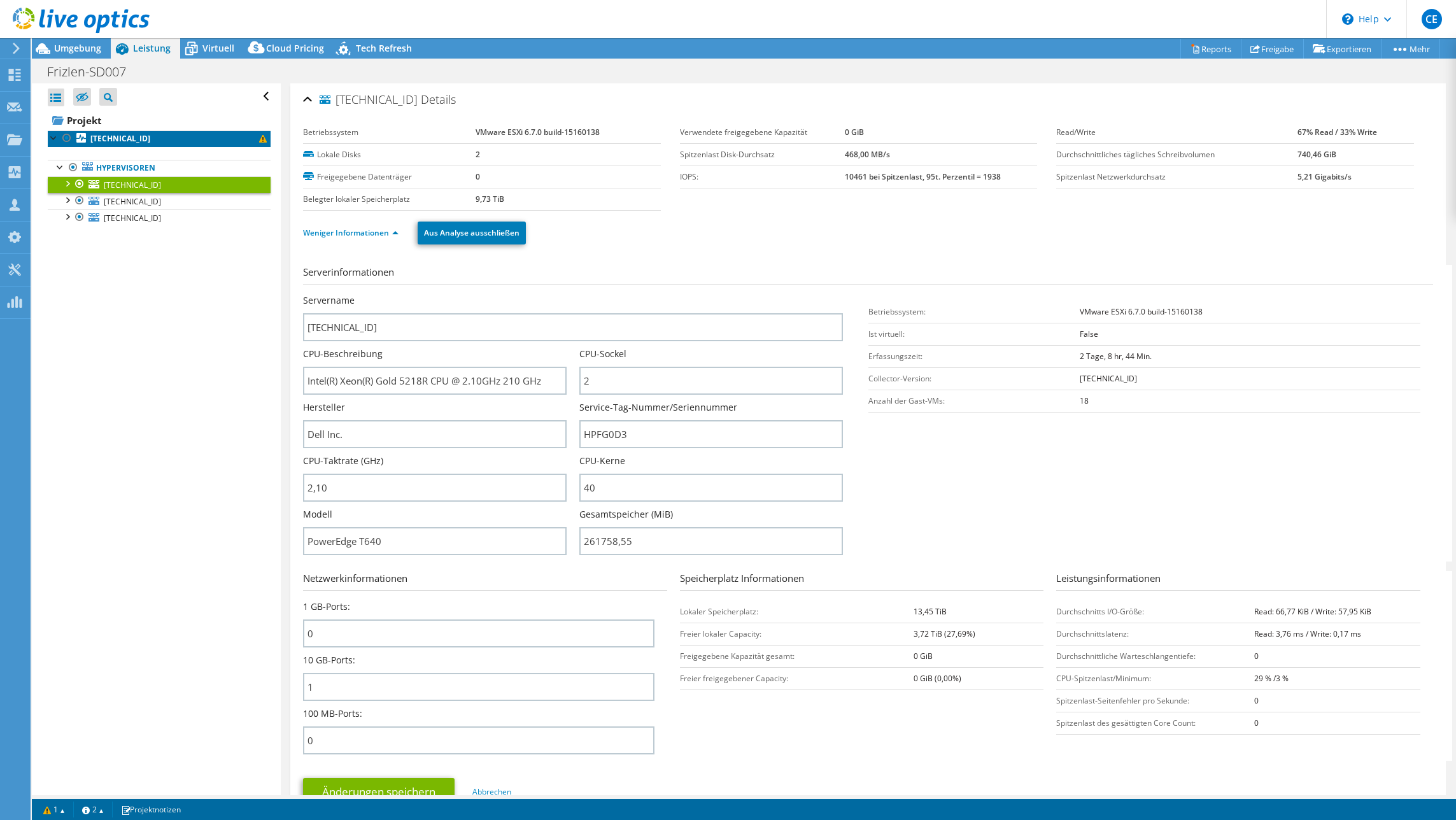
click at [113, 145] on link "[TECHNICAL_ID]" at bounding box center [159, 139] width 223 height 16
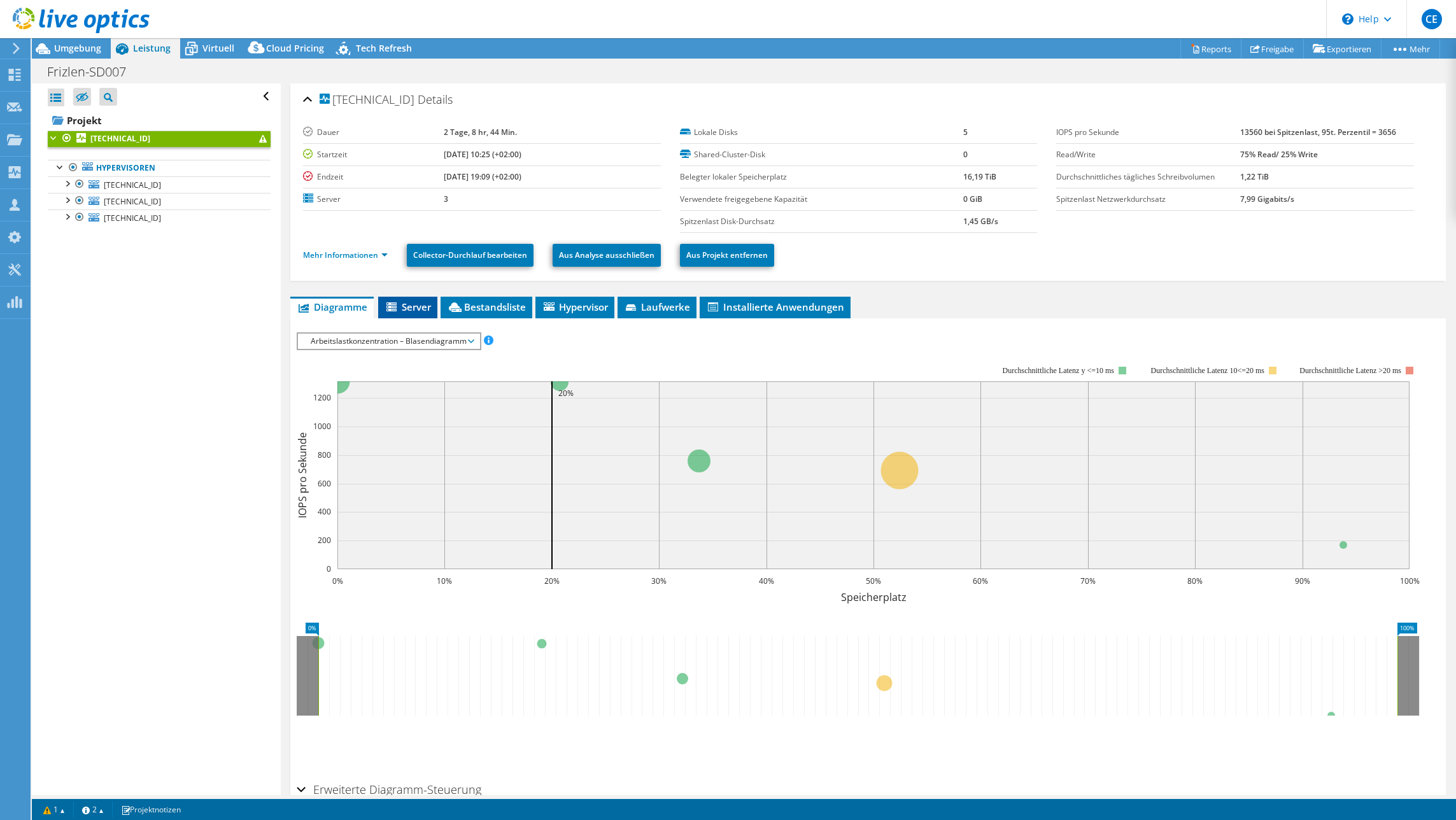
click at [391, 305] on icon at bounding box center [391, 307] width 10 height 9
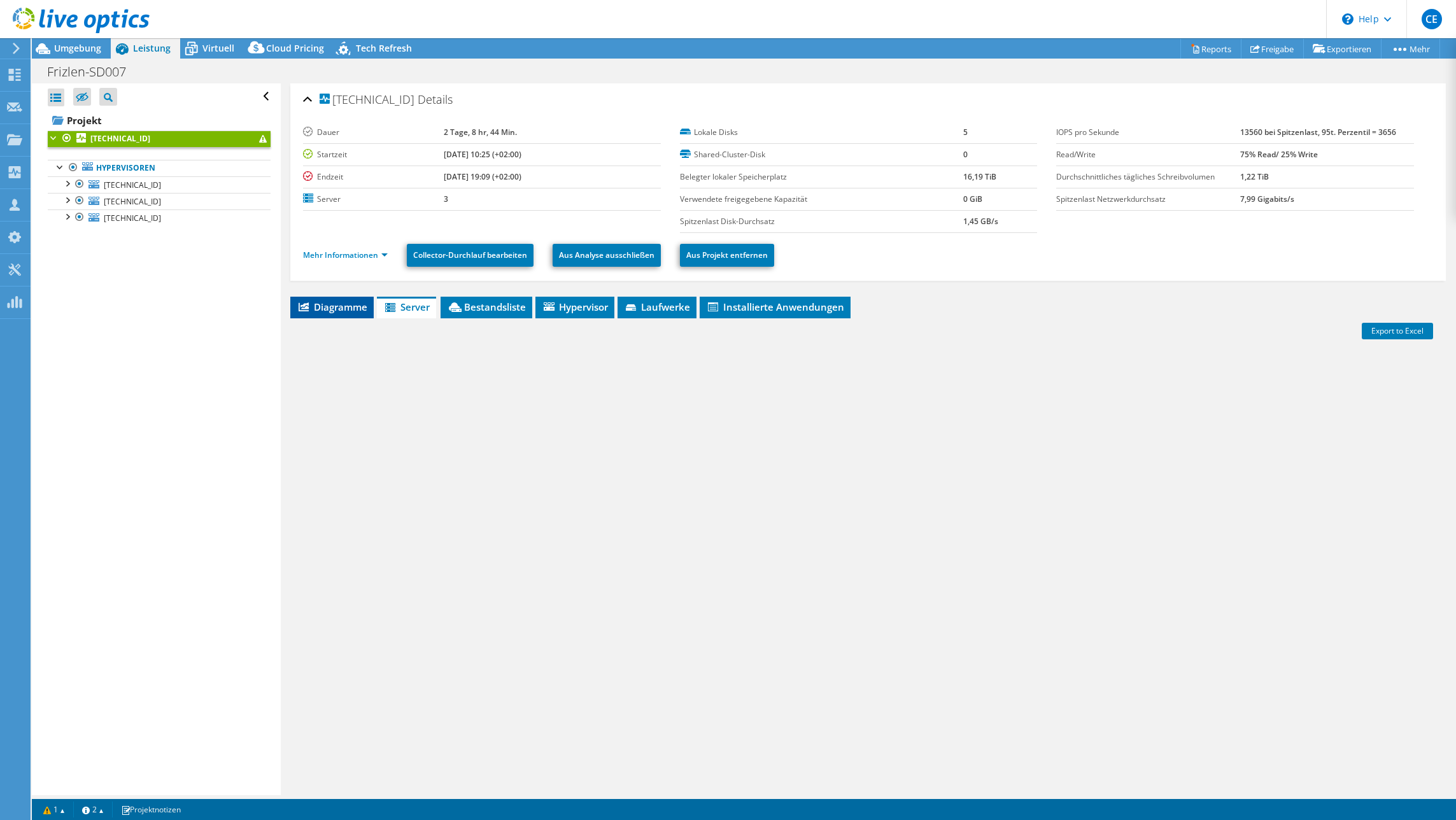
click at [353, 306] on span "Diagramme" at bounding box center [332, 307] width 71 height 13
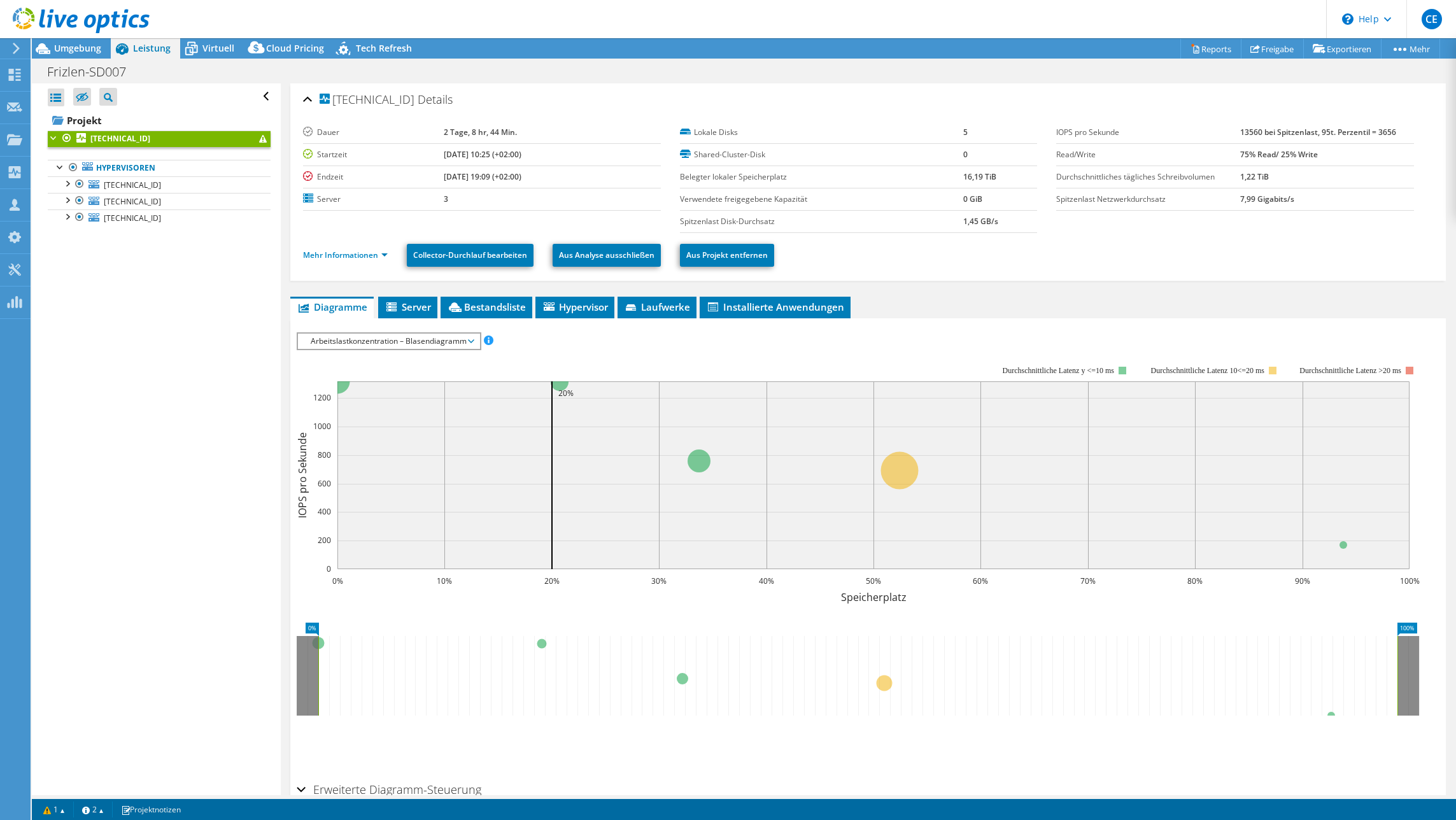
click at [331, 336] on span "Arbeitslastkonzentration – Blasendiagramm" at bounding box center [388, 341] width 169 height 16
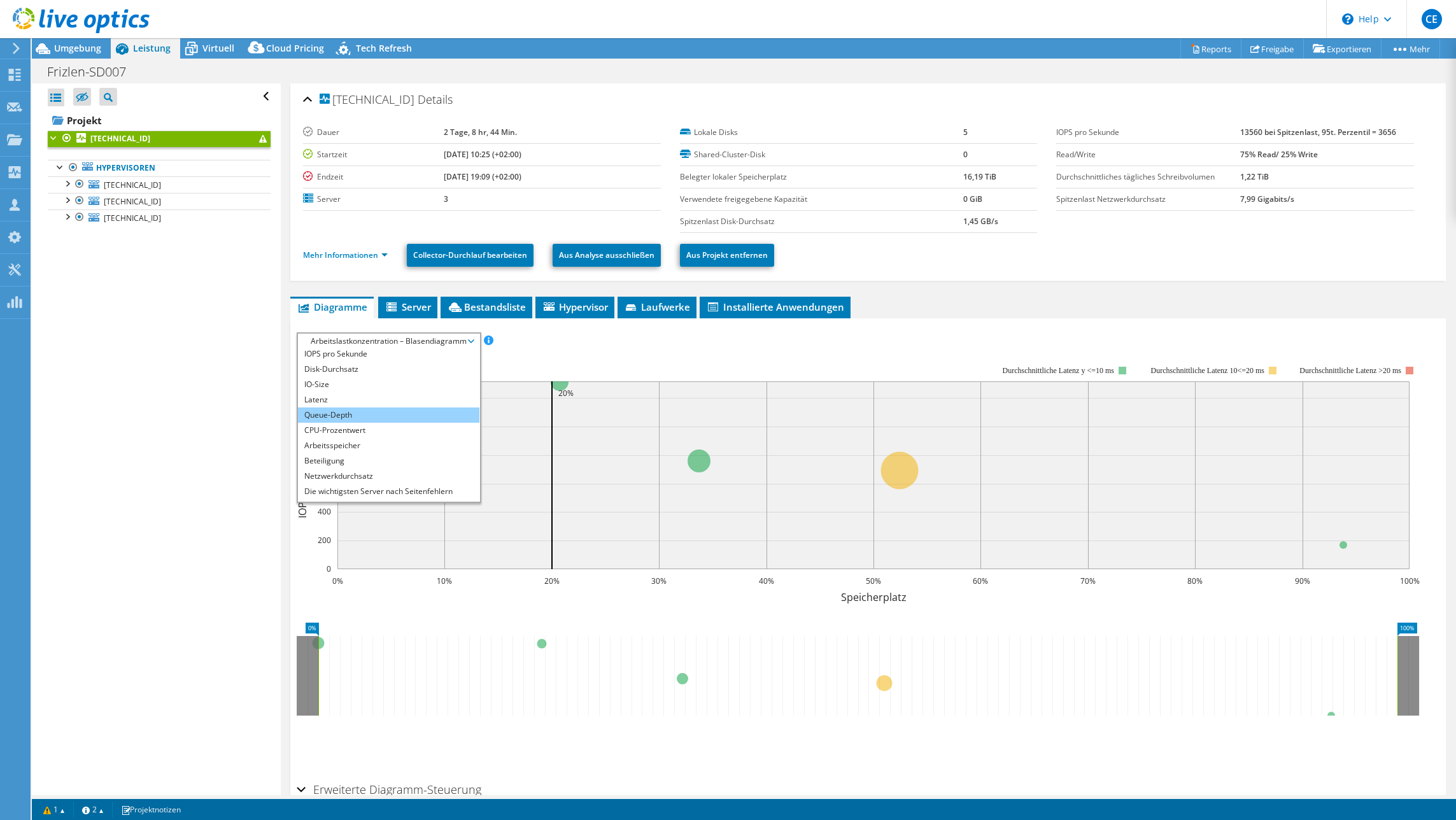
scroll to position [0, 0]
click at [332, 356] on li "IOPS pro Sekunde" at bounding box center [388, 357] width 181 height 16
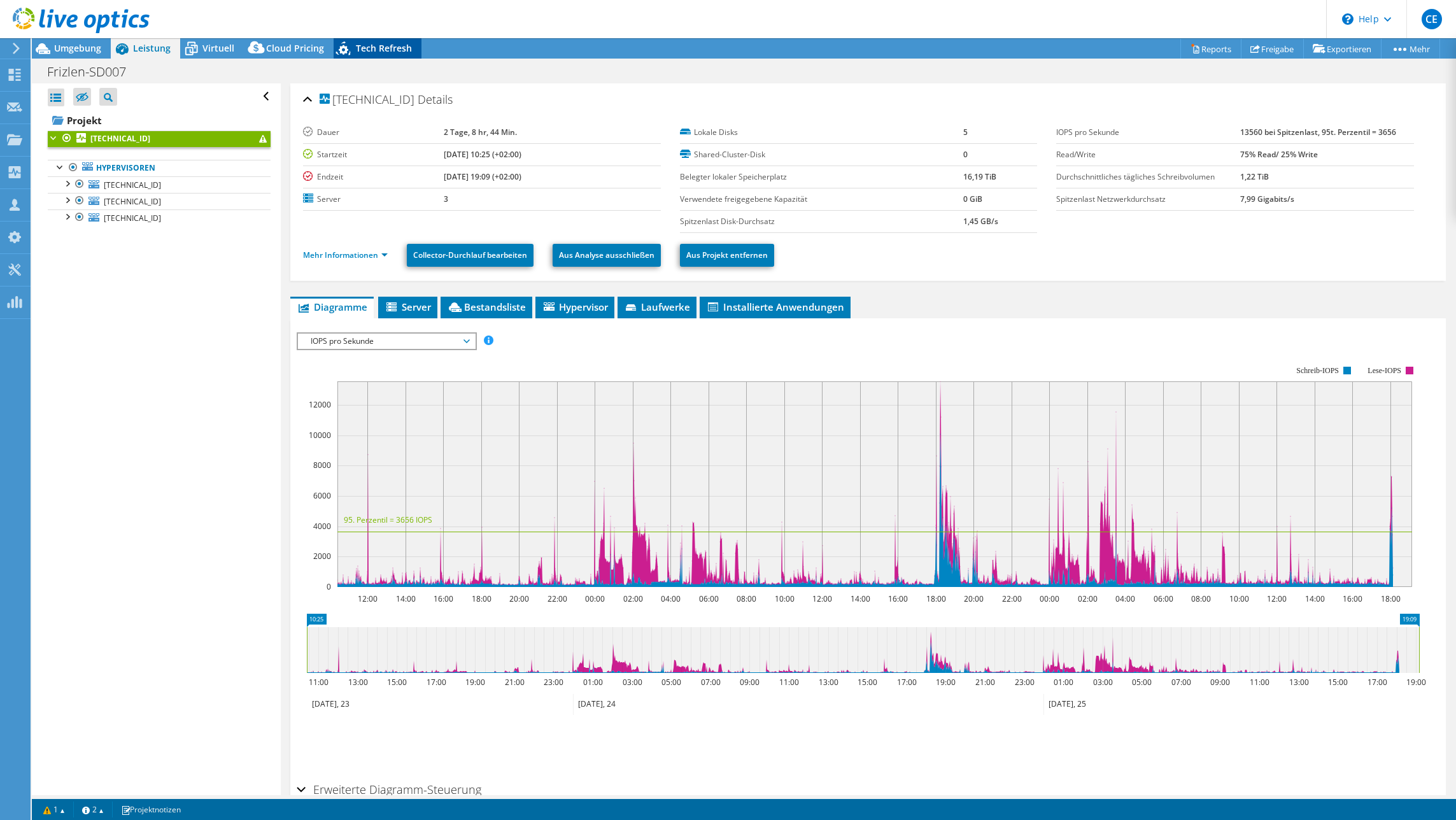
click at [379, 55] on div "Tech Refresh" at bounding box center [377, 48] width 88 height 20
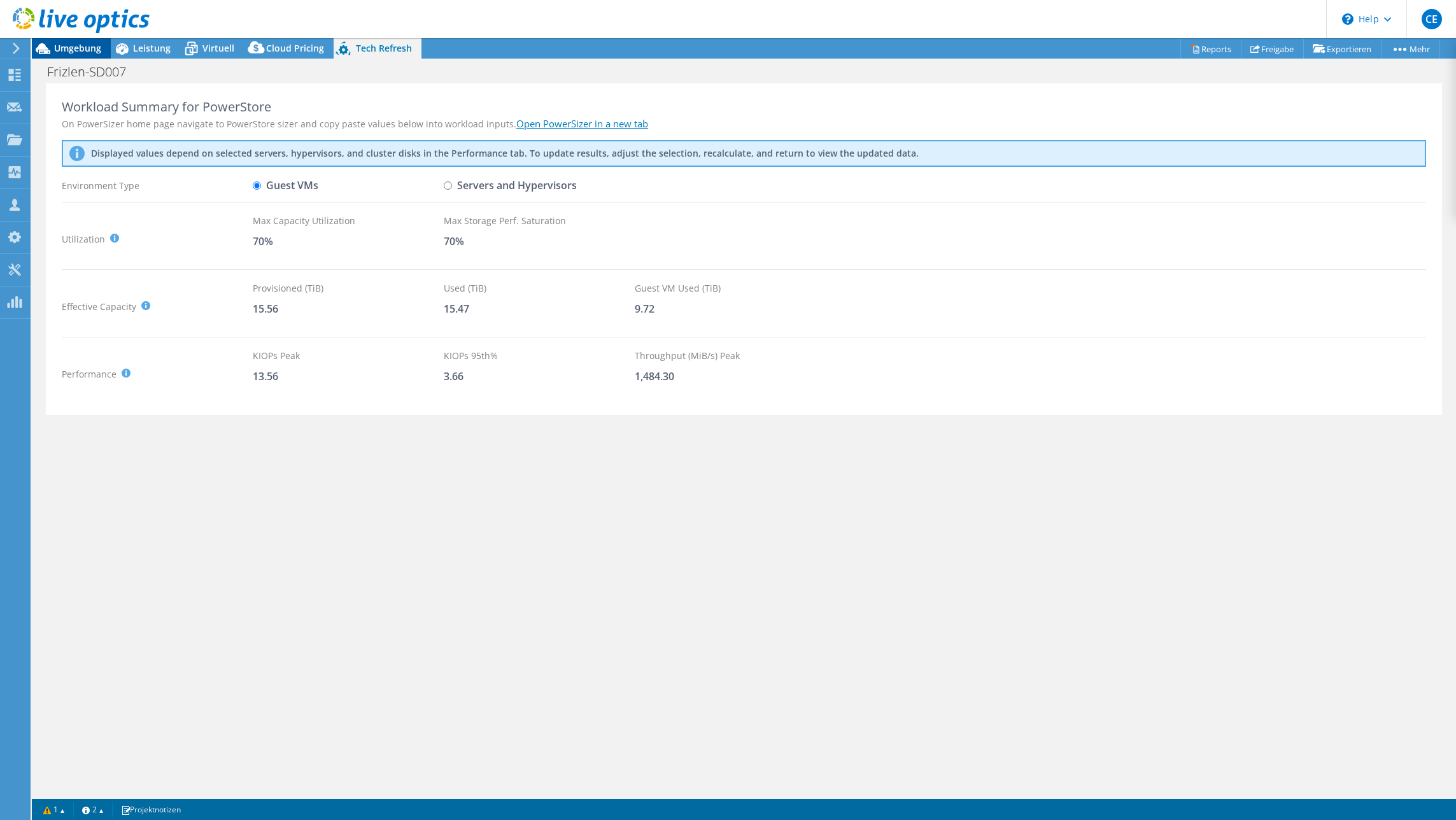
click at [89, 53] on span "Umgebung" at bounding box center [77, 48] width 47 height 12
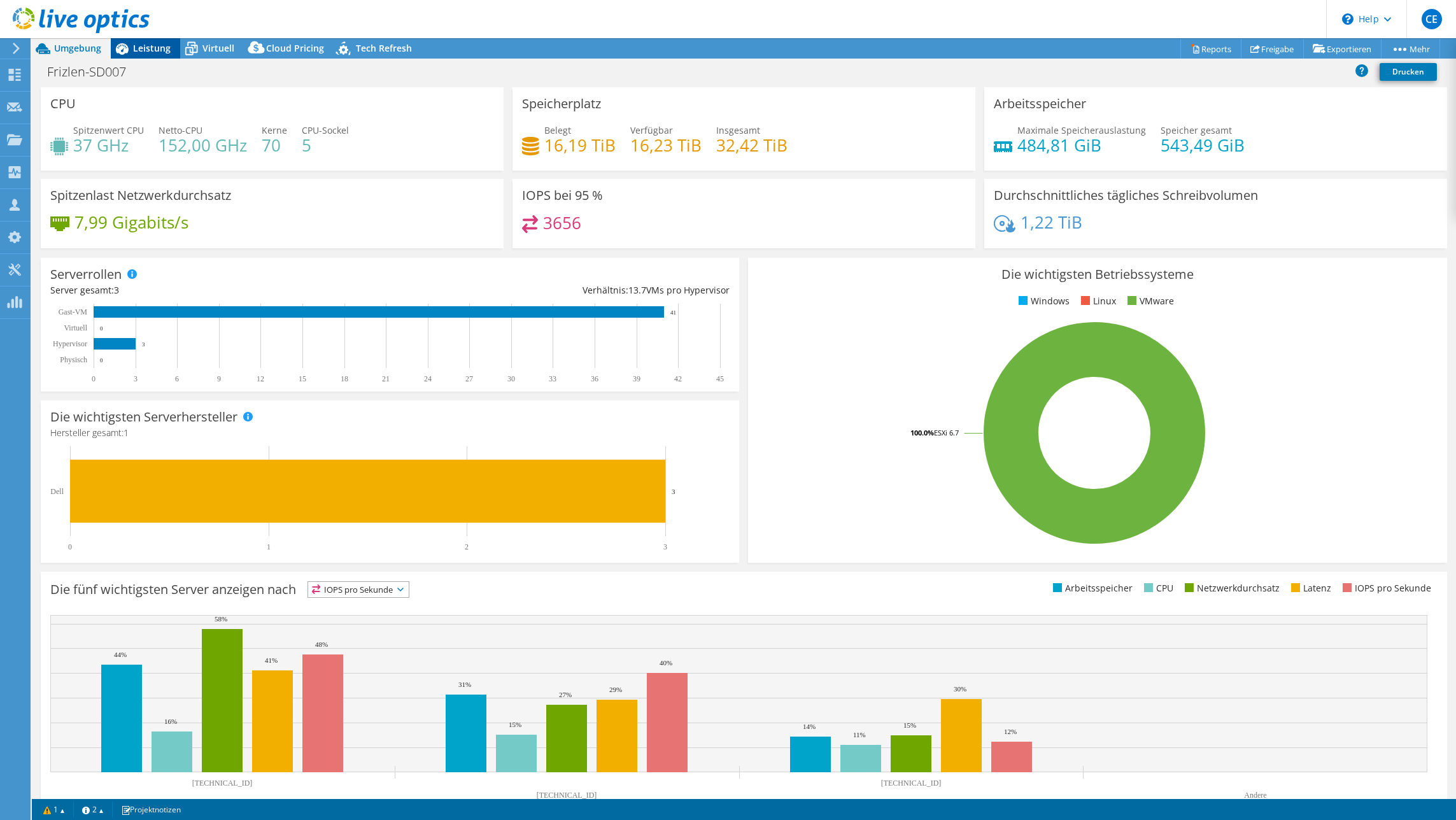
click at [126, 51] on icon at bounding box center [122, 48] width 13 height 11
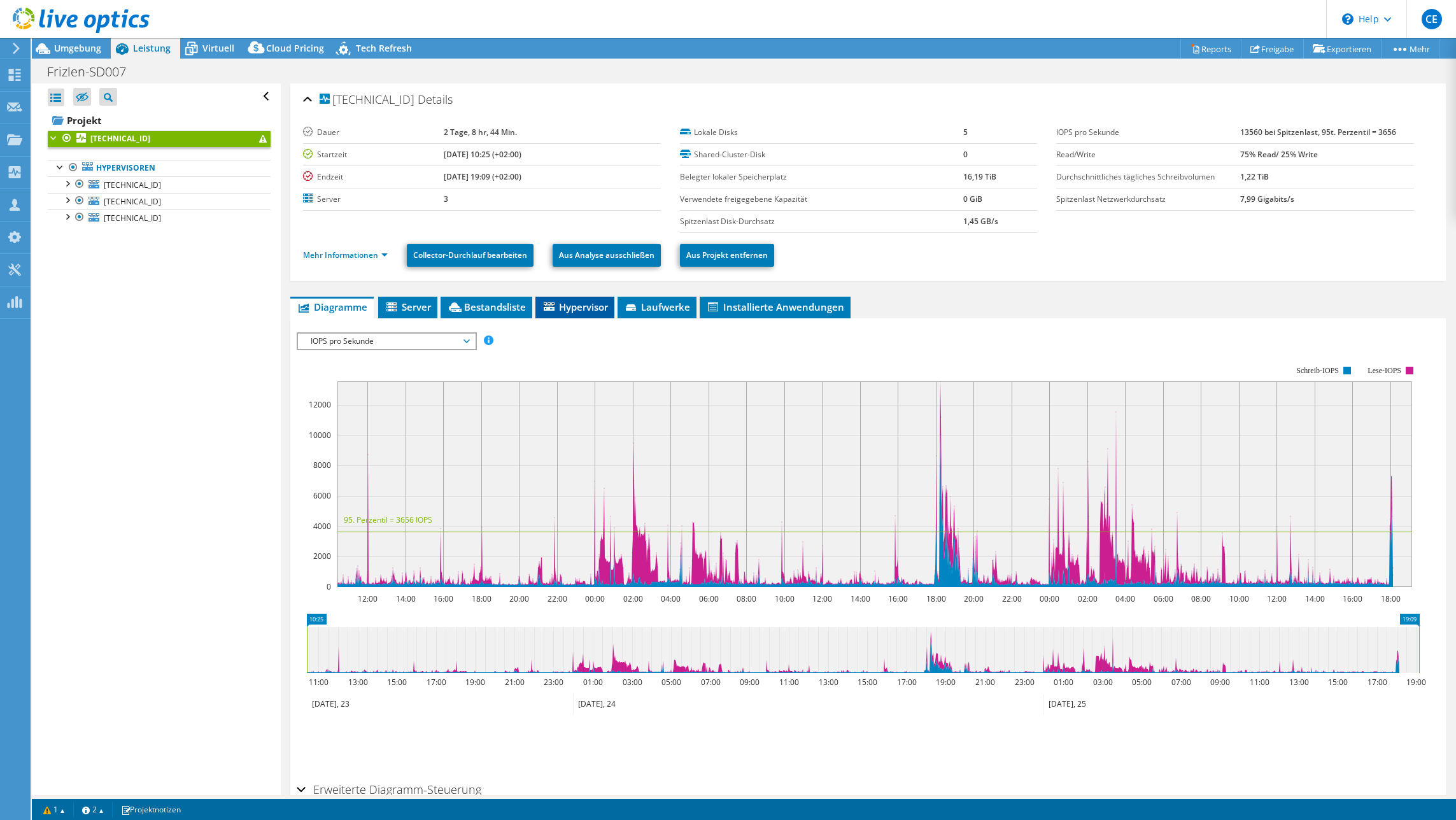
click at [578, 313] on span "Hypervisor" at bounding box center [575, 307] width 66 height 13
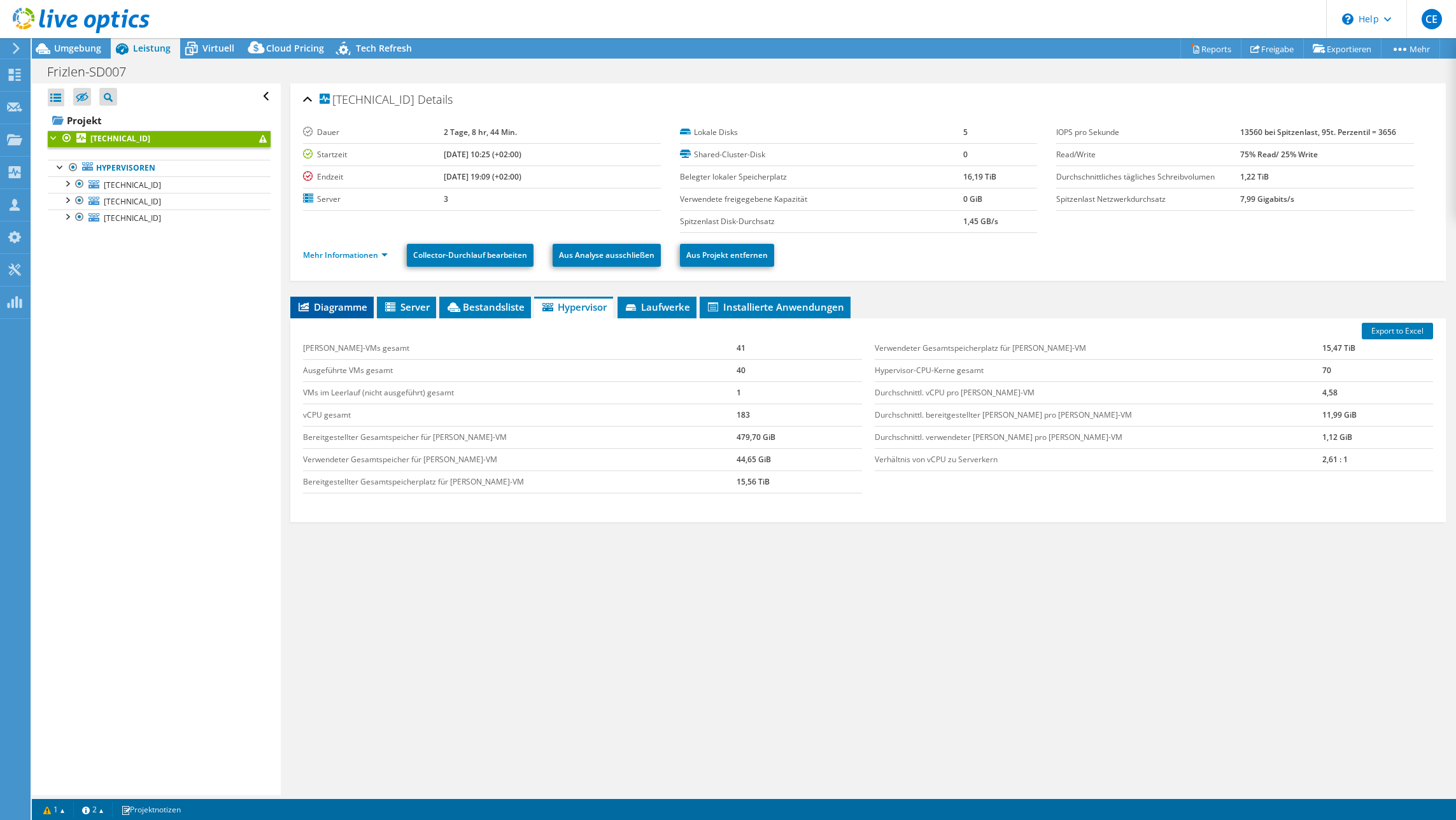
click at [356, 307] on span "Diagramme" at bounding box center [332, 307] width 71 height 13
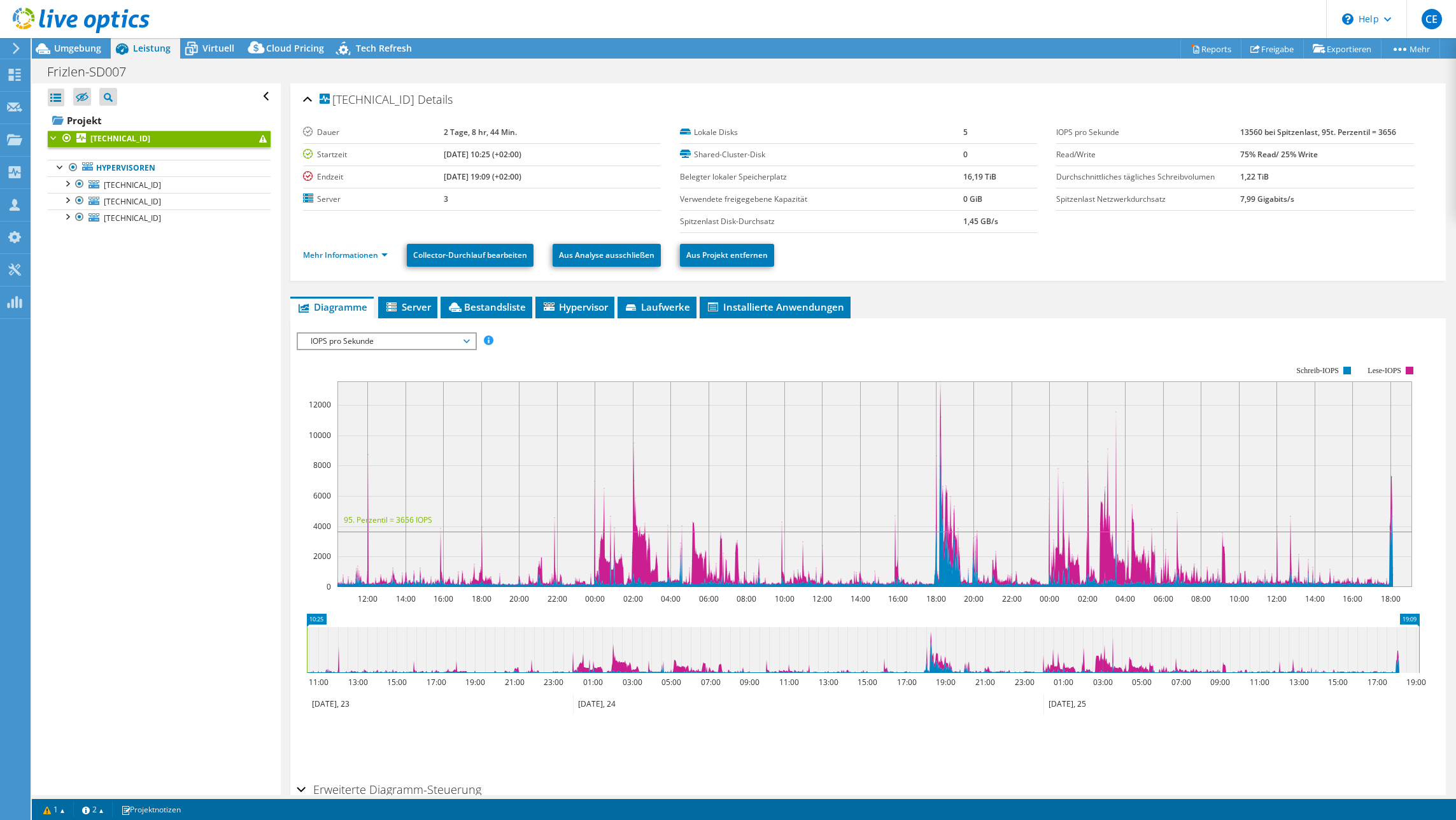
click at [693, 146] on td "Shared-Cluster-Disk" at bounding box center [822, 154] width 284 height 22
